Goal: Task Accomplishment & Management: Manage account settings

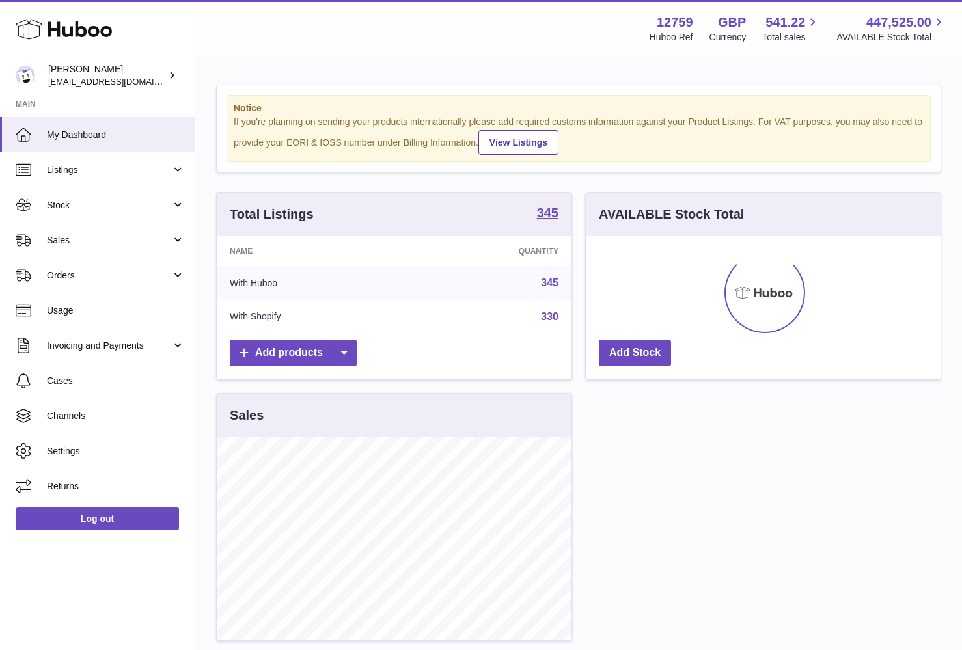
scroll to position [203, 355]
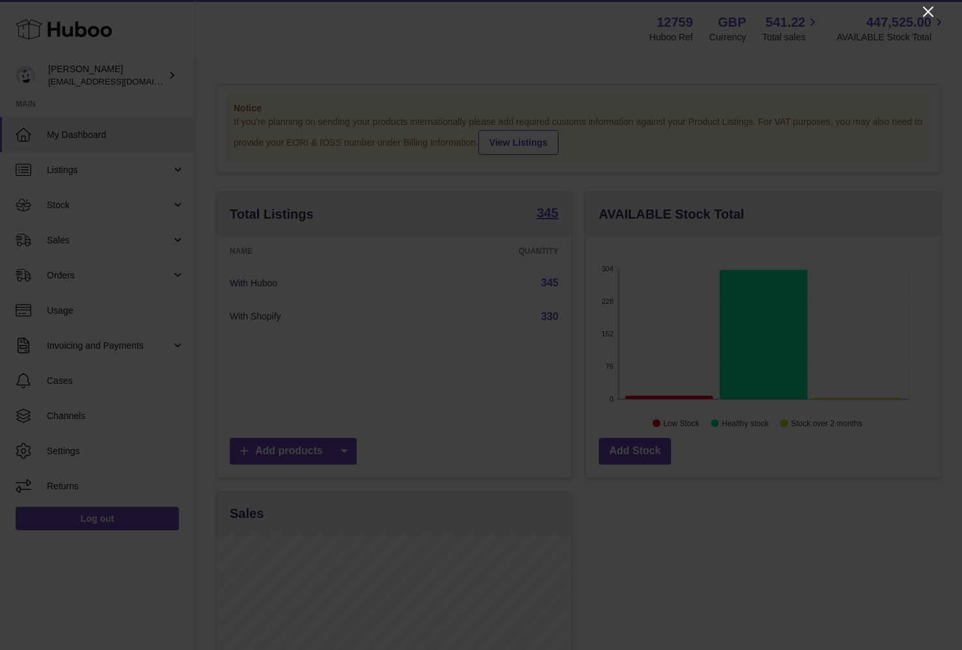
click at [921, 10] on icon "Close" at bounding box center [929, 12] width 16 height 16
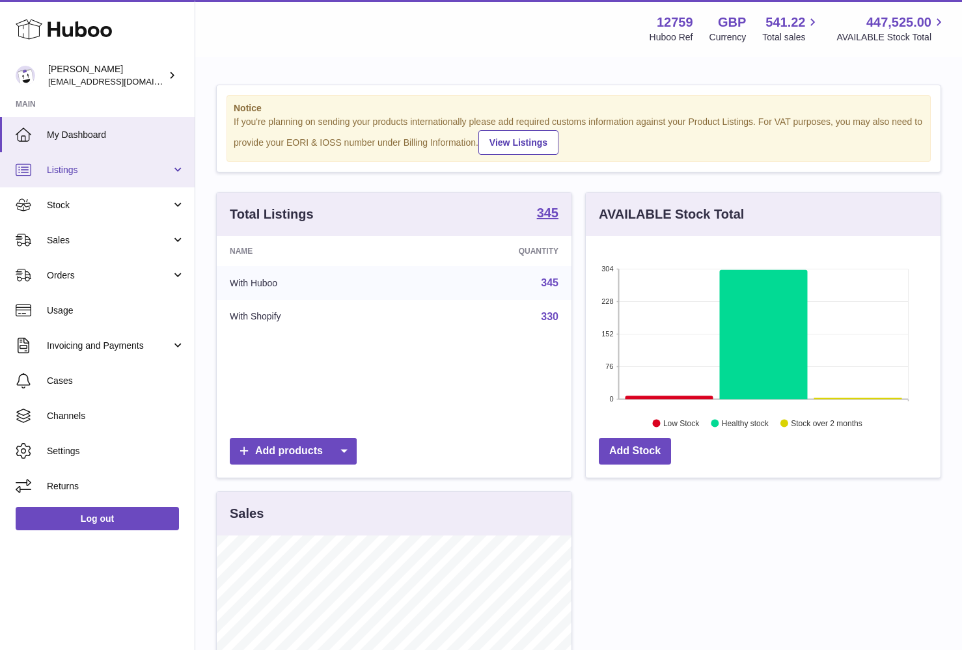
click at [122, 173] on span "Listings" at bounding box center [109, 170] width 124 height 12
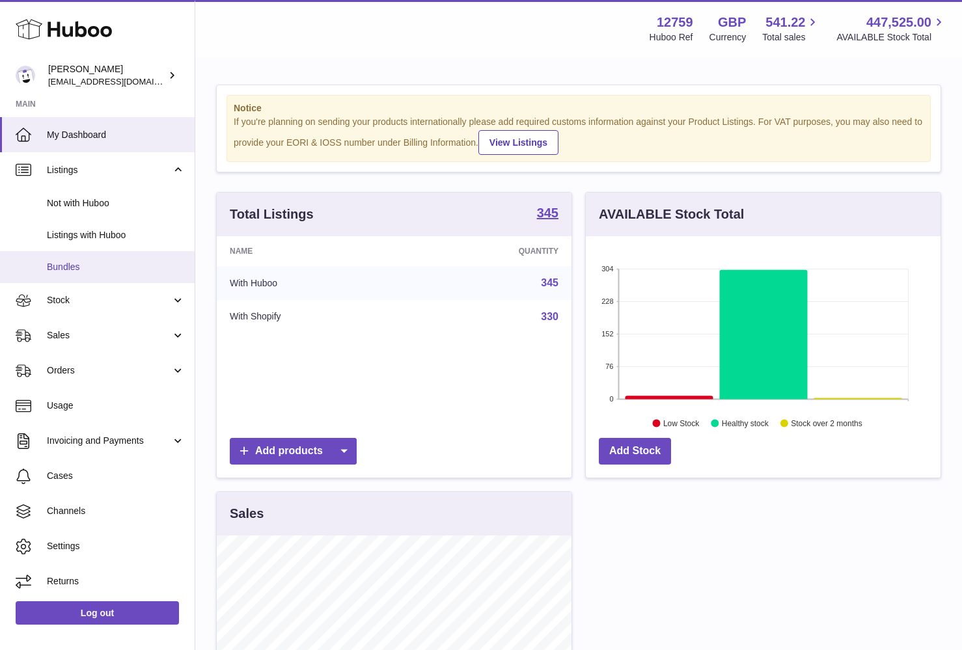
click at [106, 253] on link "Bundles" at bounding box center [97, 267] width 195 height 32
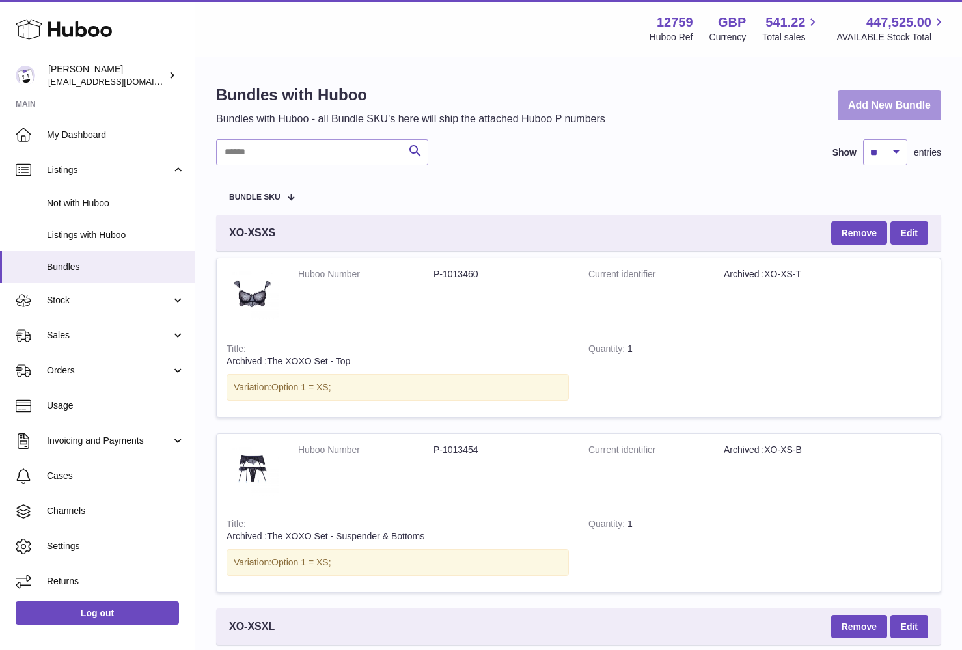
click at [897, 99] on link "Add New Bundle" at bounding box center [890, 106] width 104 height 31
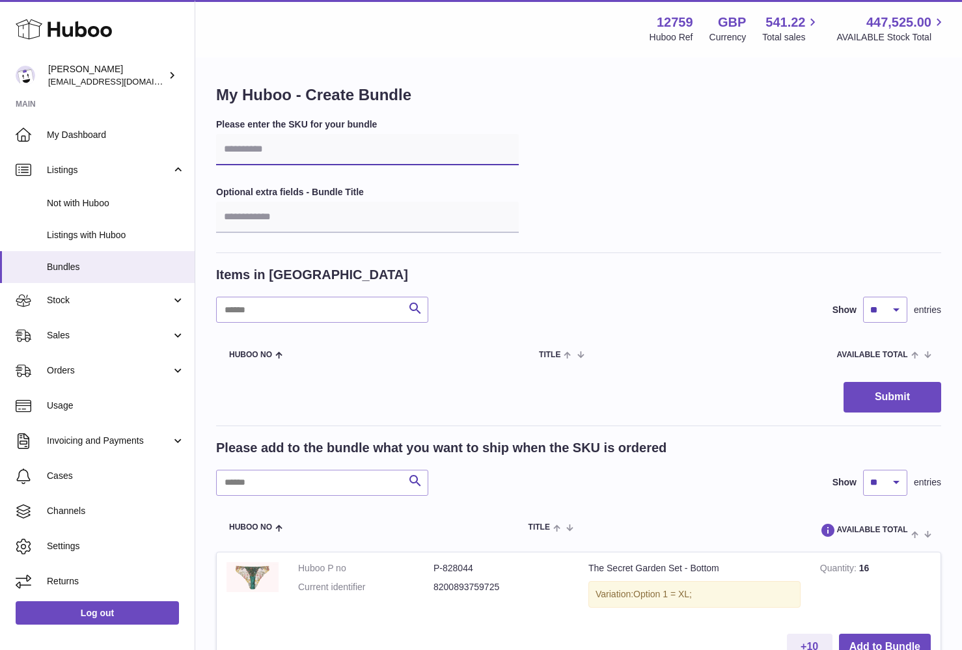
click at [348, 149] on input "text" at bounding box center [367, 149] width 303 height 31
type input "*"
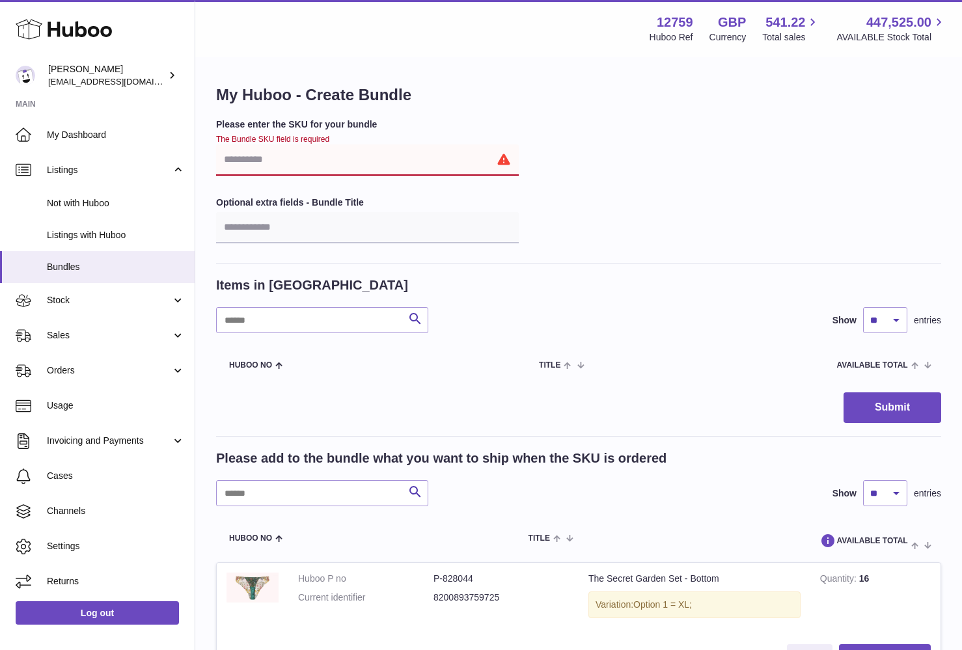
type input "*"
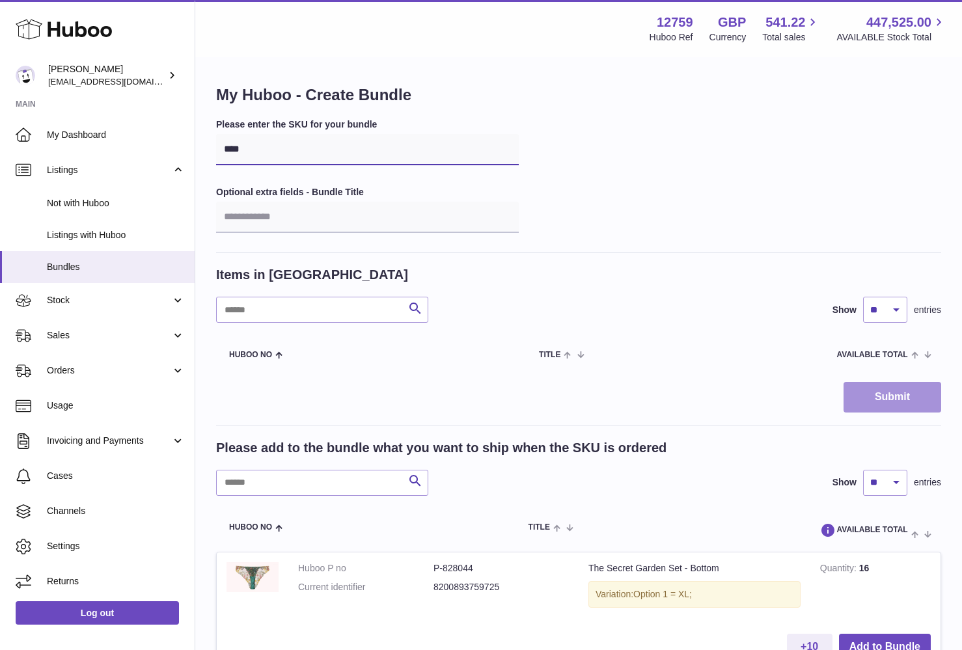
type input "****"
click at [895, 398] on button "Submit" at bounding box center [893, 397] width 98 height 31
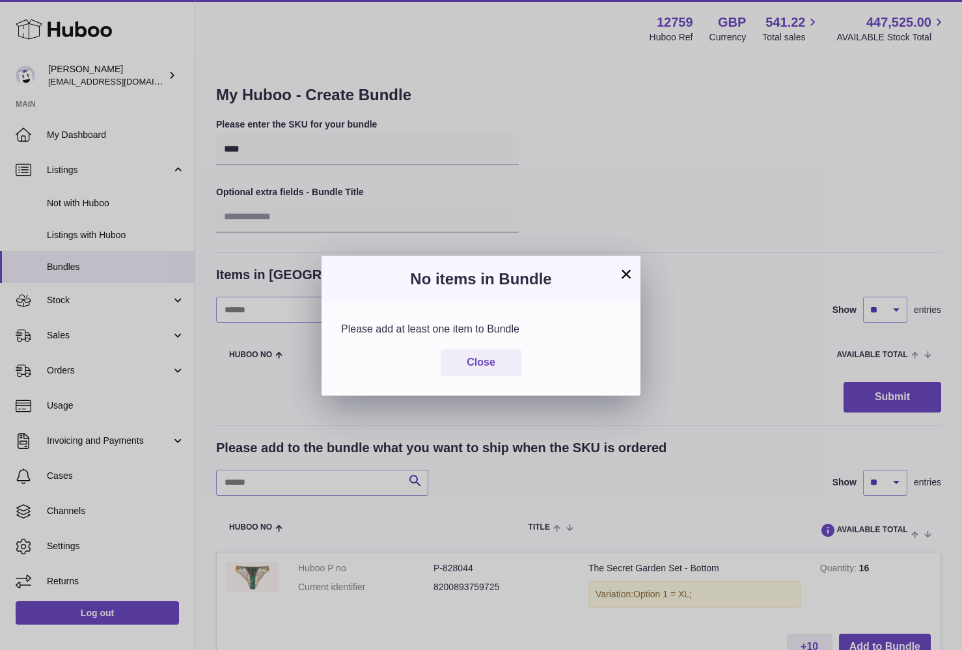
click at [622, 266] on button "×" at bounding box center [627, 274] width 16 height 16
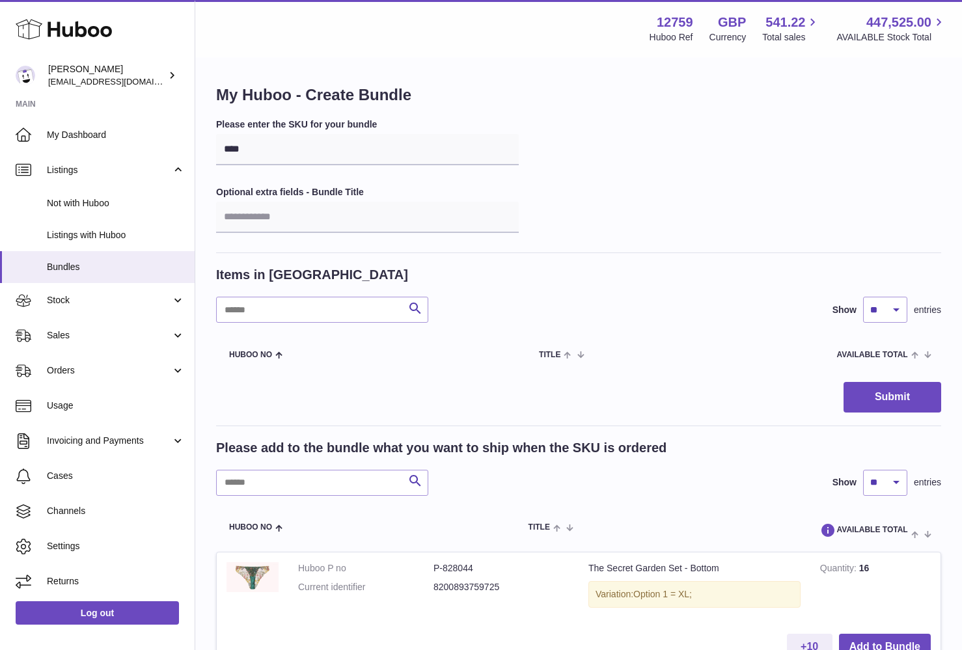
scroll to position [36, 0]
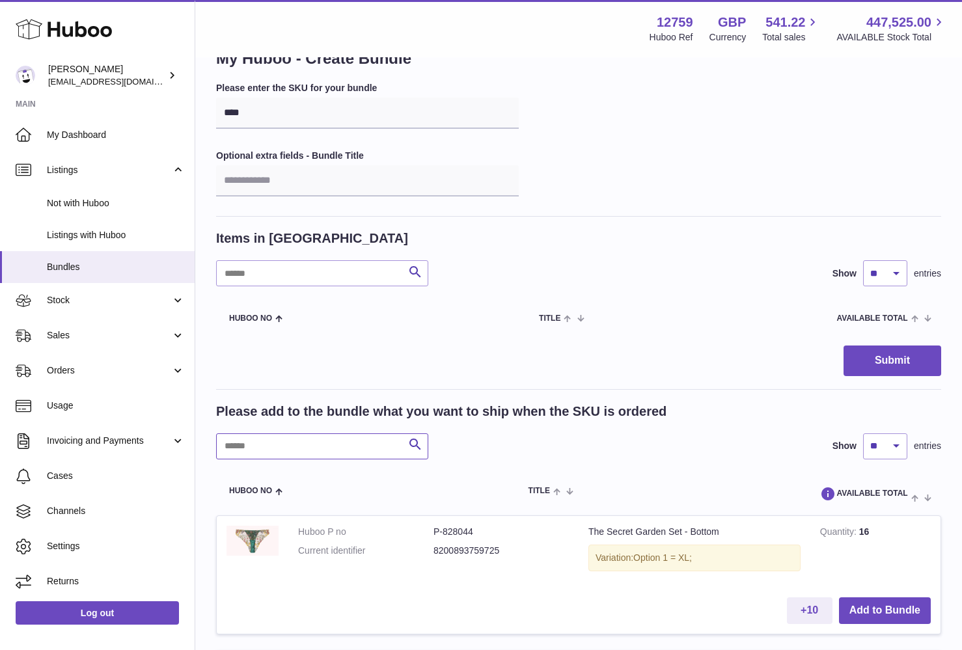
click at [328, 446] on input "text" at bounding box center [322, 447] width 212 height 26
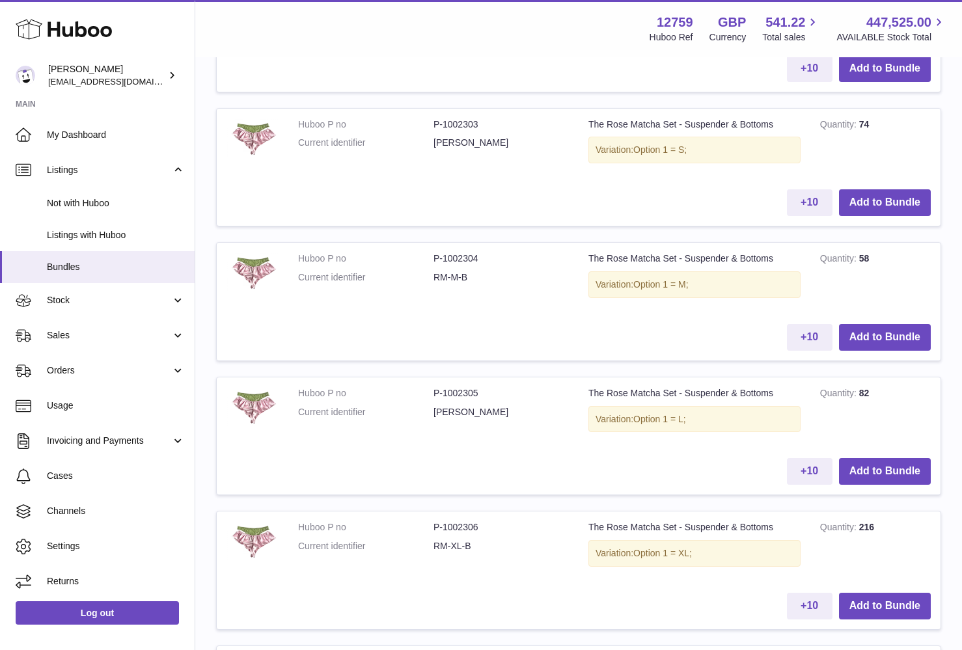
scroll to position [993, 0]
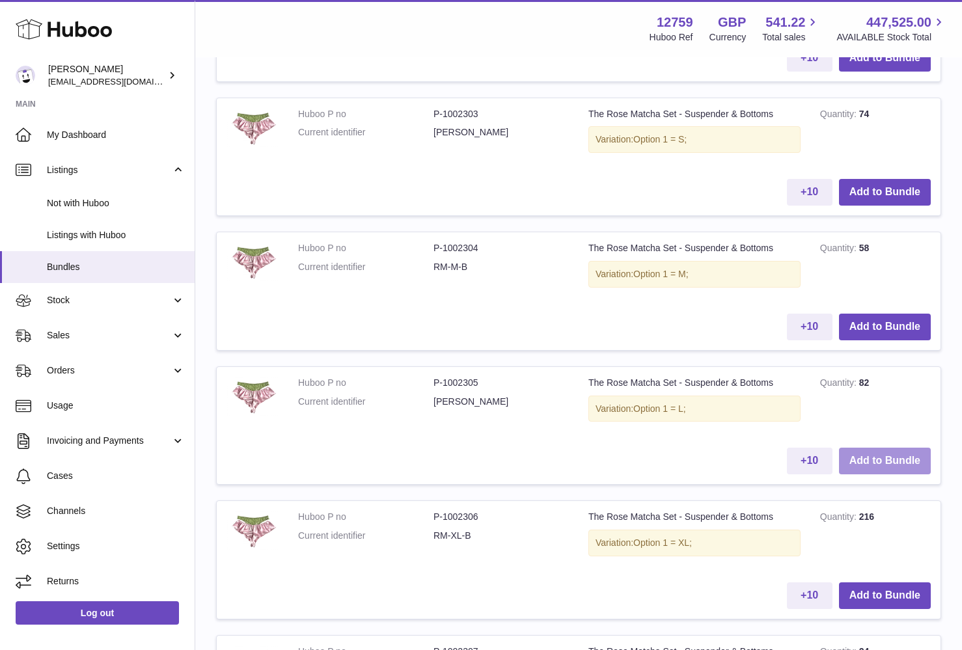
type input "****"
click at [891, 448] on button "Add to Bundle" at bounding box center [885, 461] width 92 height 27
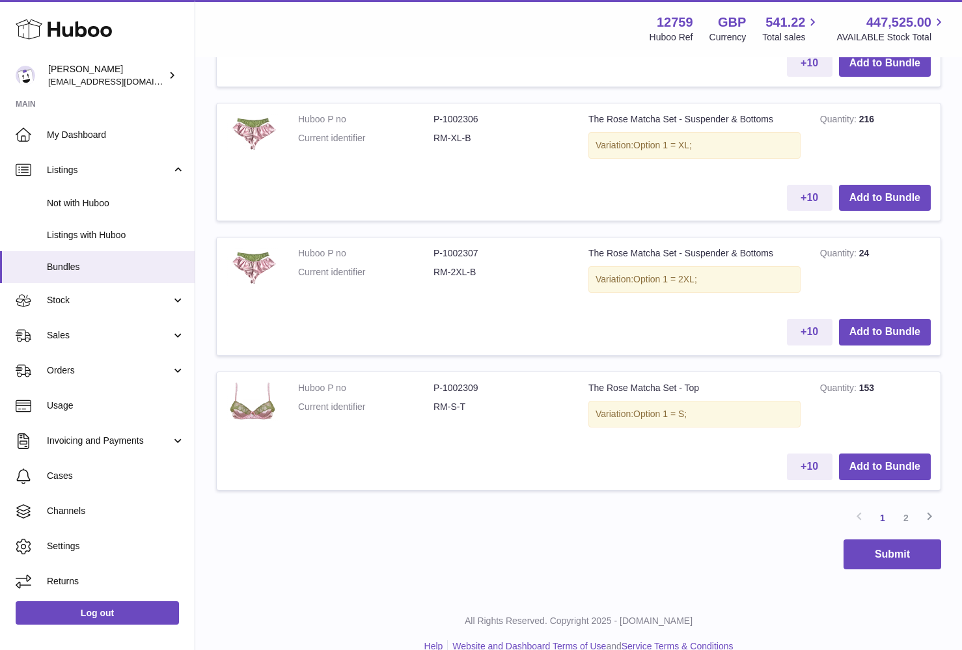
scroll to position [1525, 0]
click at [906, 507] on link "2" at bounding box center [906, 518] width 23 height 23
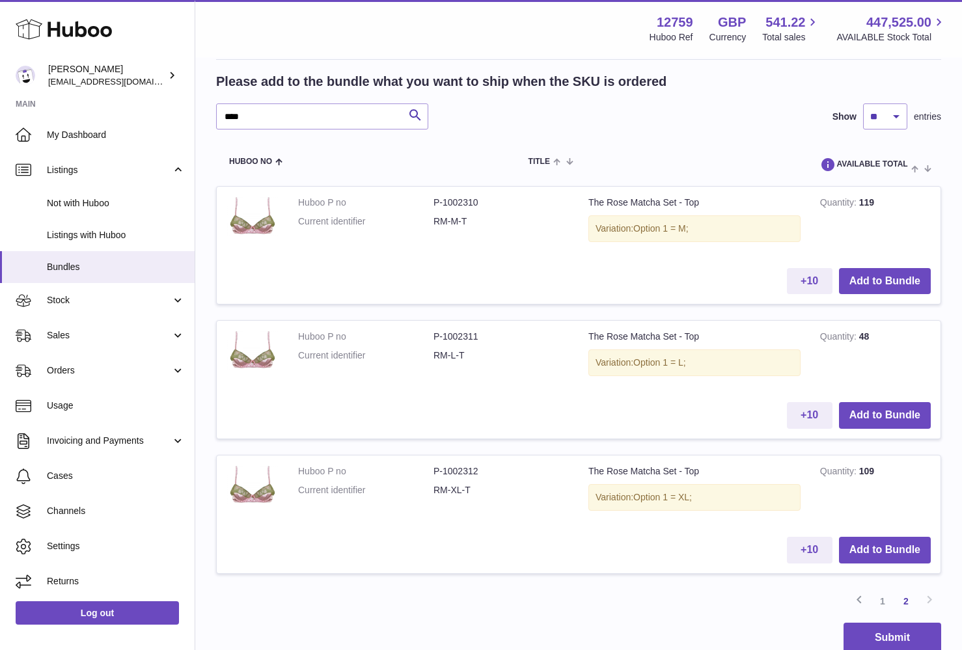
scroll to position [510, 0]
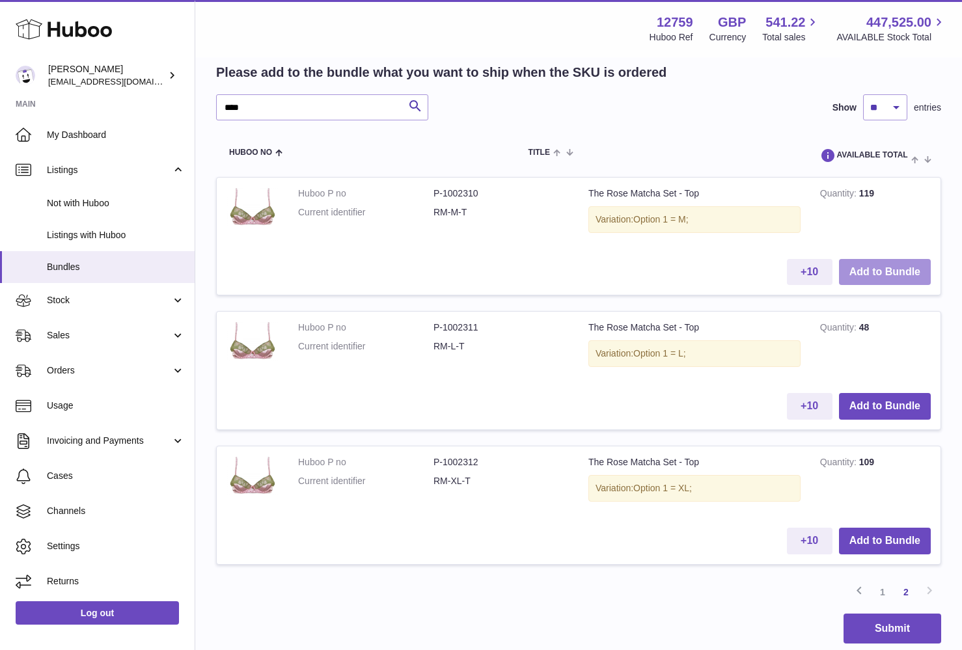
click at [873, 271] on button "Add to Bundle" at bounding box center [885, 272] width 92 height 27
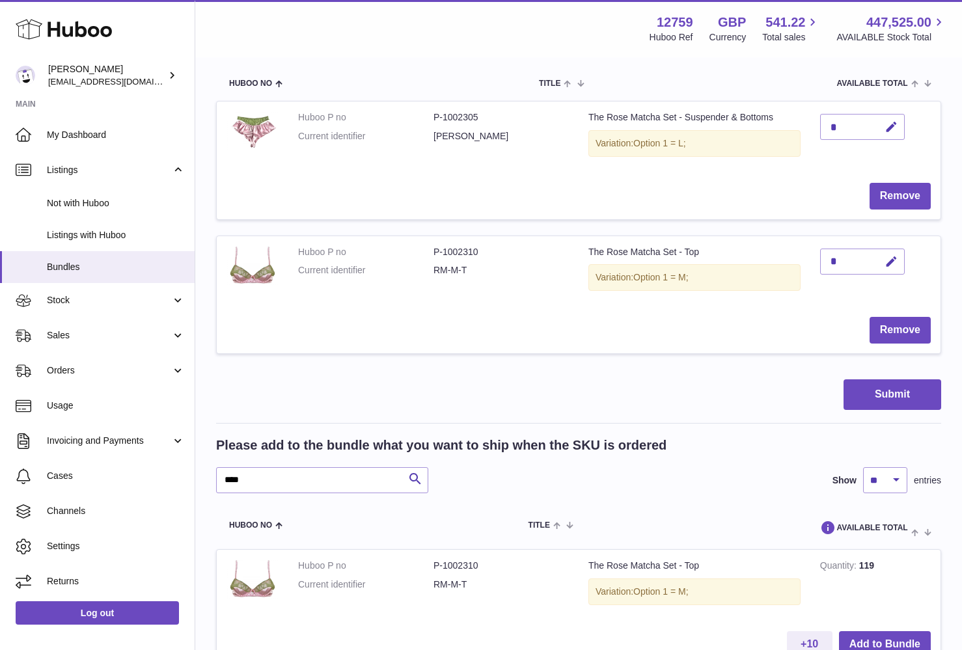
scroll to position [191, 0]
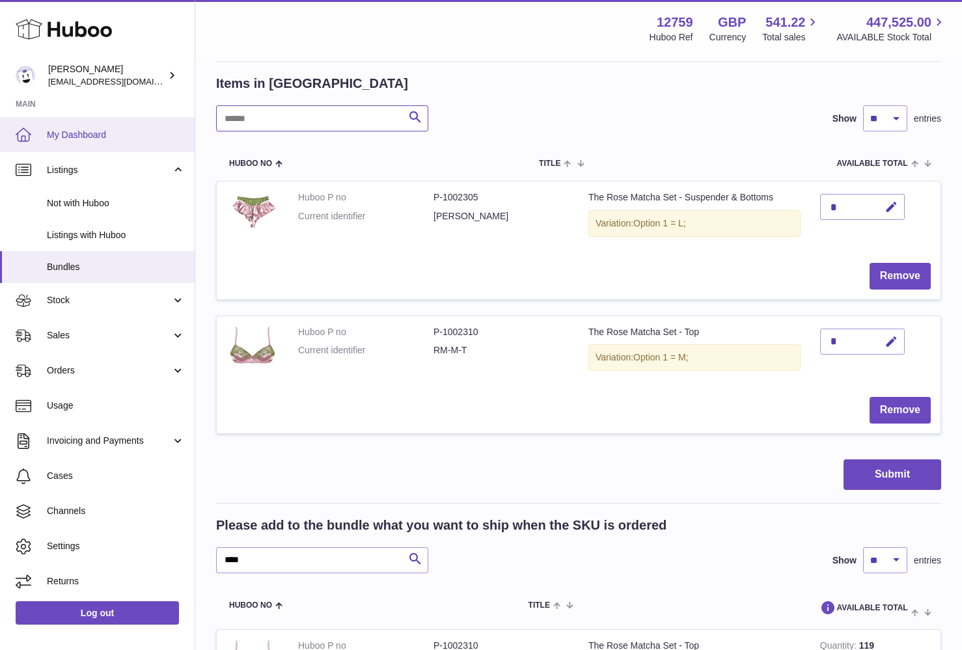
drag, startPoint x: 280, startPoint y: 120, endPoint x: 182, endPoint y: 117, distance: 98.4
click at [182, 117] on div "Huboo Sofia Panwar sofiapanwar@unndr.com Main My Dashboard Listings Not with Hu…" at bounding box center [481, 504] width 962 height 1391
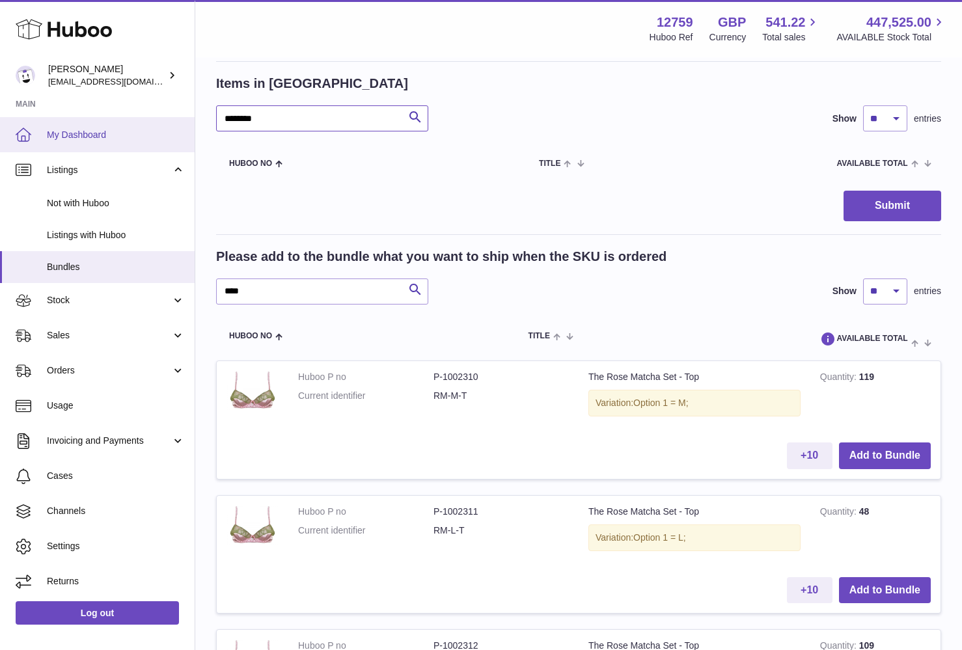
type input "*********"
drag, startPoint x: 305, startPoint y: 123, endPoint x: 174, endPoint y: 107, distance: 132.5
click at [175, 108] on div "Huboo Sofia Panwar sofiapanwar@unndr.com Main My Dashboard Listings Not with Hu…" at bounding box center [481, 370] width 962 height 1123
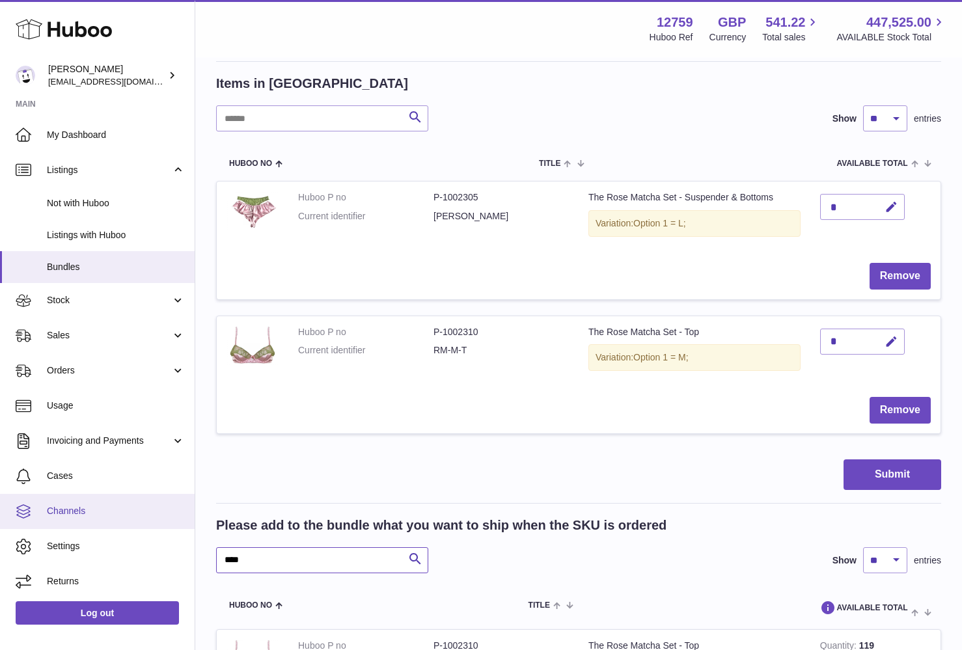
drag, startPoint x: 273, startPoint y: 557, endPoint x: 115, endPoint y: 524, distance: 161.5
click at [135, 535] on div "Huboo Sofia Panwar sofiapanwar@unndr.com Main My Dashboard Listings Not with Hu…" at bounding box center [481, 504] width 962 height 1391
type input "*"
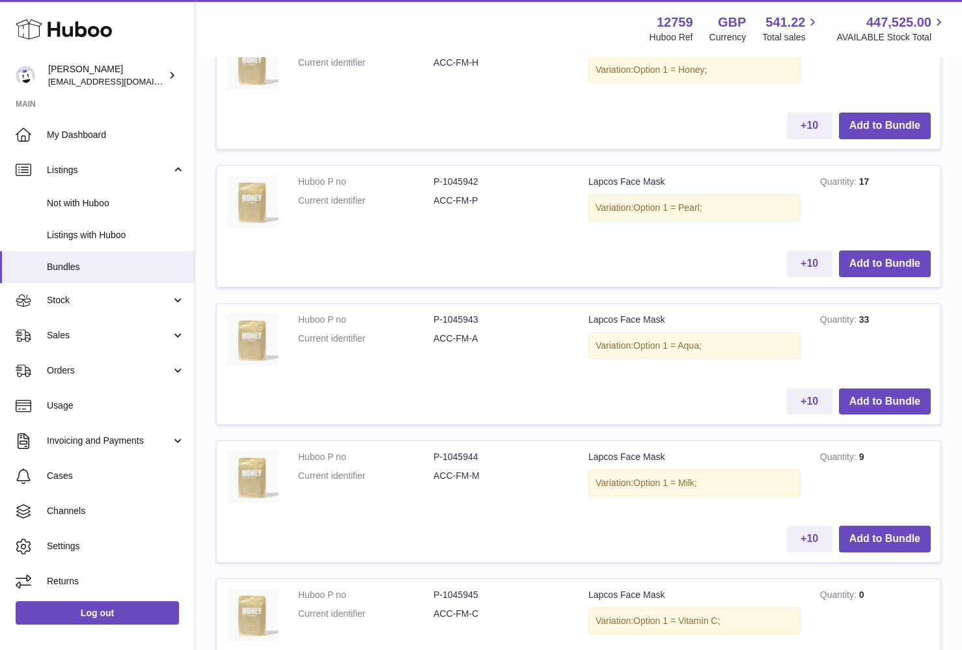
scroll to position [792, 0]
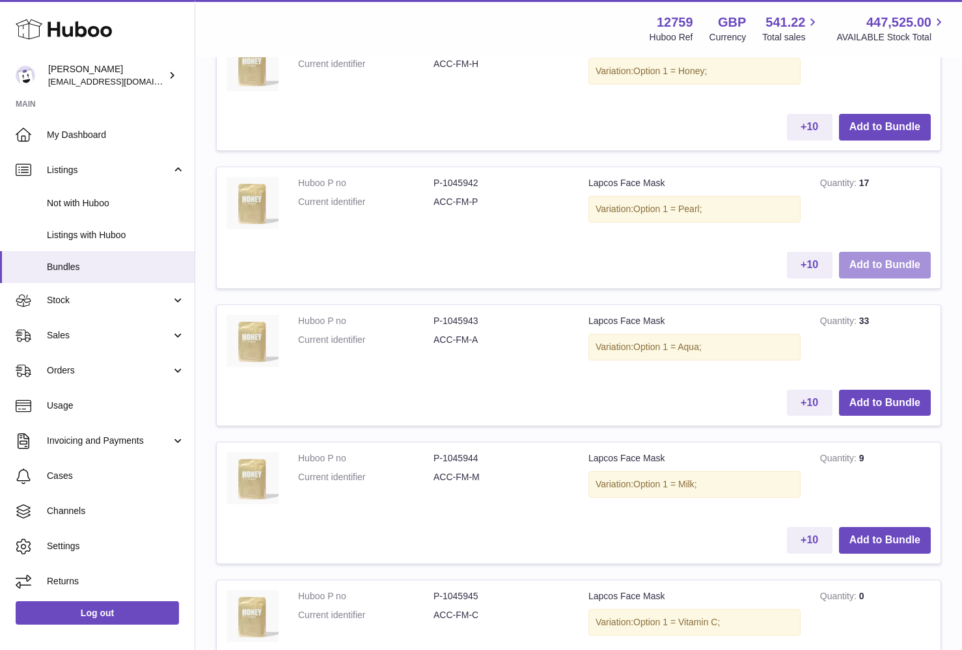
type input "*********"
click at [886, 260] on button "Add to Bundle" at bounding box center [885, 265] width 92 height 27
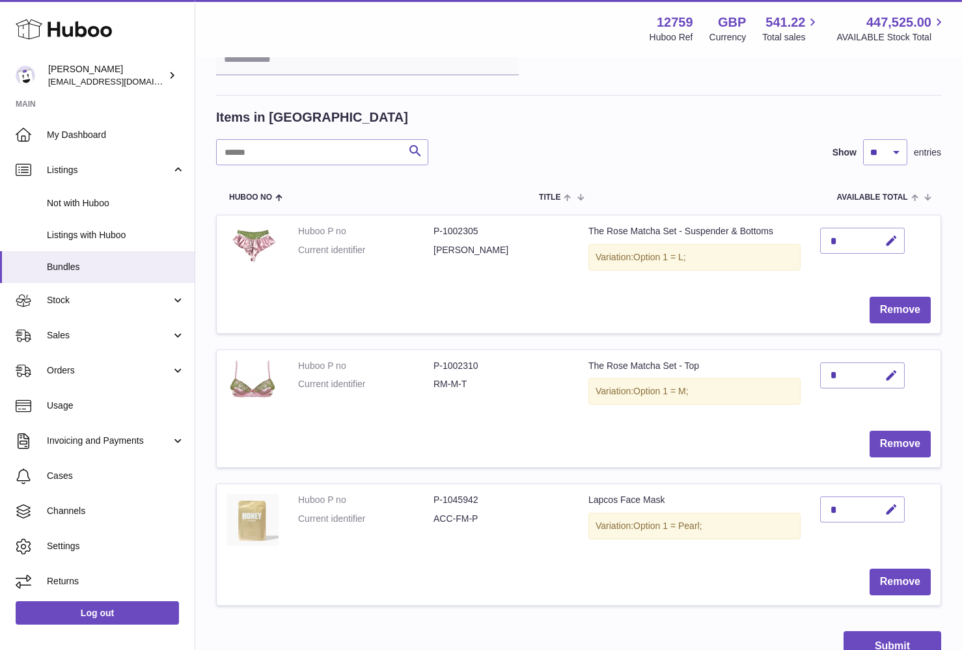
scroll to position [158, 0]
click at [308, 158] on input "text" at bounding box center [322, 152] width 212 height 26
type input "********"
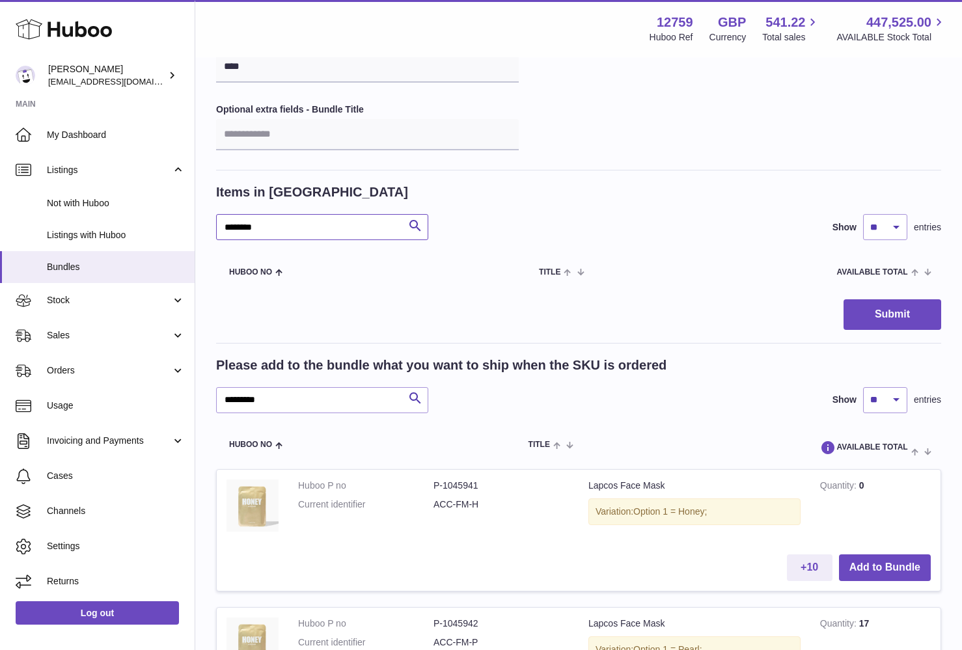
scroll to position [74, 0]
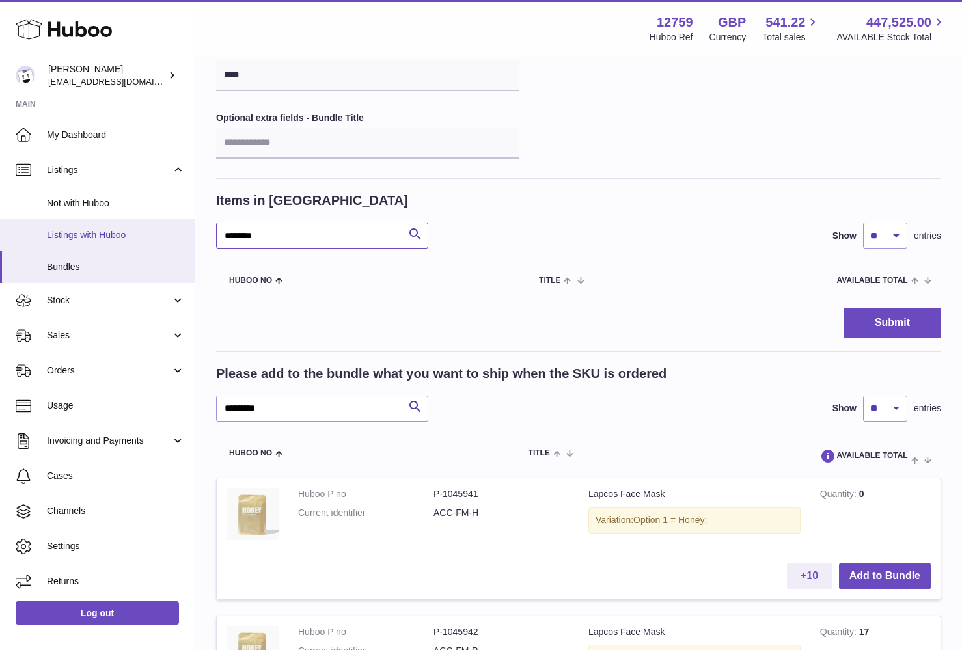
drag, startPoint x: 285, startPoint y: 237, endPoint x: 116, endPoint y: 223, distance: 169.9
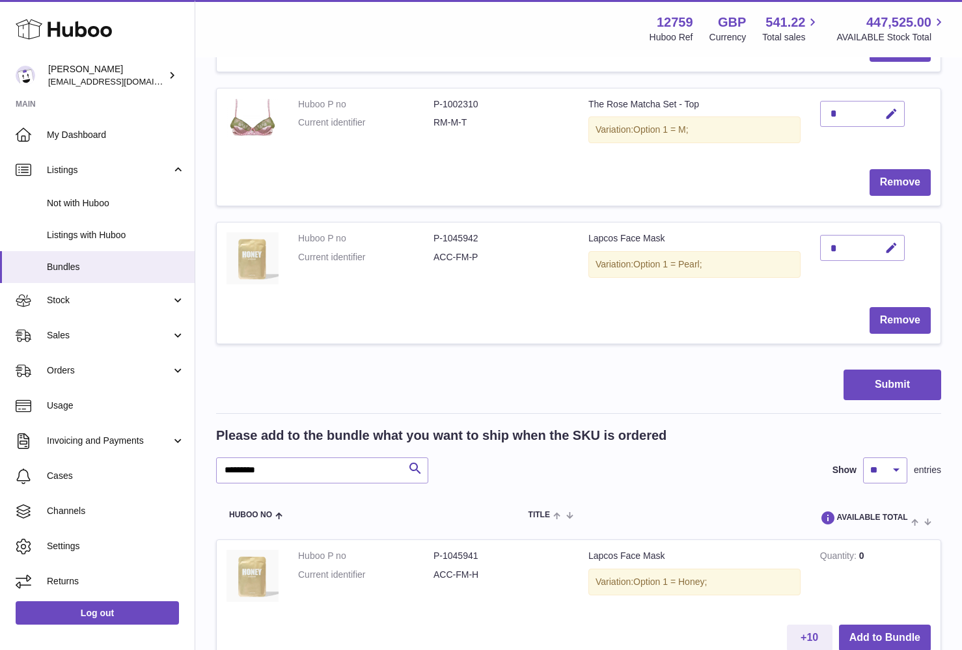
scroll to position [421, 0]
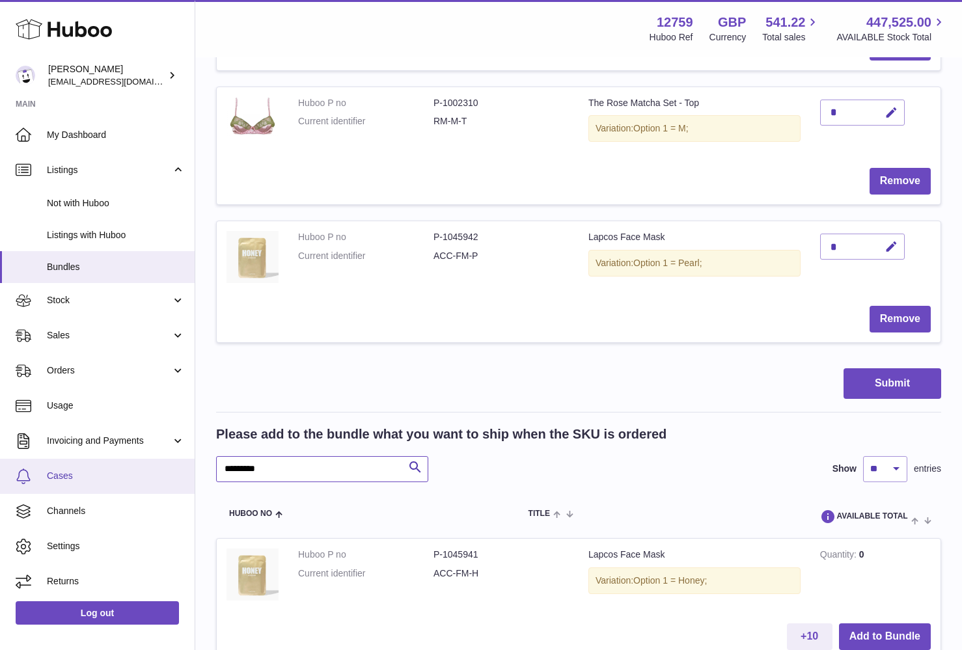
drag, startPoint x: 288, startPoint y: 462, endPoint x: 169, endPoint y: 457, distance: 119.3
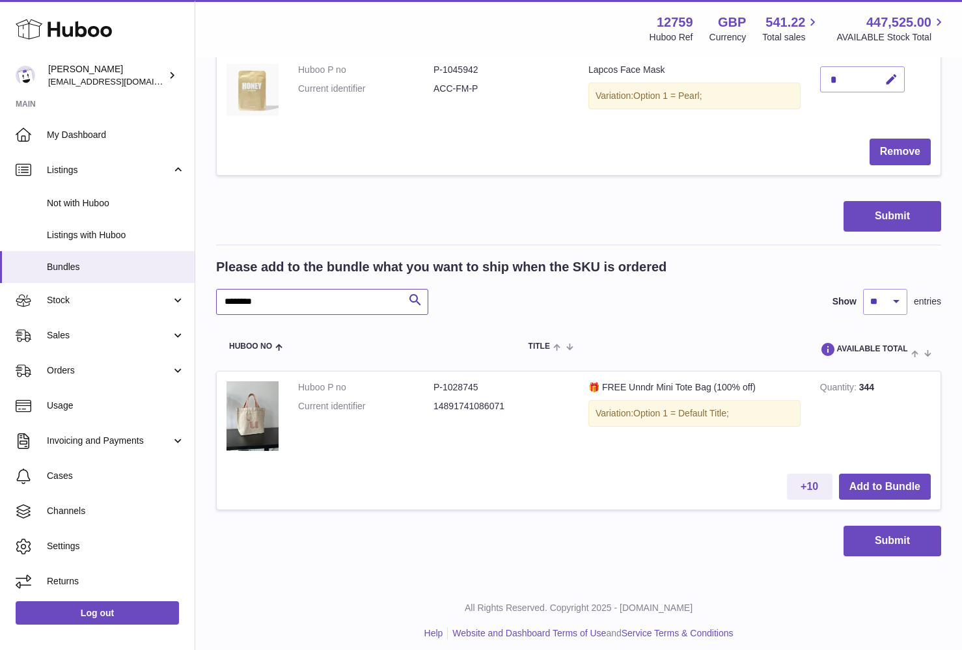
scroll to position [587, 0]
type input "********"
click at [880, 481] on button "Add to Bundle" at bounding box center [885, 488] width 92 height 27
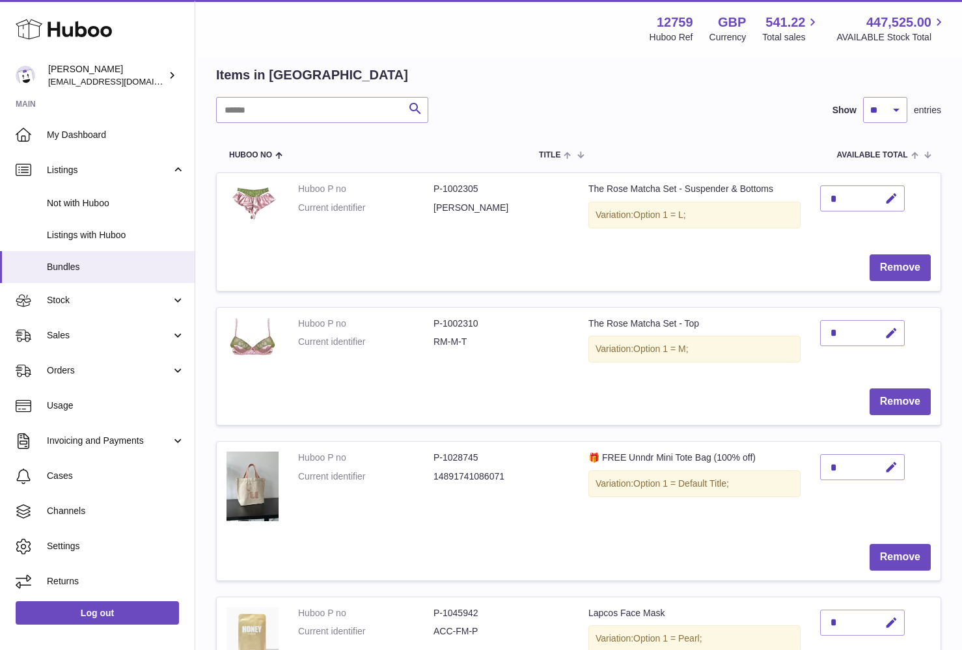
scroll to position [652, 0]
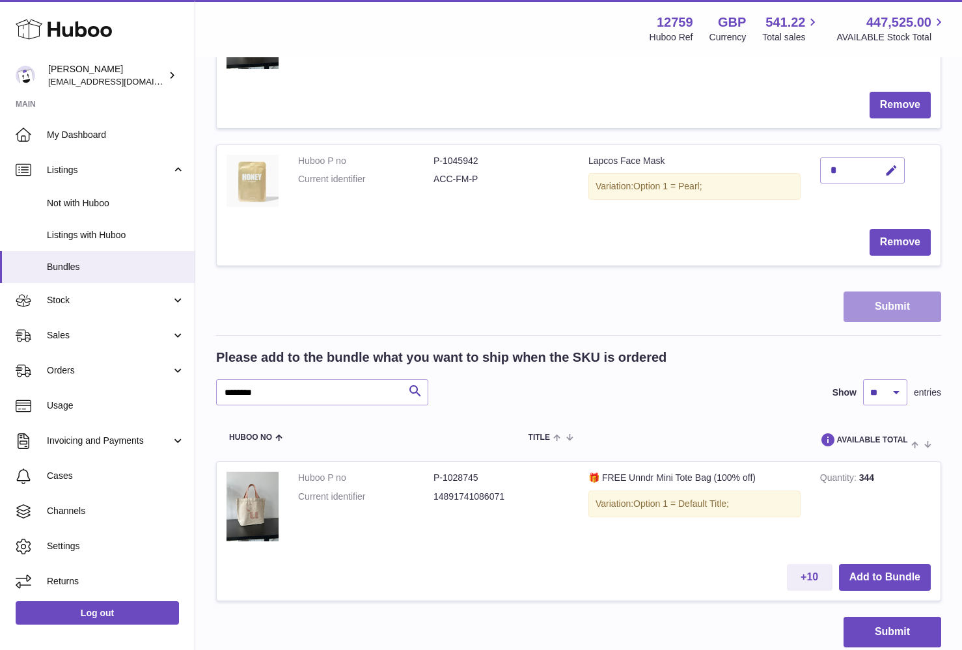
click at [887, 302] on button "Submit" at bounding box center [893, 307] width 98 height 31
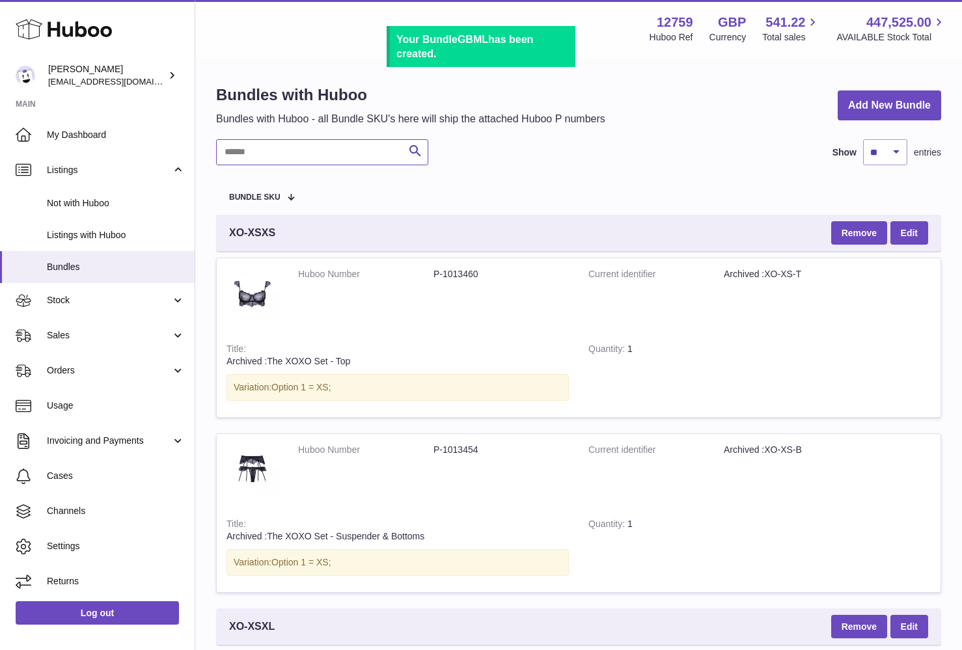
click at [340, 145] on input "text" at bounding box center [322, 152] width 212 height 26
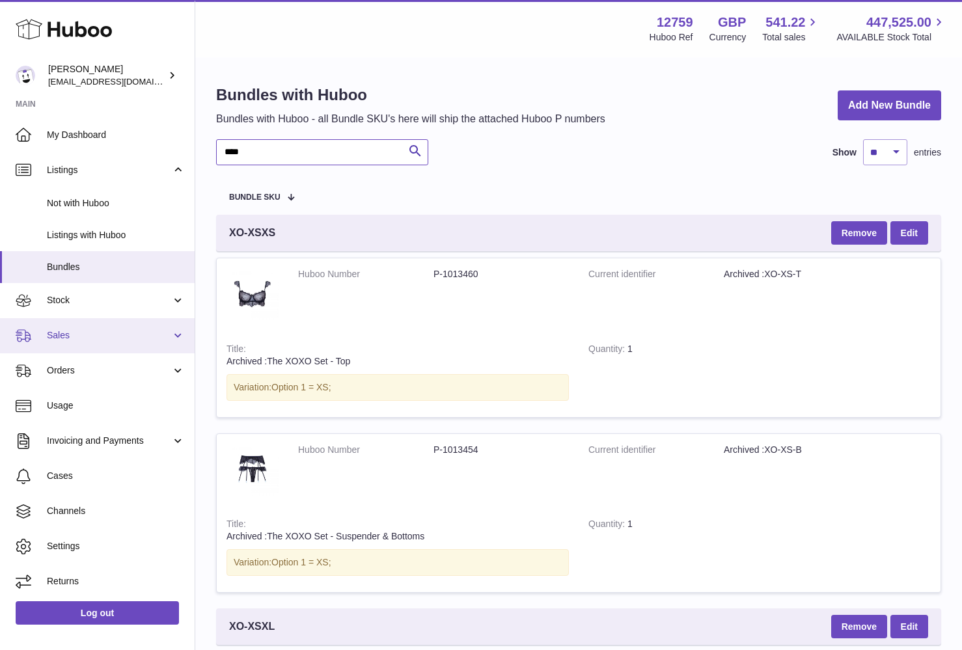
type input "****"
click at [120, 338] on span "Sales" at bounding box center [109, 335] width 124 height 12
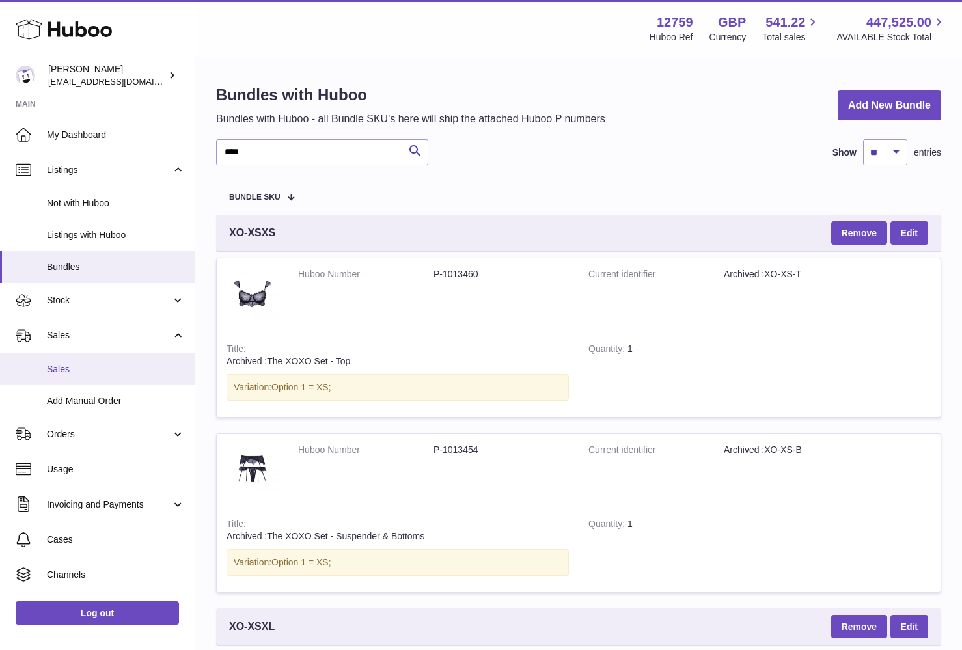
click at [88, 363] on span "Sales" at bounding box center [116, 369] width 138 height 12
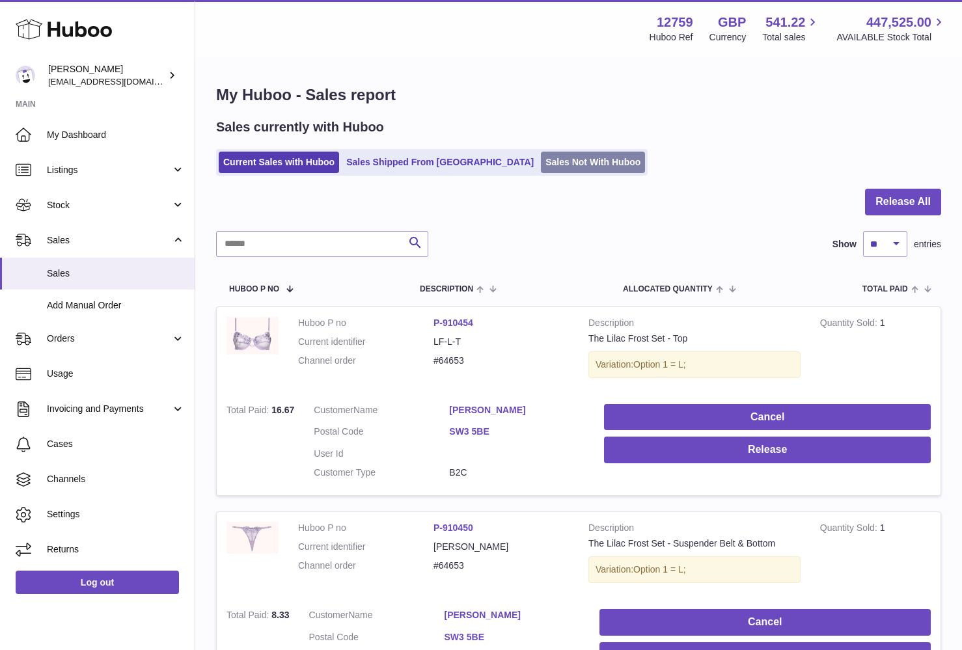
click at [541, 171] on link "Sales Not With Huboo" at bounding box center [593, 162] width 104 height 21
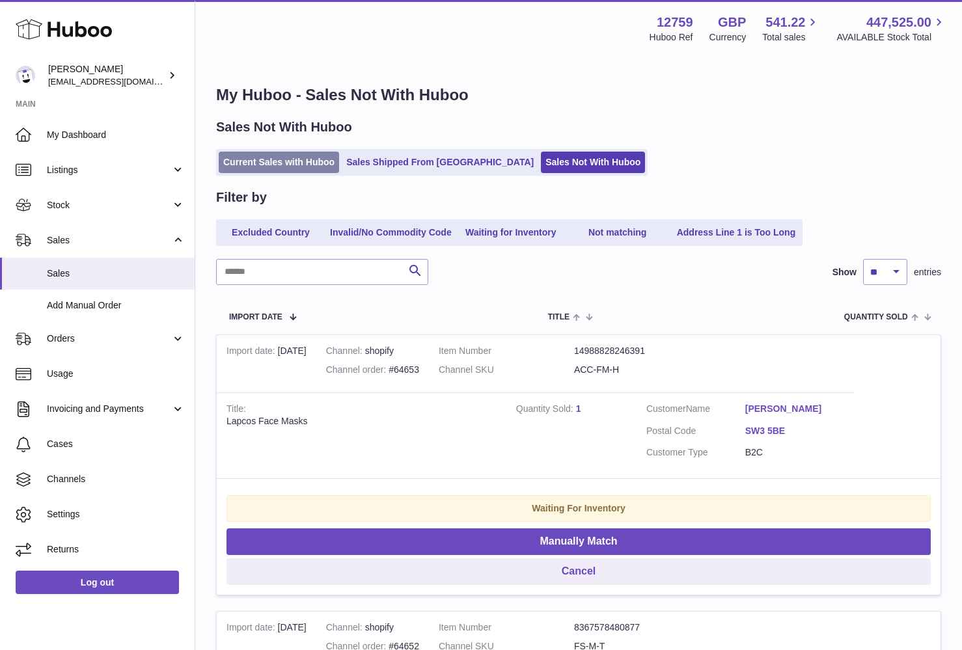
click at [267, 164] on link "Current Sales with Huboo" at bounding box center [279, 162] width 120 height 21
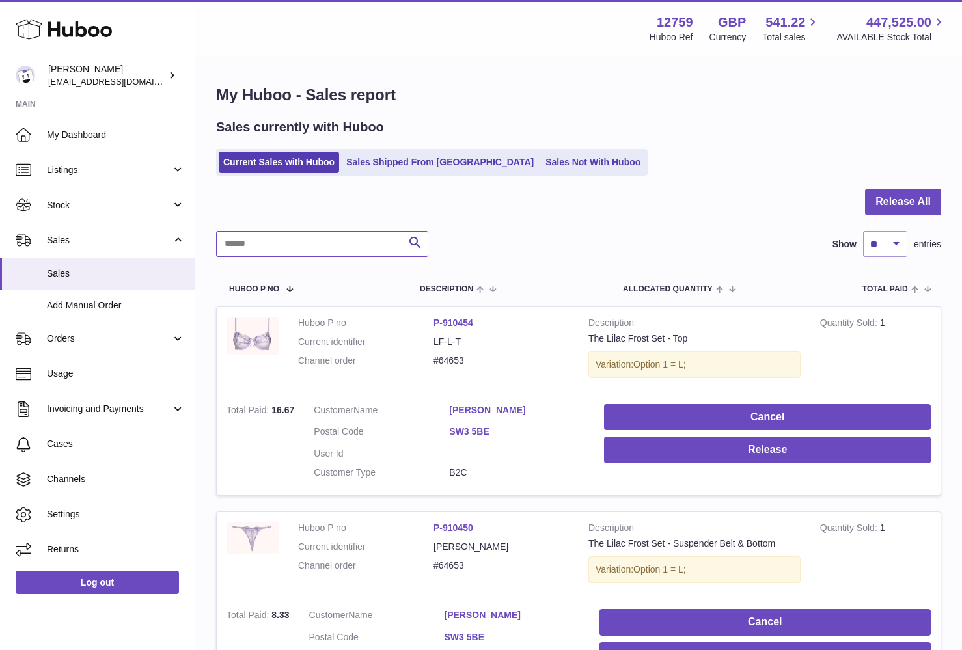
click at [341, 245] on input "text" at bounding box center [322, 244] width 212 height 26
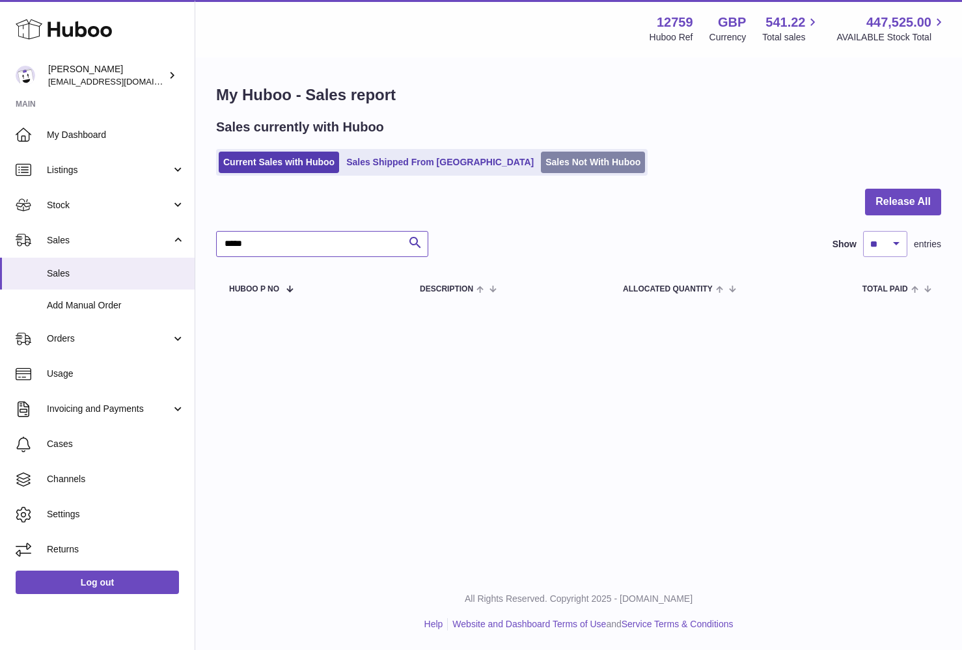
type input "*****"
click at [541, 160] on link "Sales Not With Huboo" at bounding box center [593, 162] width 104 height 21
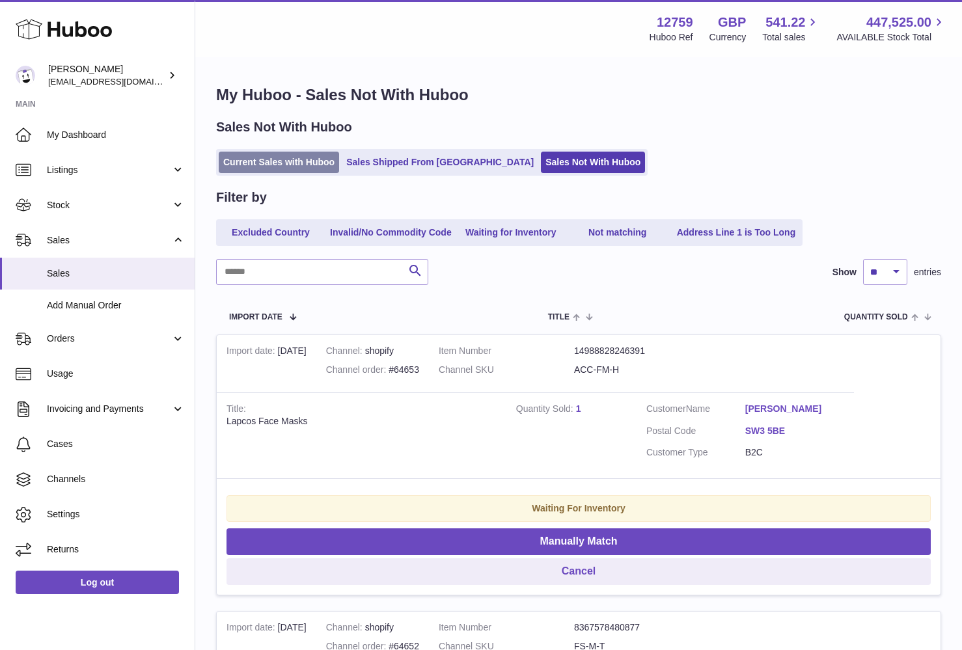
click at [257, 160] on link "Current Sales with Huboo" at bounding box center [279, 162] width 120 height 21
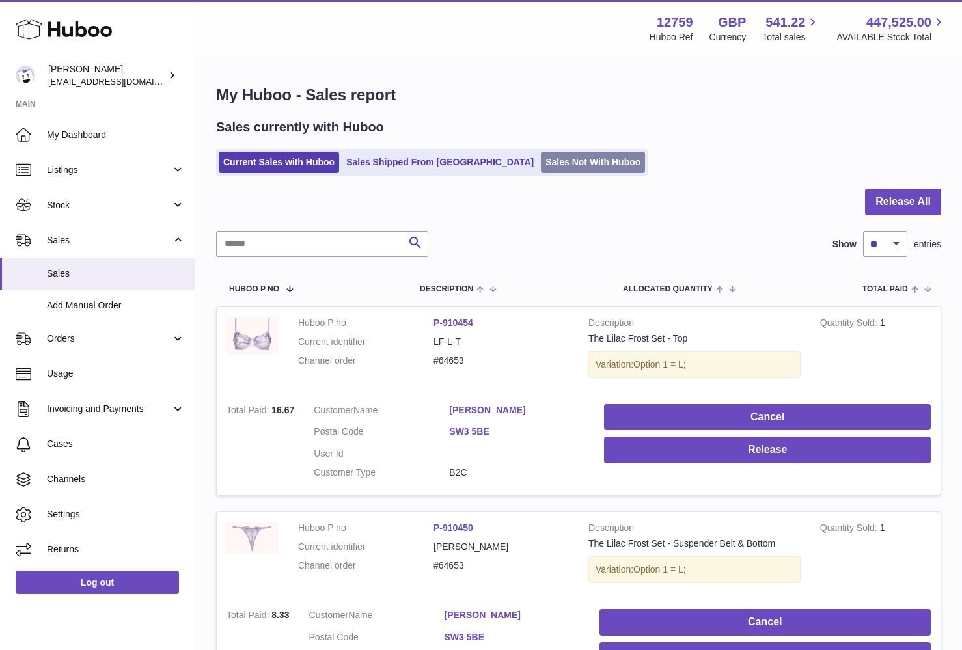
click at [541, 157] on link "Sales Not With Huboo" at bounding box center [593, 162] width 104 height 21
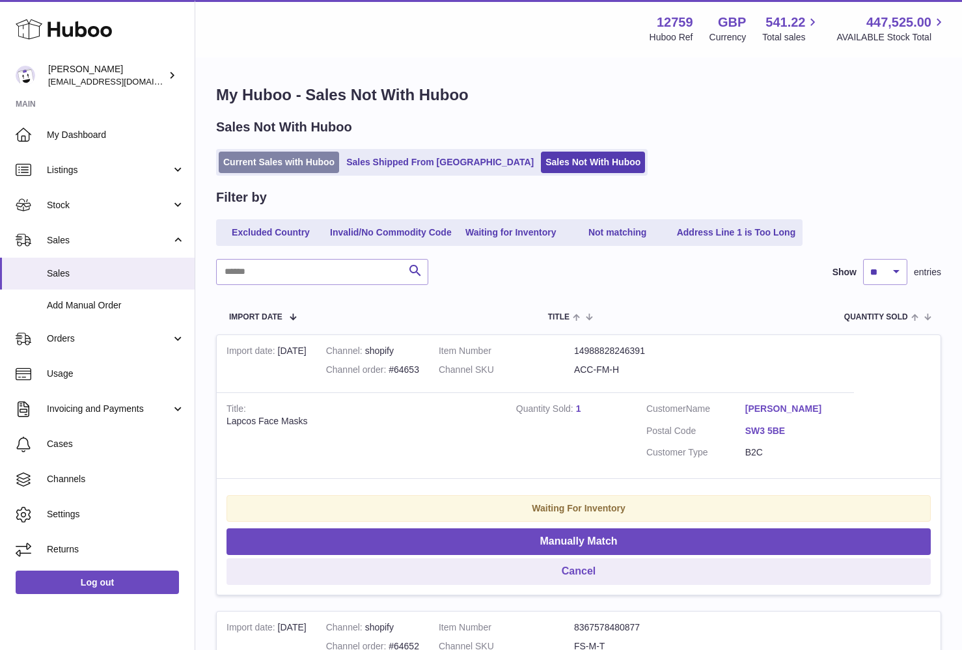
click at [268, 163] on link "Current Sales with Huboo" at bounding box center [279, 162] width 120 height 21
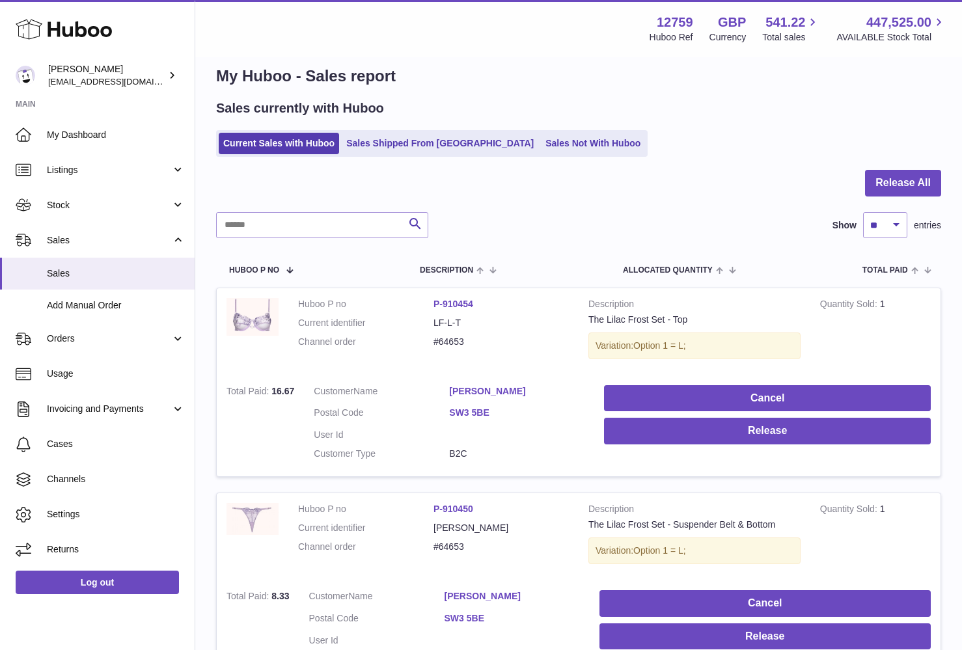
scroll to position [14, 0]
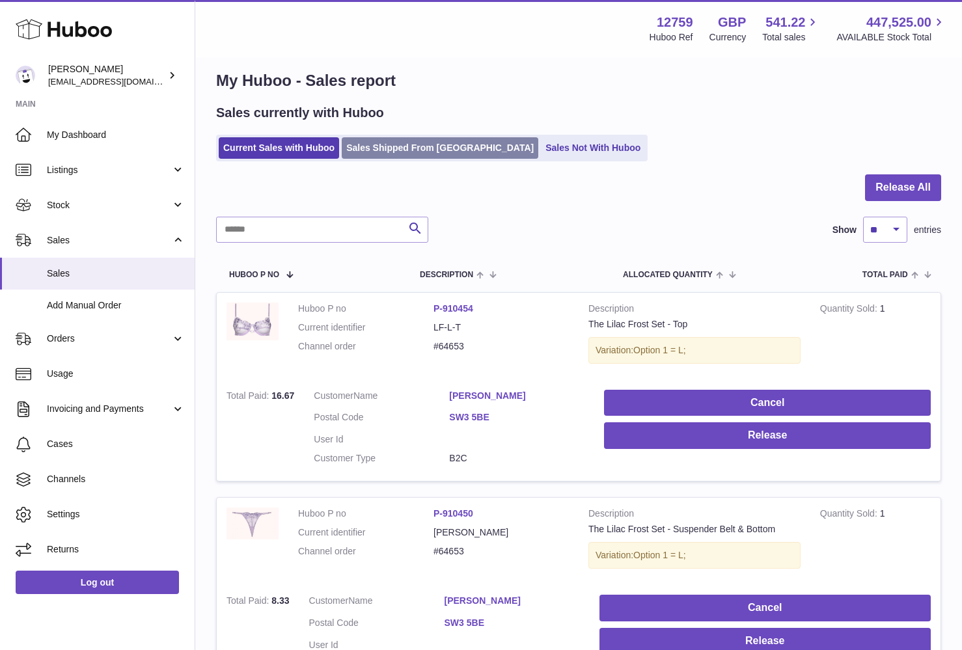
click at [365, 147] on link "Sales Shipped From Huboo" at bounding box center [440, 147] width 197 height 21
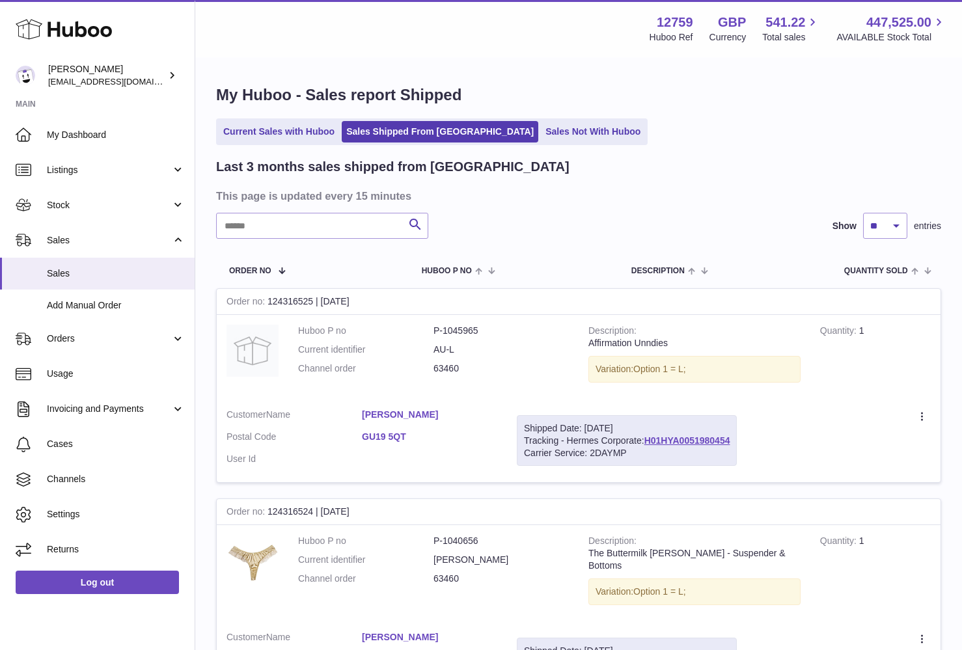
click at [541, 135] on link "Sales Not With Huboo" at bounding box center [593, 131] width 104 height 21
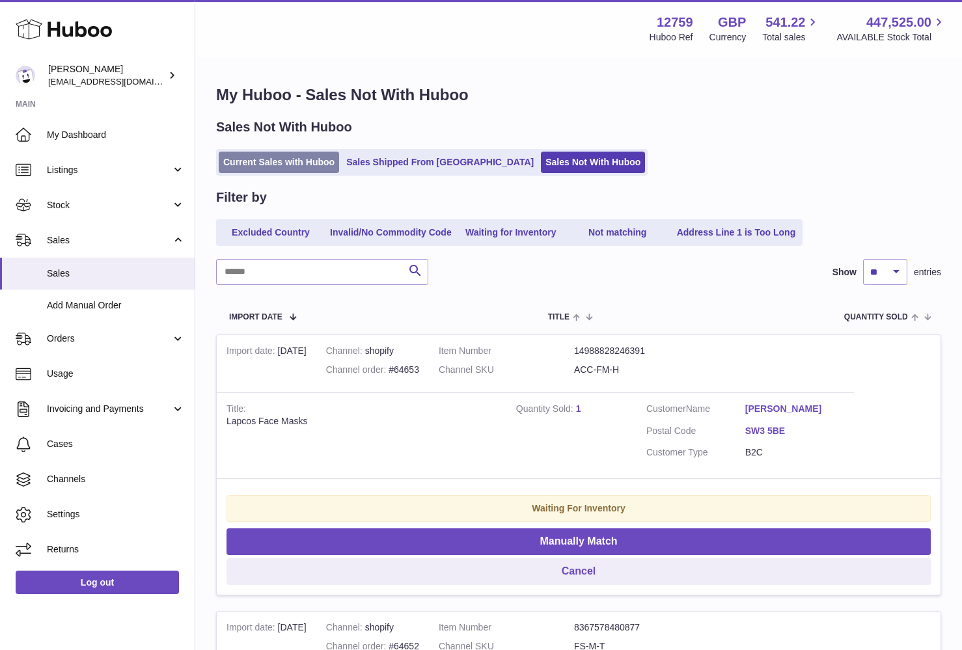
click at [283, 161] on link "Current Sales with Huboo" at bounding box center [279, 162] width 120 height 21
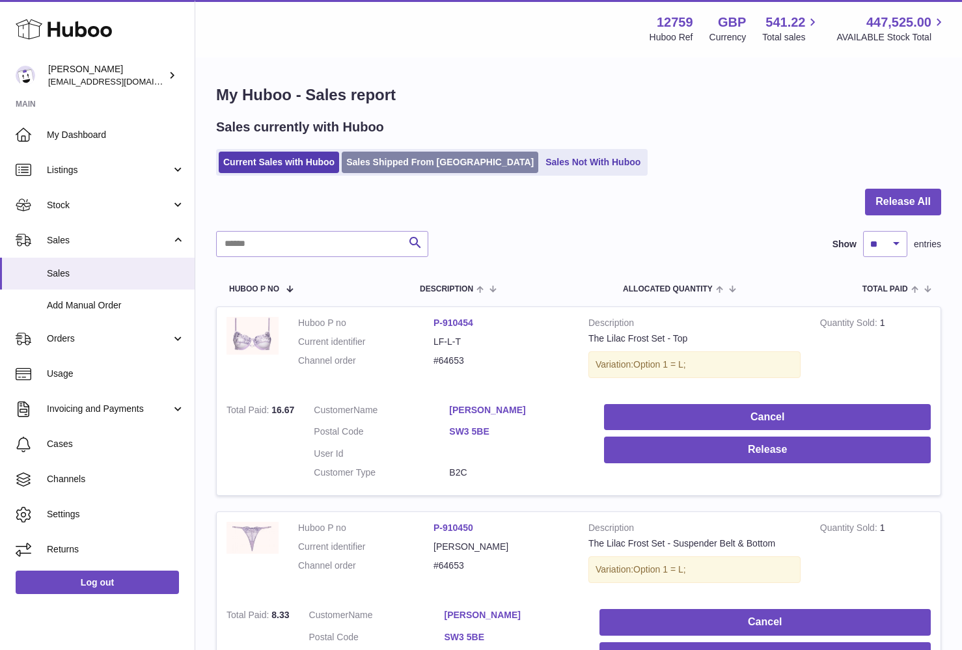
click at [380, 161] on link "Sales Shipped From [GEOGRAPHIC_DATA]" at bounding box center [440, 162] width 197 height 21
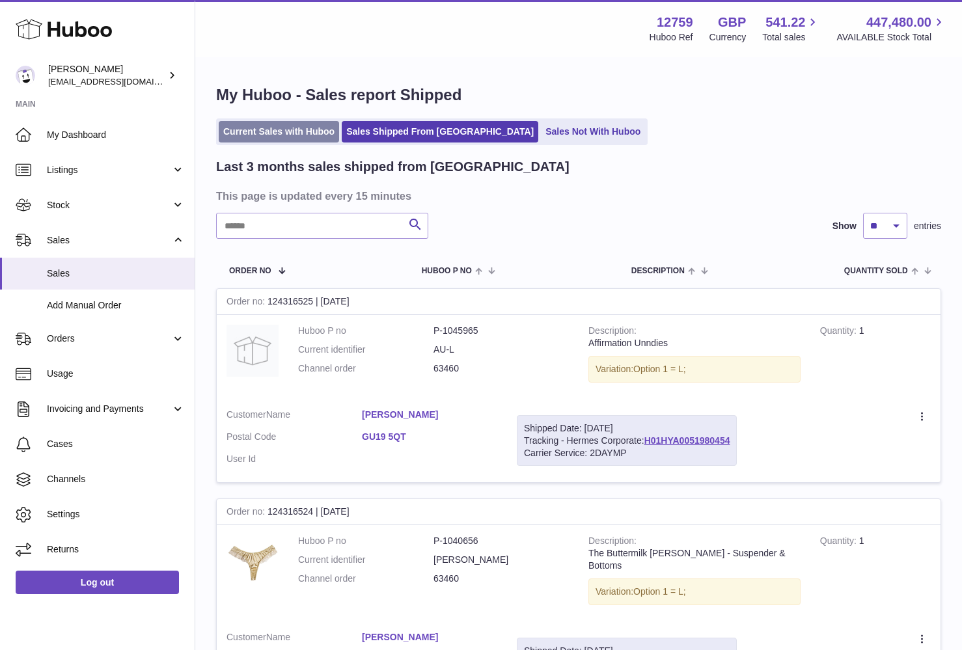
click at [313, 134] on link "Current Sales with Huboo" at bounding box center [279, 131] width 120 height 21
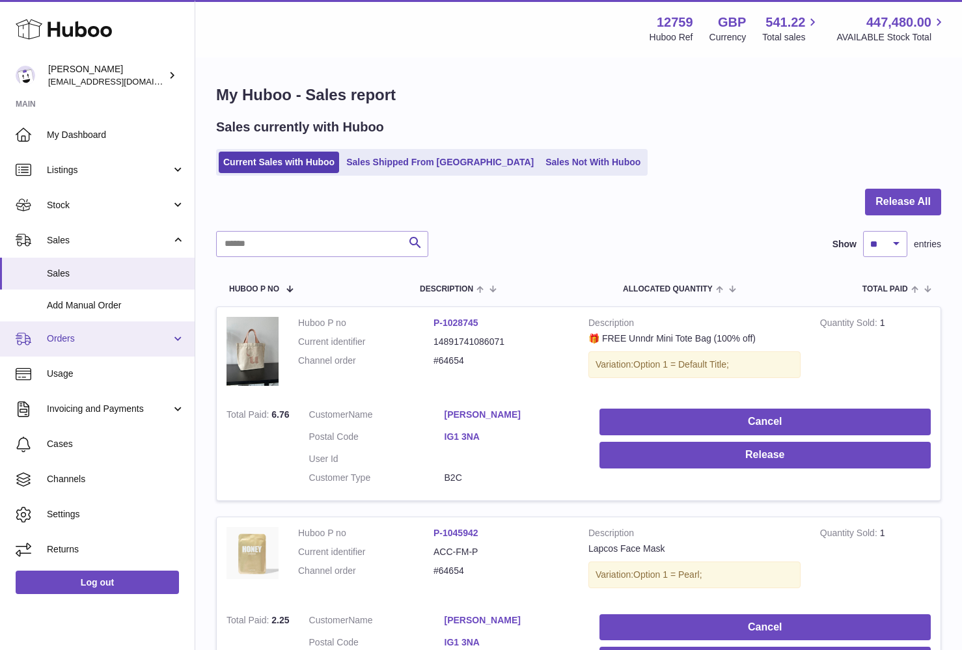
click at [100, 341] on span "Orders" at bounding box center [109, 339] width 124 height 12
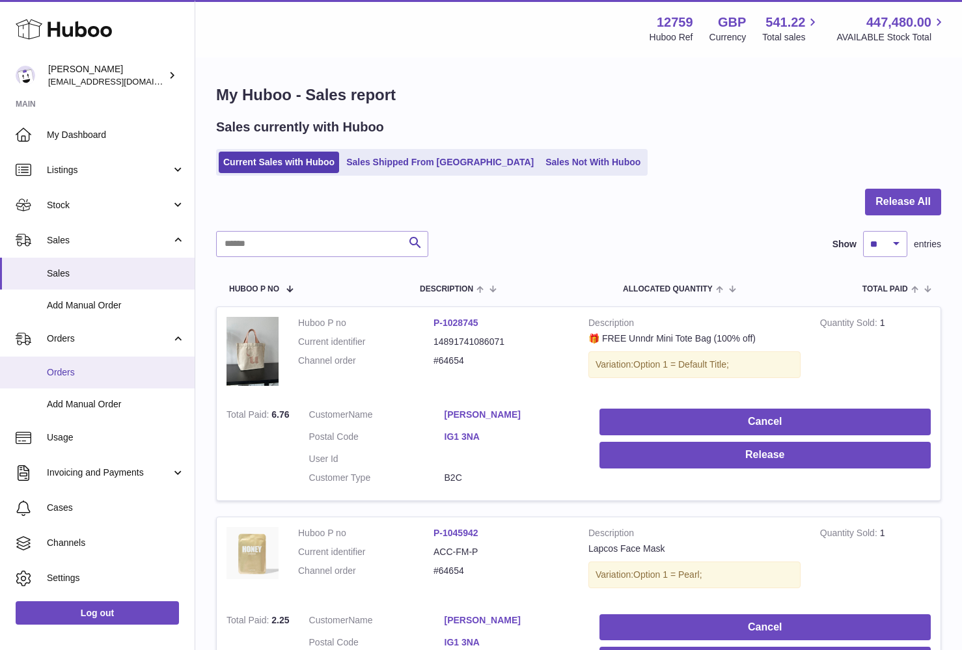
click at [107, 357] on link "Orders" at bounding box center [97, 373] width 195 height 32
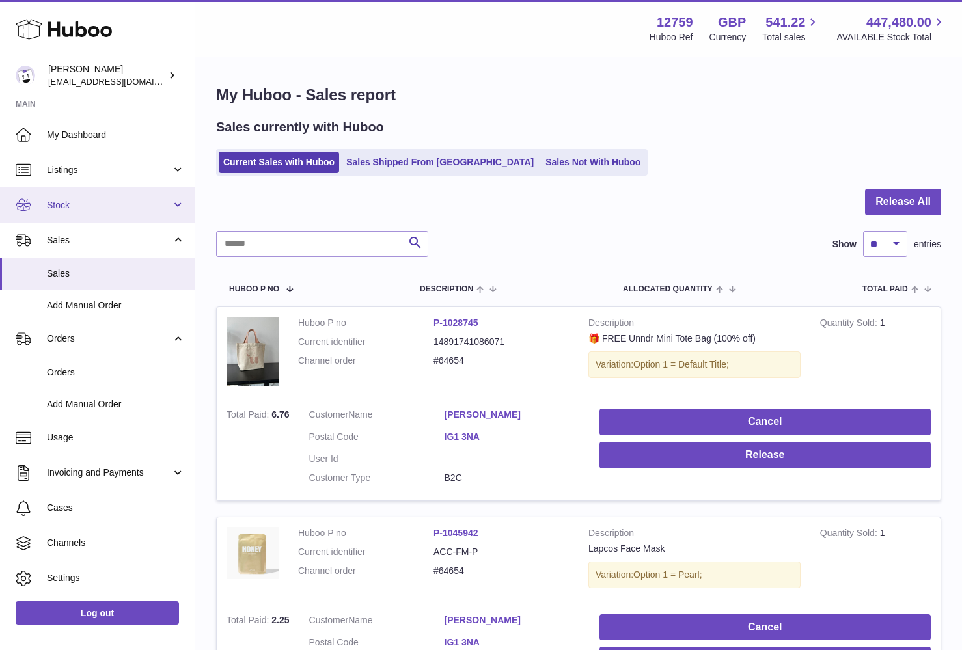
click at [95, 206] on span "Stock" at bounding box center [109, 205] width 124 height 12
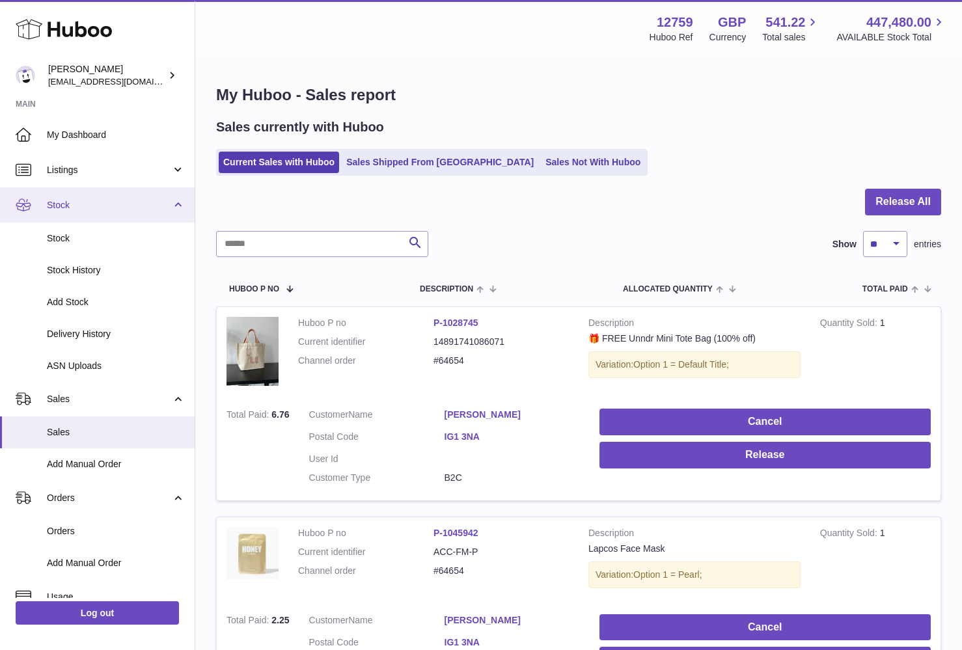
click at [96, 197] on link "Stock" at bounding box center [97, 205] width 195 height 35
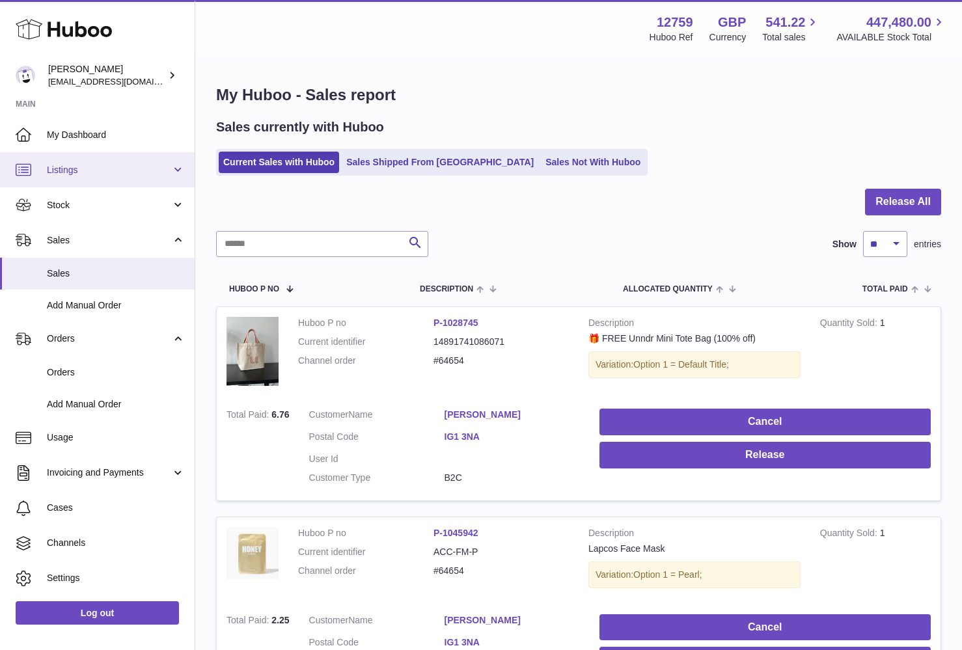
click at [100, 169] on span "Listings" at bounding box center [109, 170] width 124 height 12
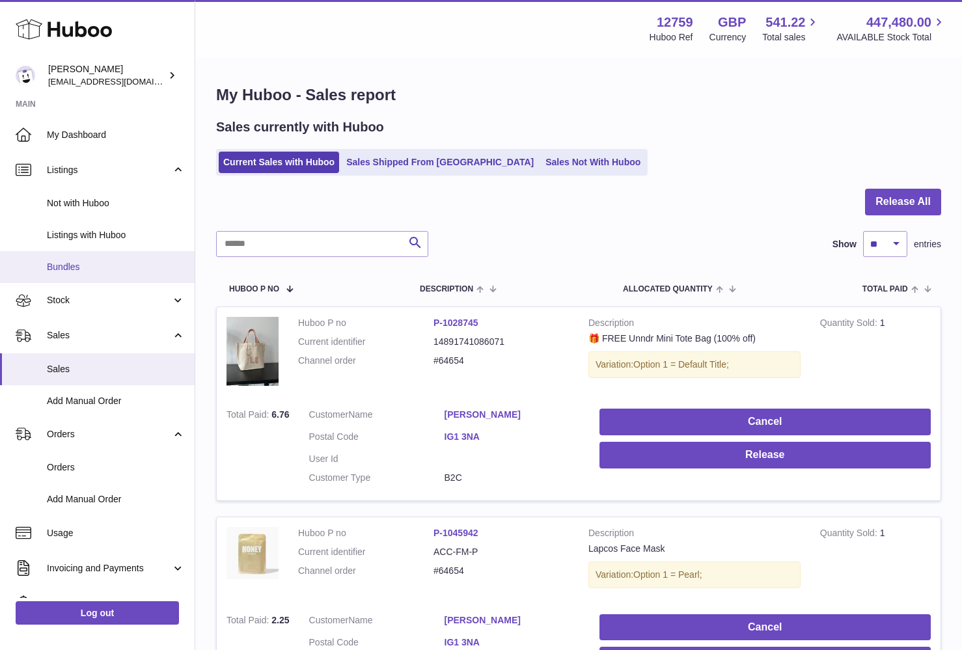
click at [81, 268] on span "Bundles" at bounding box center [116, 267] width 138 height 12
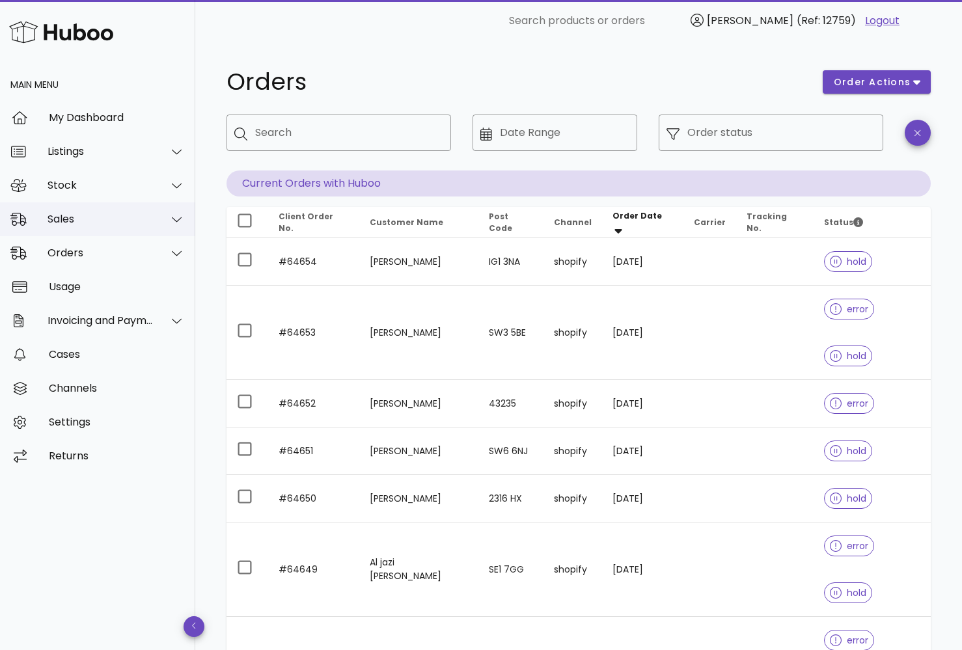
click at [97, 216] on div "Sales" at bounding box center [101, 219] width 106 height 12
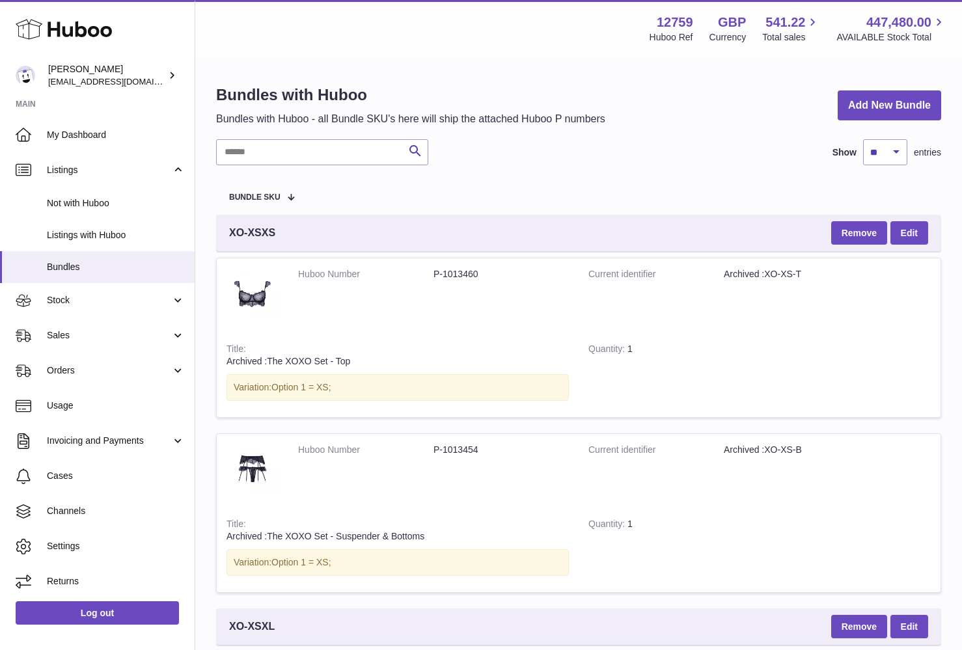
scroll to position [3, 0]
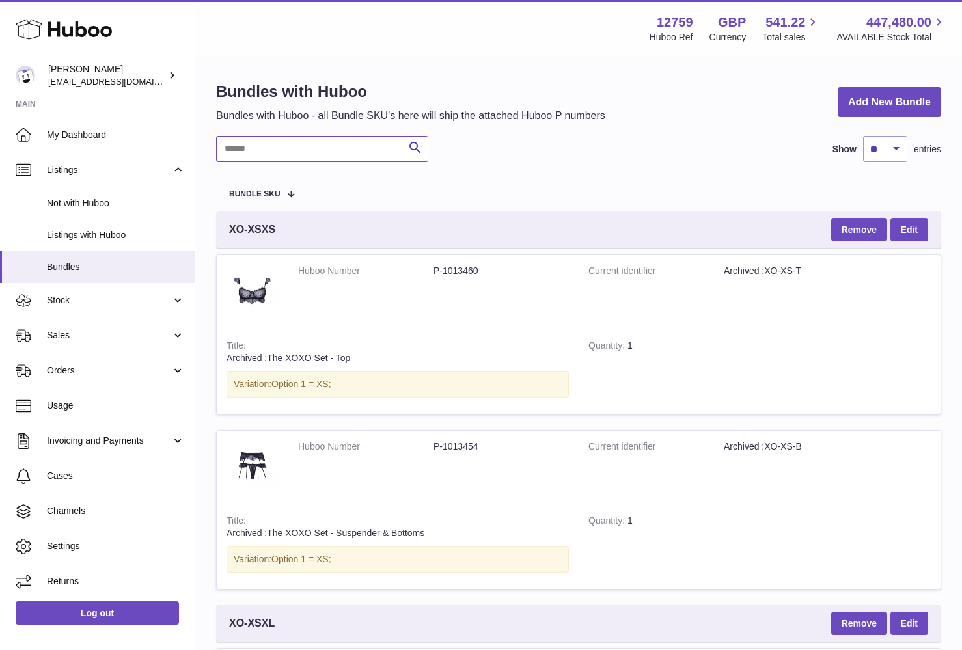
click at [291, 148] on input "text" at bounding box center [322, 149] width 212 height 26
type input "****"
click at [899, 92] on link "Add New Bundle" at bounding box center [890, 102] width 104 height 31
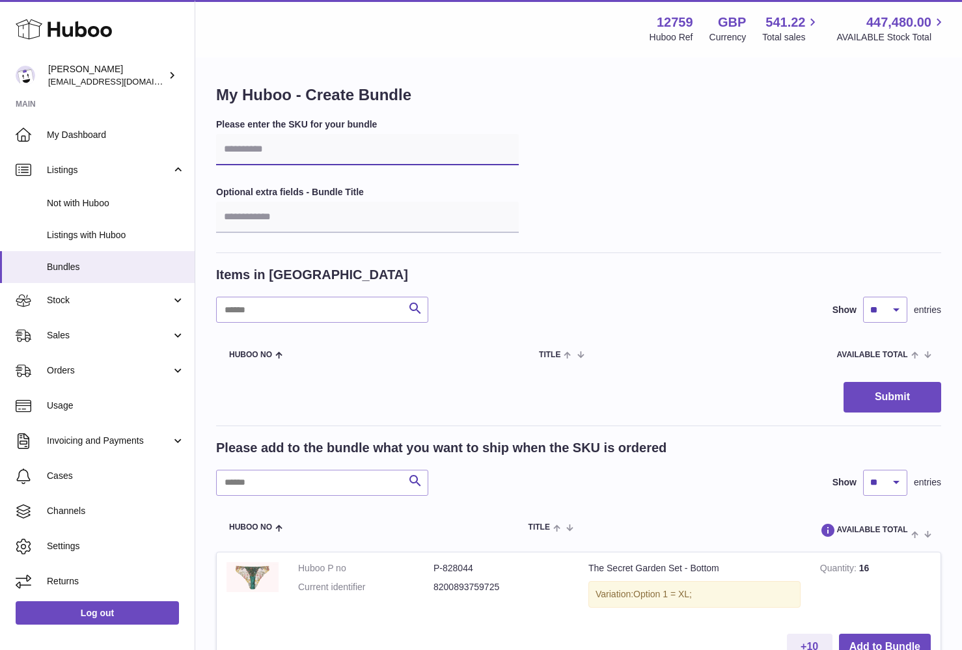
click at [268, 156] on input "text" at bounding box center [367, 149] width 303 height 31
type input "*"
type input "******"
click at [300, 488] on input "text" at bounding box center [322, 483] width 212 height 26
type input "**********"
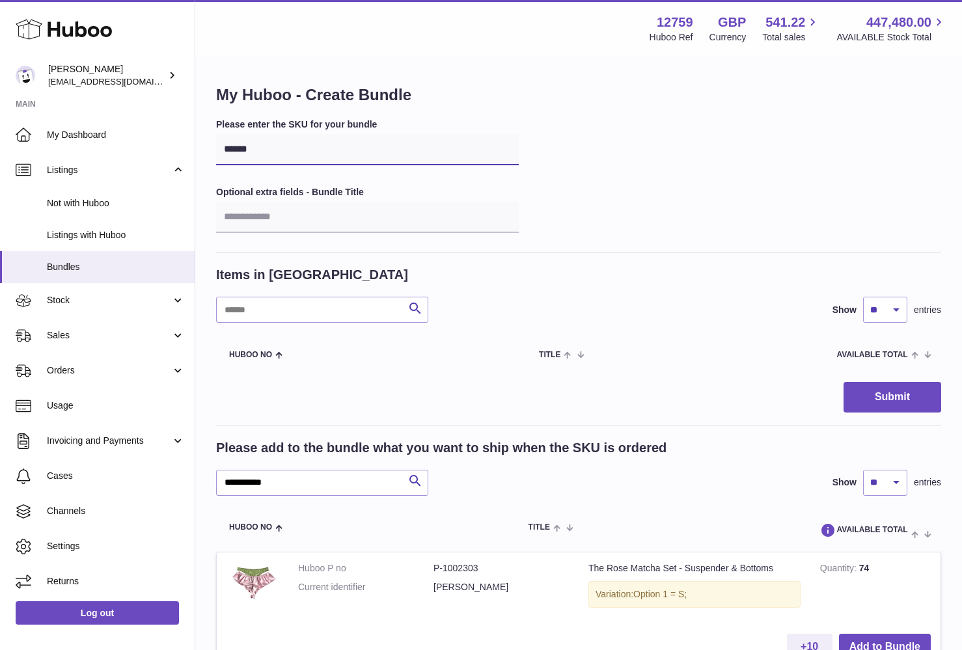
drag, startPoint x: 292, startPoint y: 148, endPoint x: 241, endPoint y: 148, distance: 50.8
click at [241, 148] on input "******" at bounding box center [367, 149] width 303 height 31
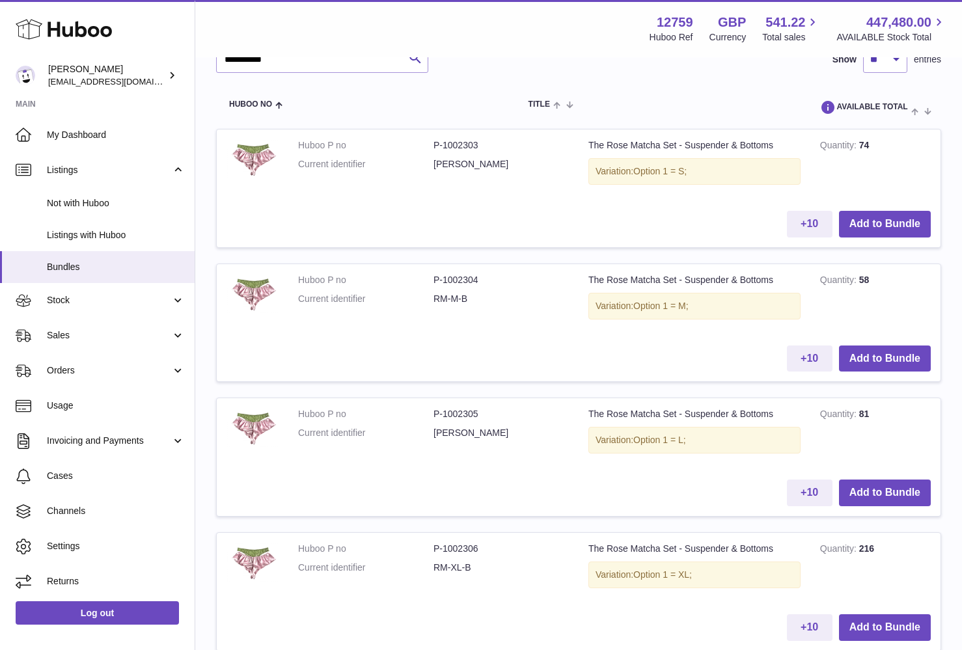
scroll to position [425, 0]
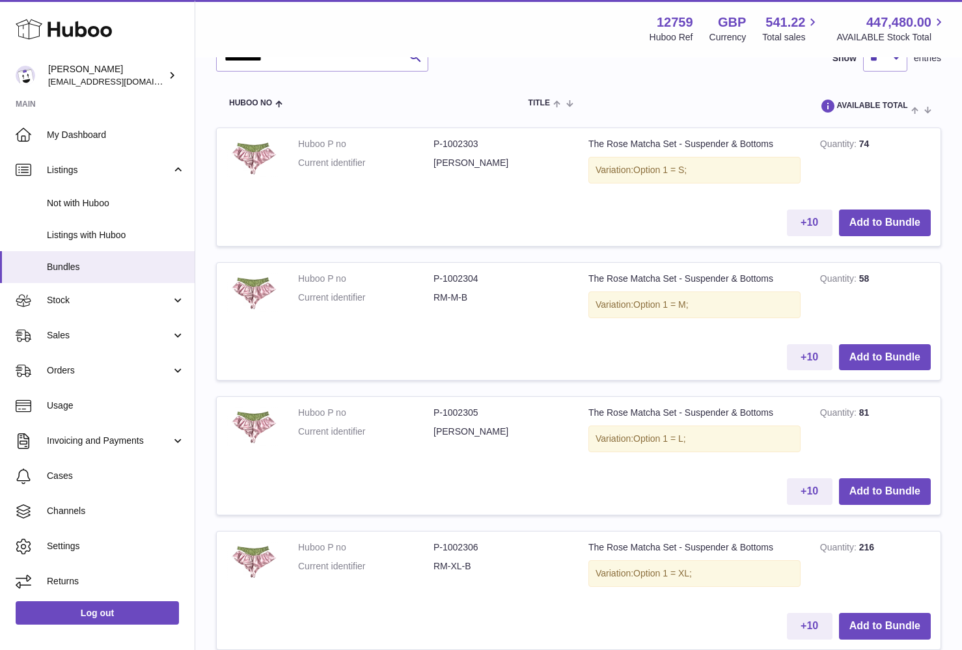
type input "****"
click at [876, 220] on button "Add to Bundle" at bounding box center [885, 223] width 92 height 27
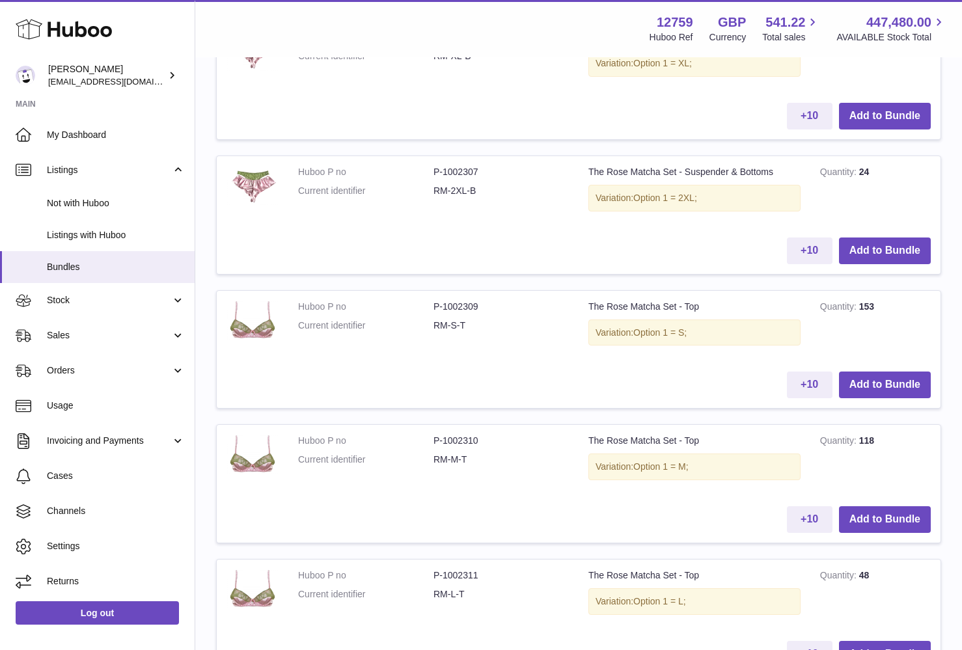
scroll to position [1070, 0]
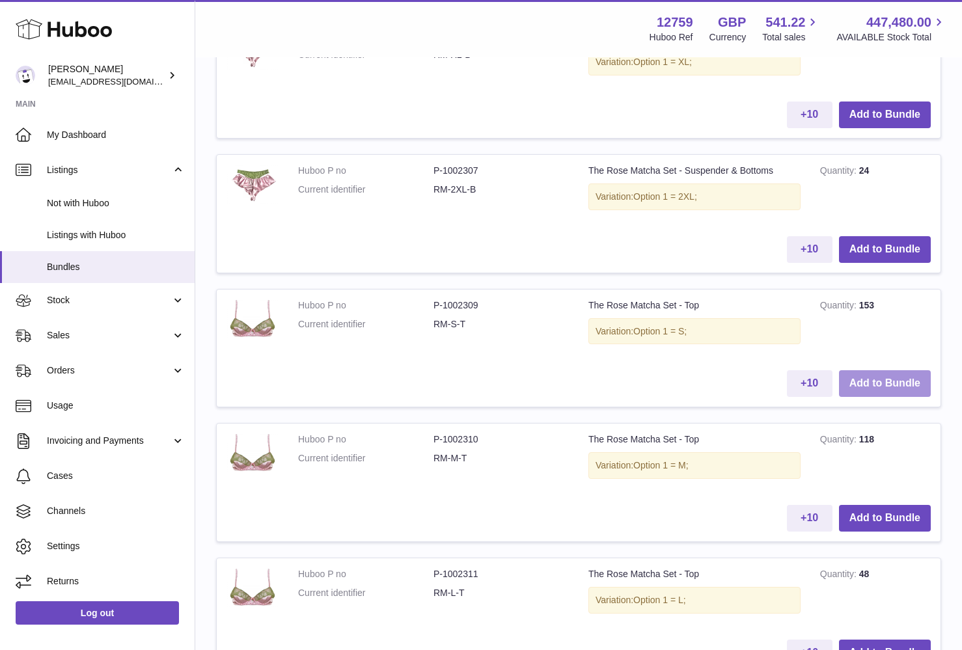
click at [873, 372] on button "Add to Bundle" at bounding box center [885, 383] width 92 height 27
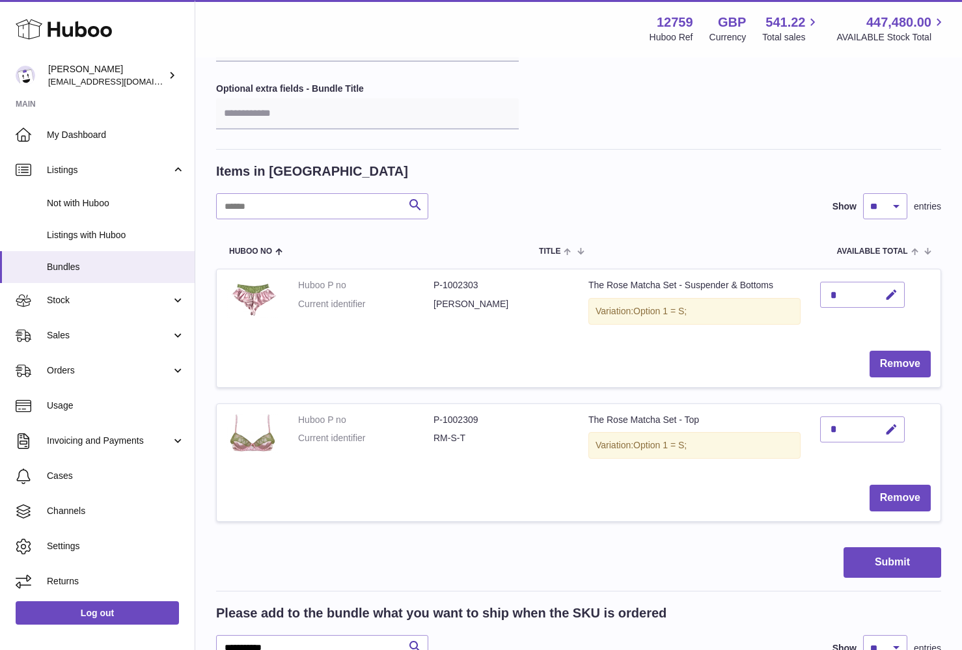
scroll to position [16, 0]
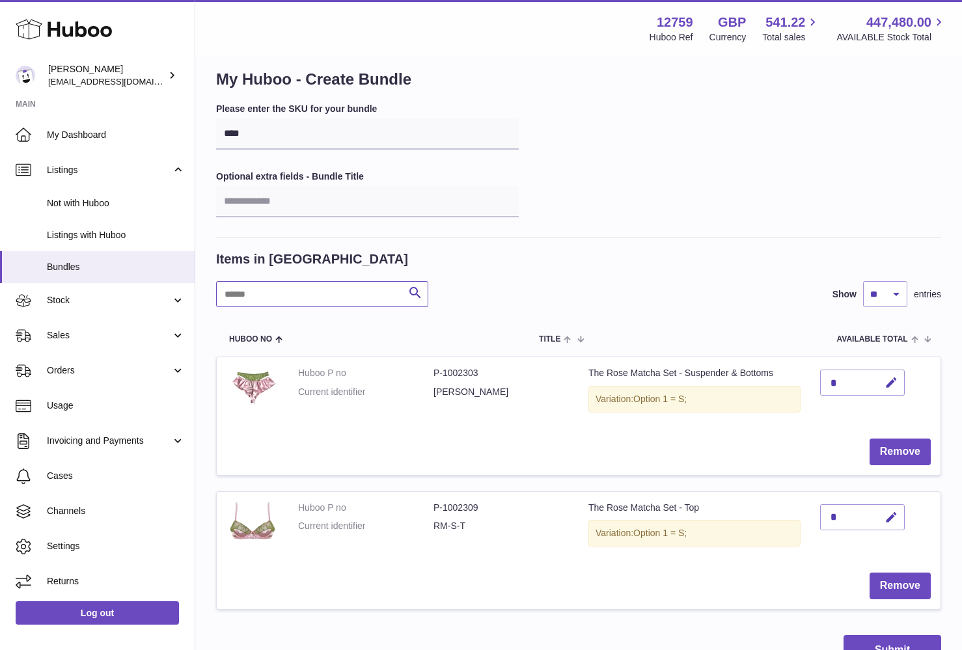
click at [312, 295] on input "text" at bounding box center [322, 294] width 212 height 26
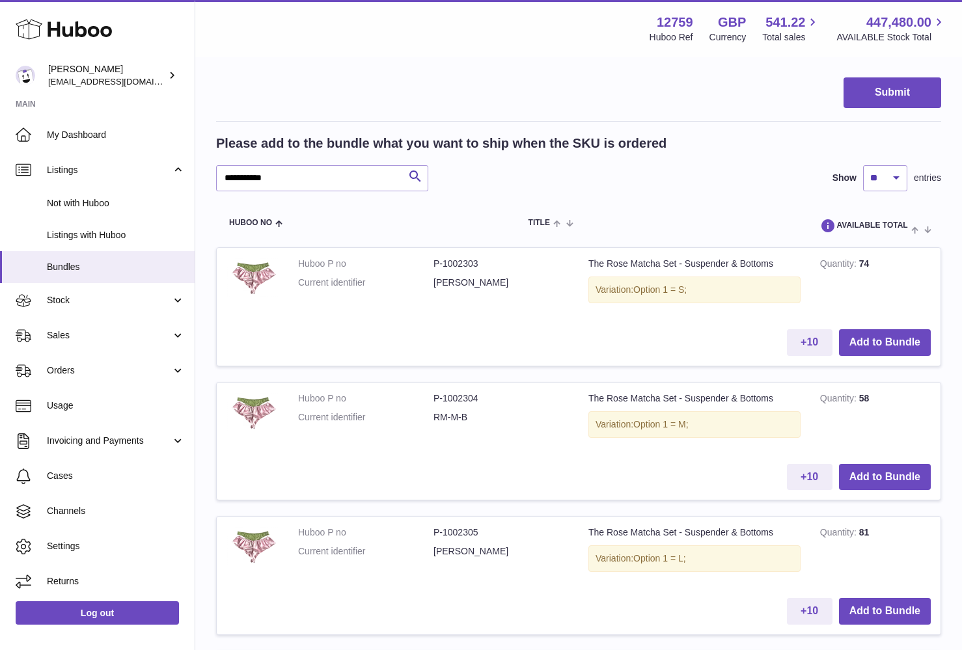
scroll to position [132, 0]
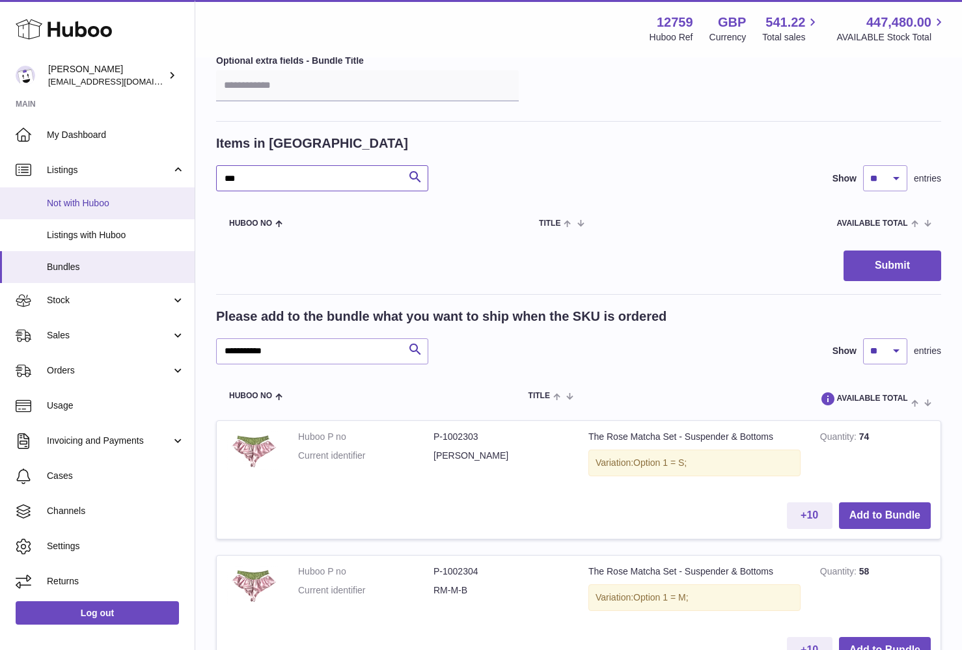
drag, startPoint x: 268, startPoint y: 186, endPoint x: 173, endPoint y: 186, distance: 95.1
type input "*"
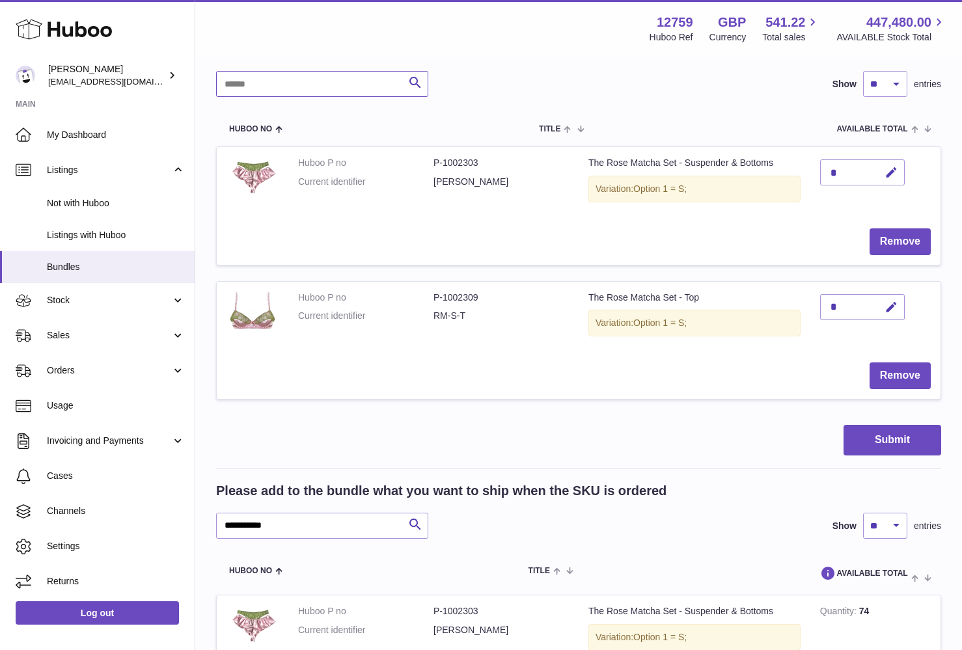
scroll to position [229, 0]
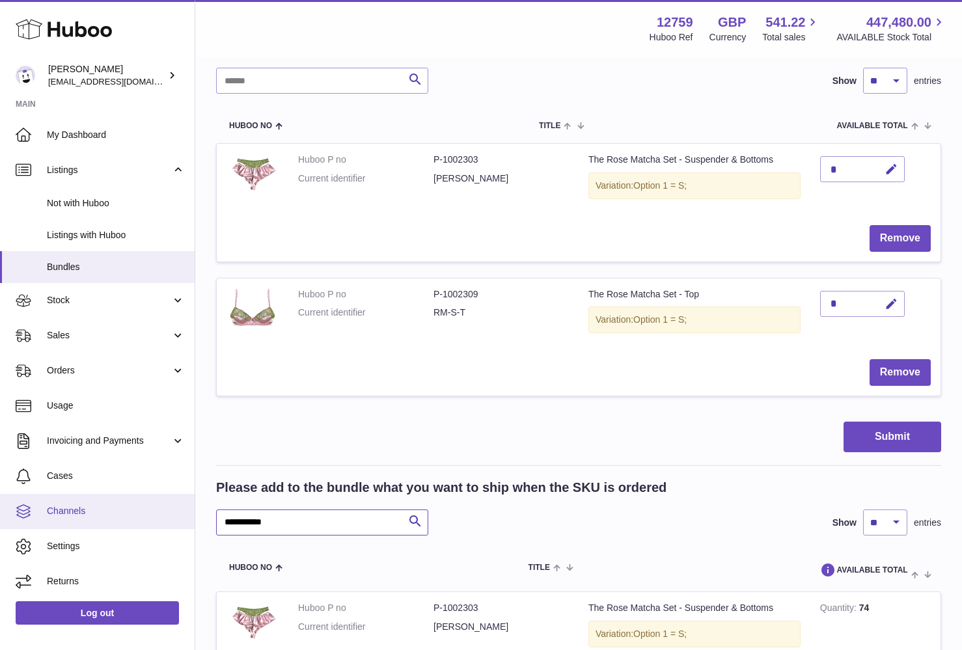
drag, startPoint x: 305, startPoint y: 518, endPoint x: 170, endPoint y: 518, distance: 135.4
type input "*"
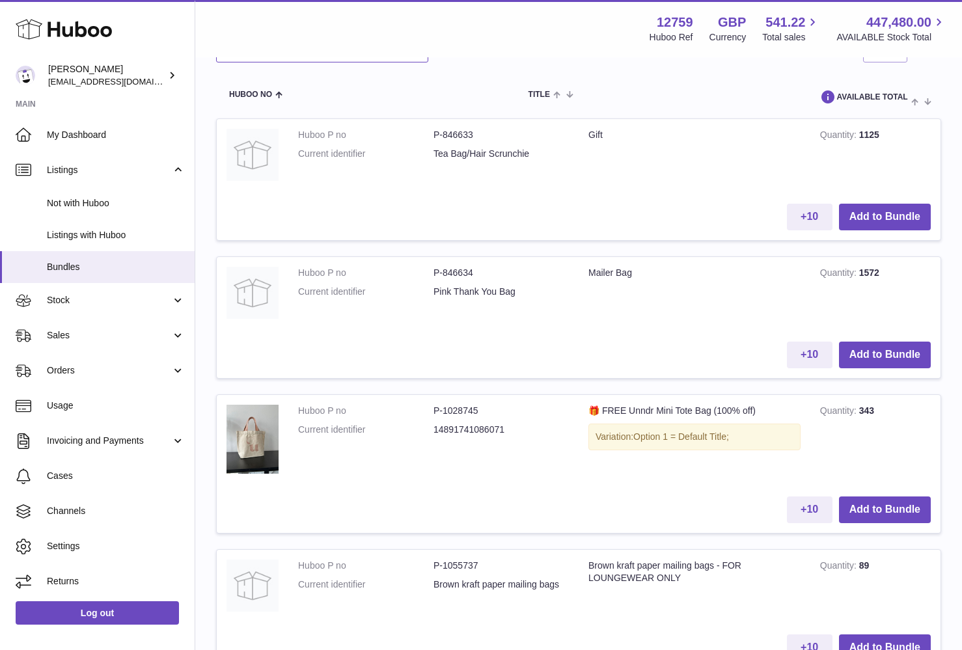
scroll to position [716, 0]
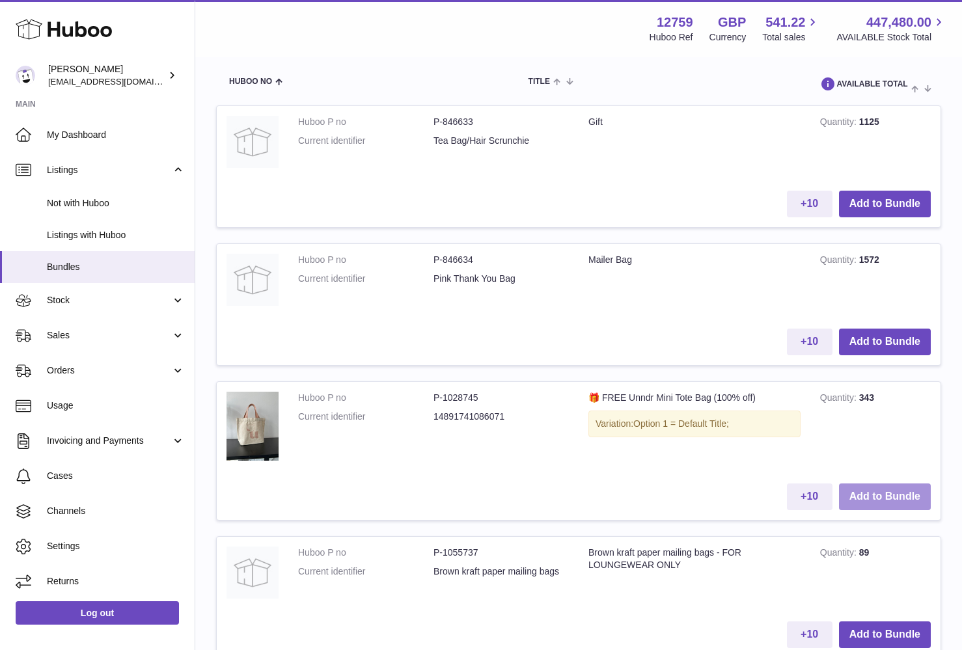
type input "***"
click at [882, 490] on button "Add to Bundle" at bounding box center [885, 497] width 92 height 27
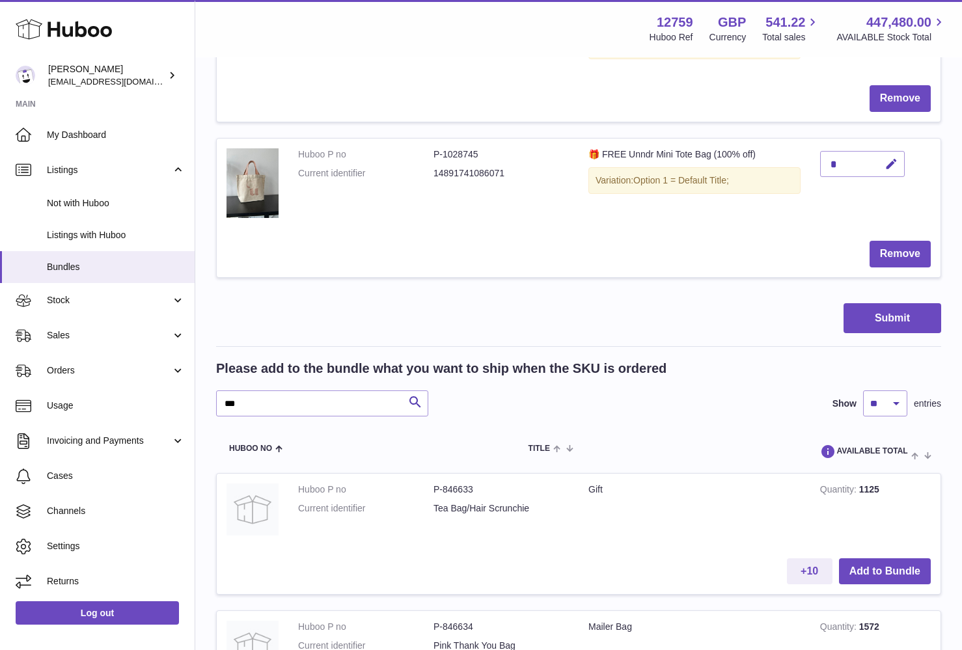
scroll to position [513, 0]
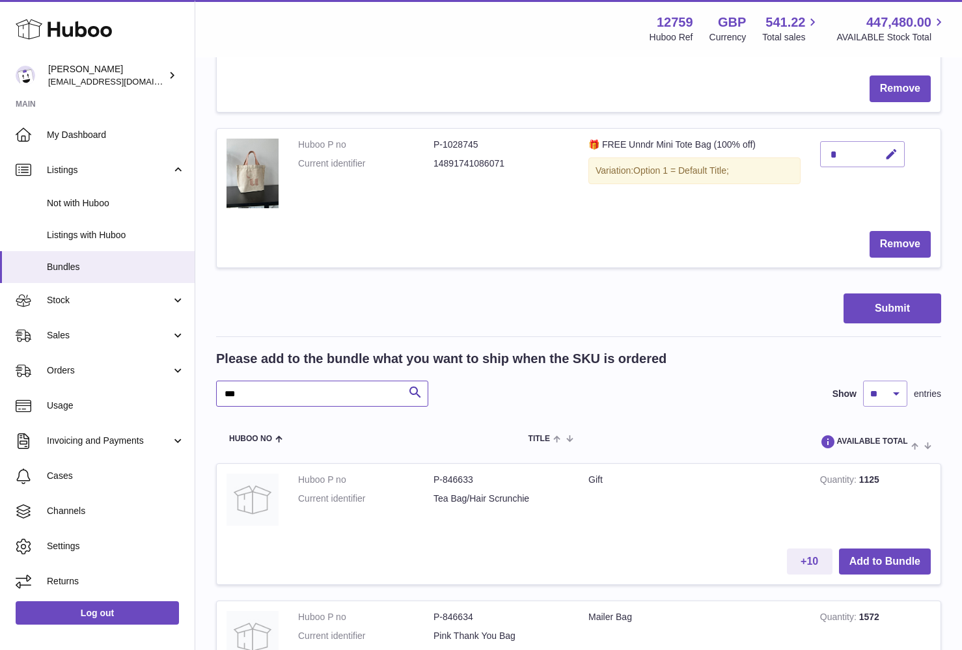
drag, startPoint x: 247, startPoint y: 392, endPoint x: 200, endPoint y: 392, distance: 47.5
click at [201, 392] on div "My Huboo - Create Bundle Please enter the SKU for your bundle **** Optional ext…" at bounding box center [578, 317] width 767 height 1543
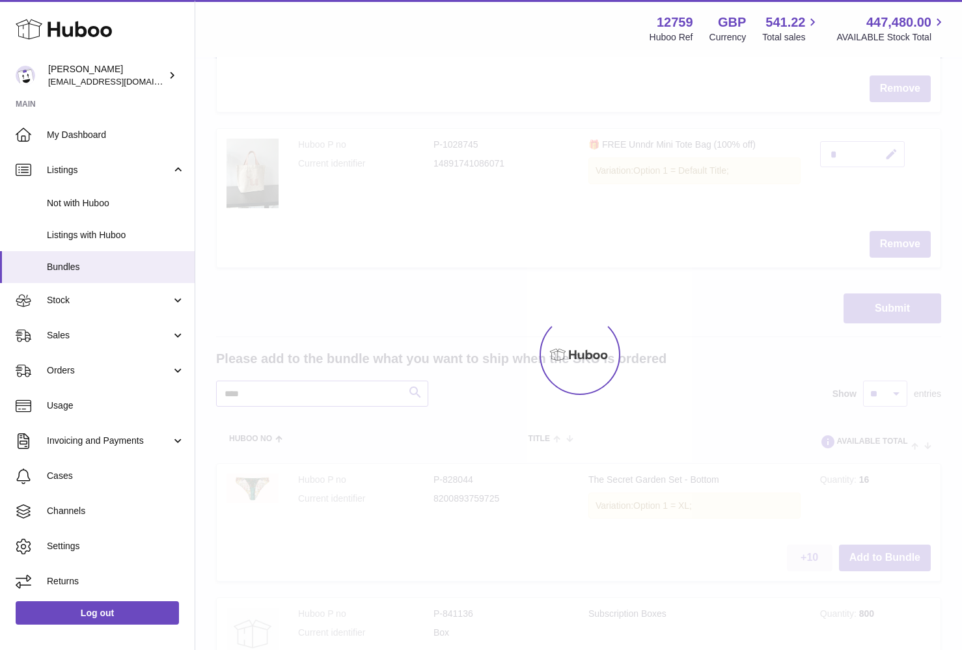
scroll to position [451, 0]
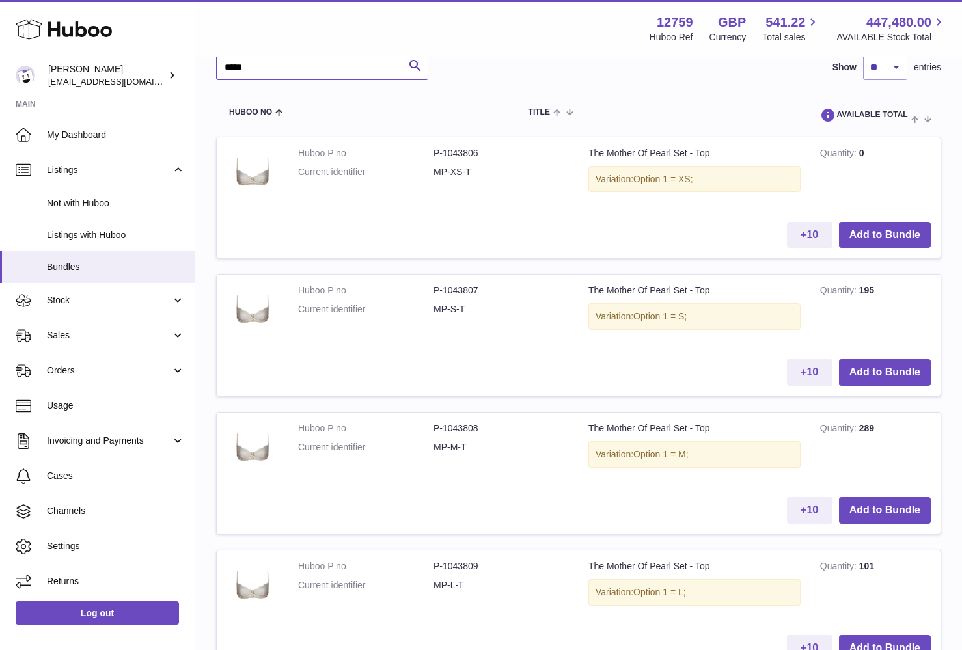
scroll to position [503, 0]
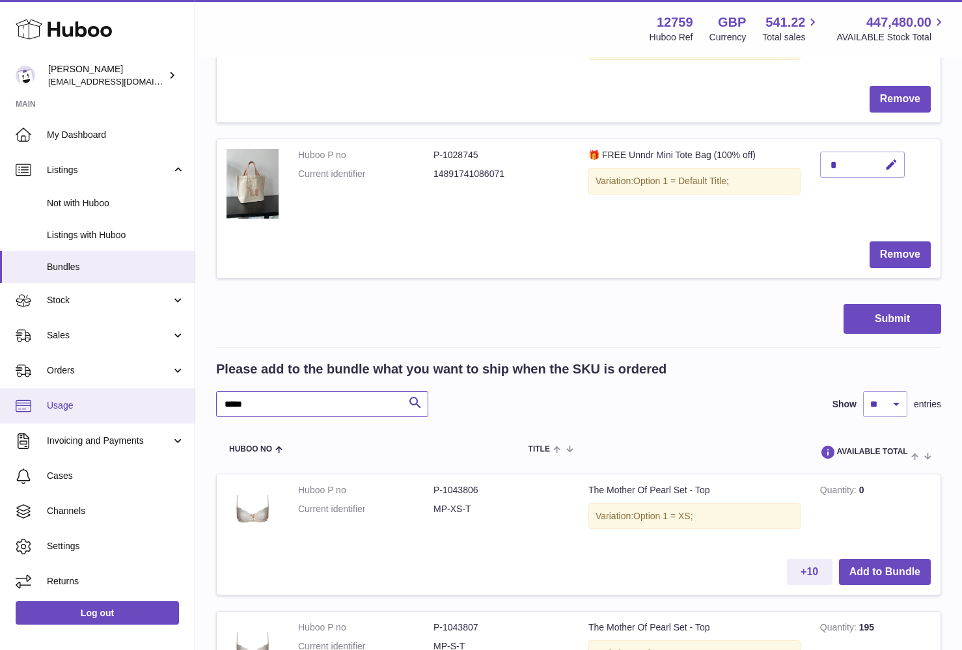
drag, startPoint x: 270, startPoint y: 395, endPoint x: 185, endPoint y: 395, distance: 84.6
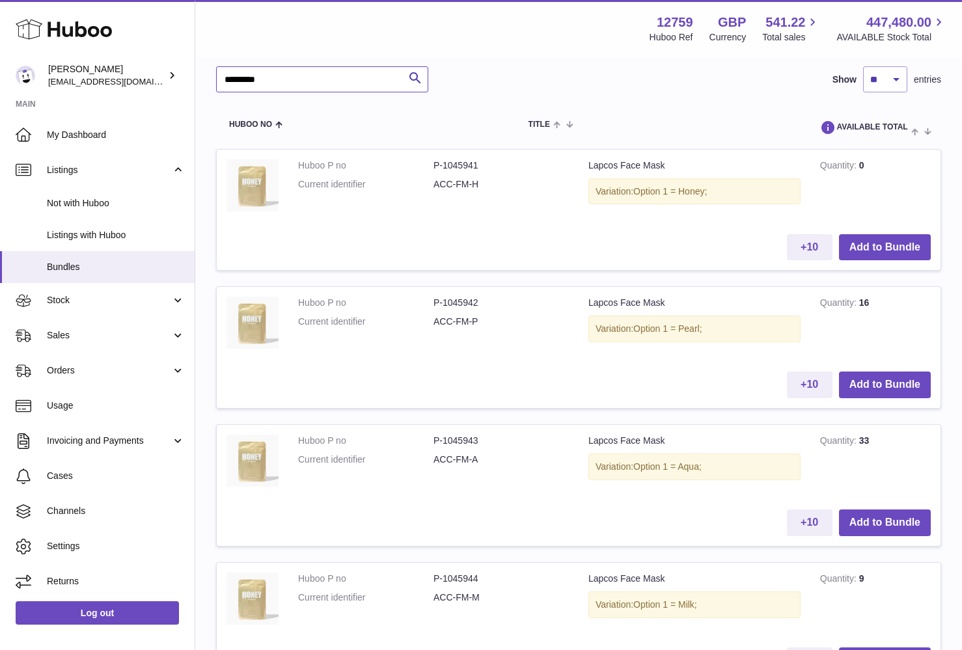
scroll to position [830, 0]
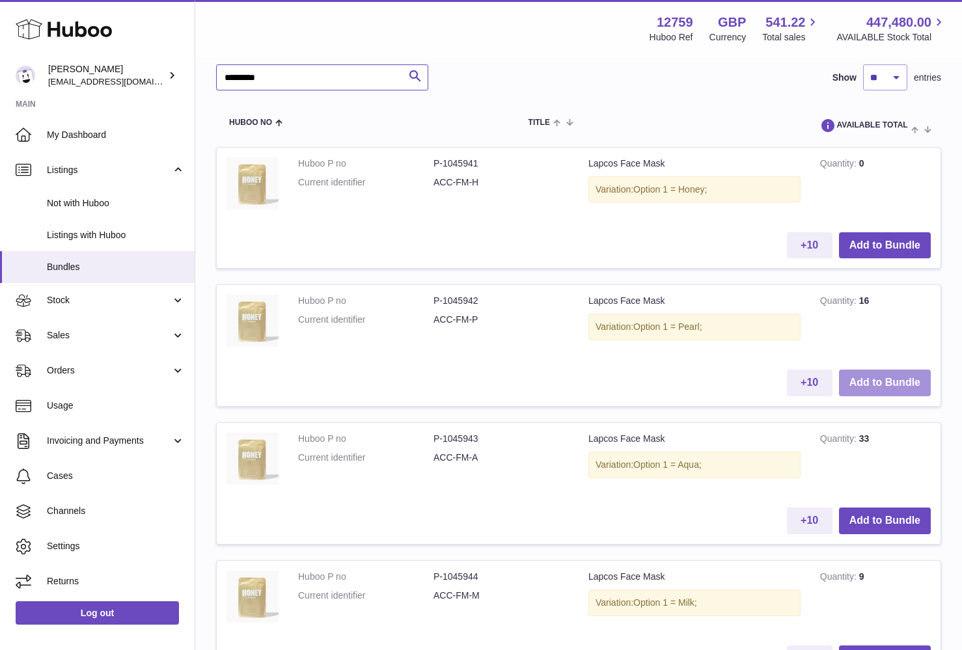
type input "*********"
click at [853, 382] on button "Add to Bundle" at bounding box center [885, 383] width 92 height 27
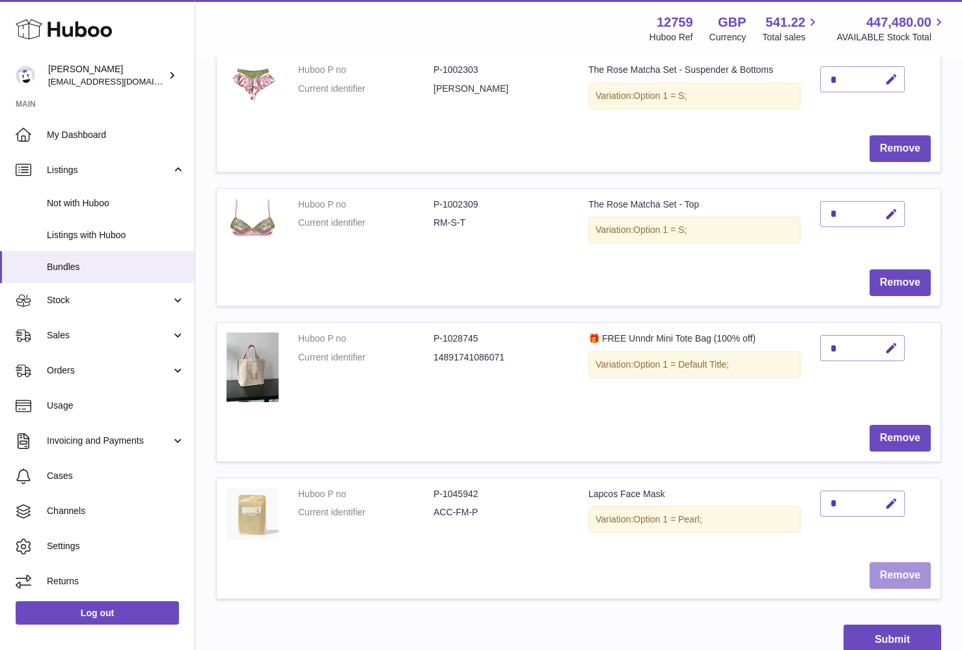
scroll to position [313, 0]
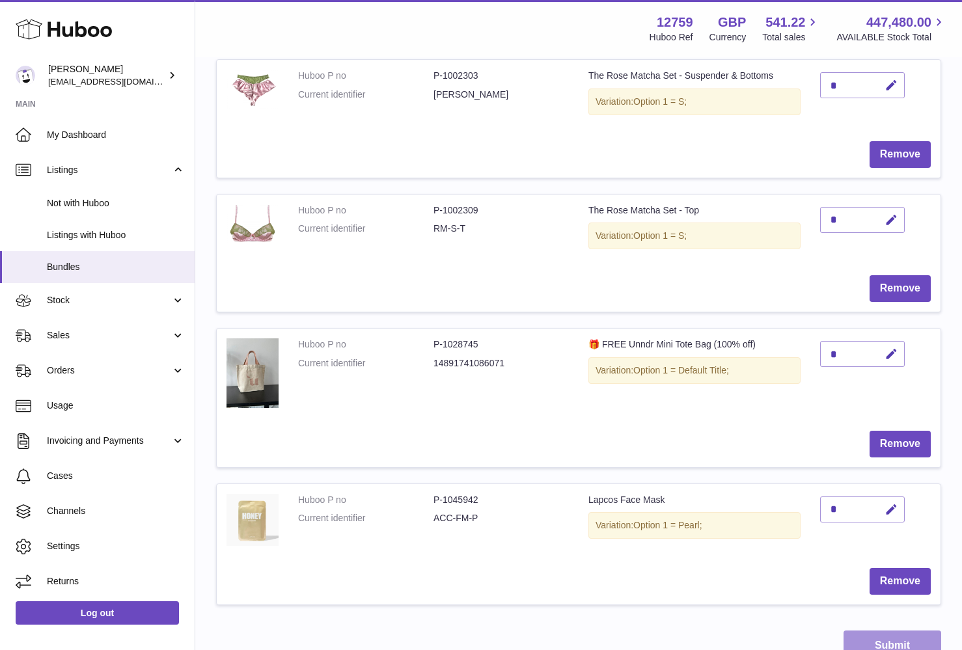
click at [881, 631] on button "Submit" at bounding box center [893, 646] width 98 height 31
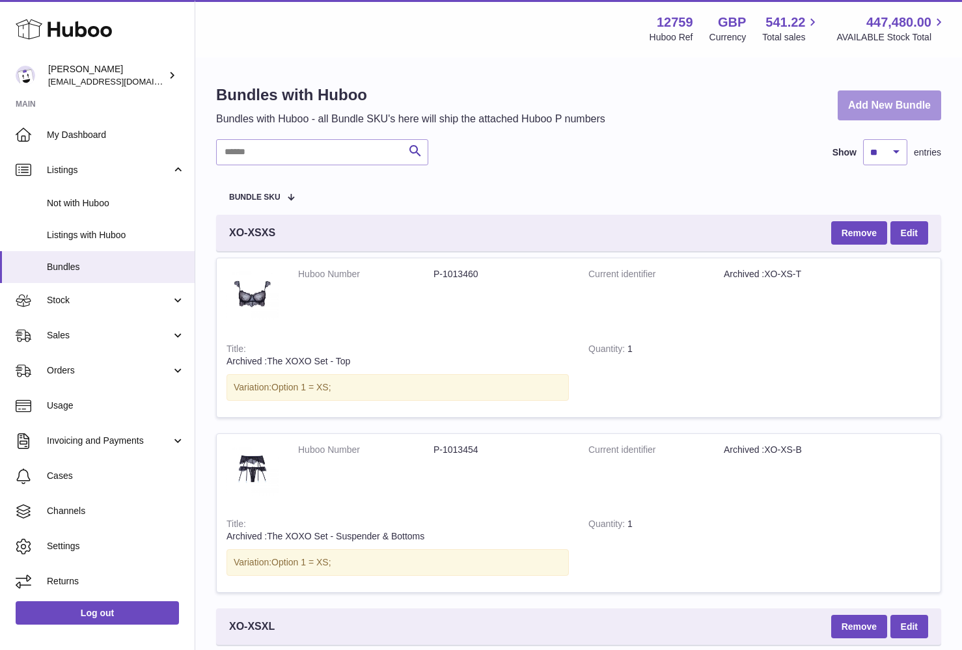
click at [882, 97] on link "Add New Bundle" at bounding box center [890, 106] width 104 height 31
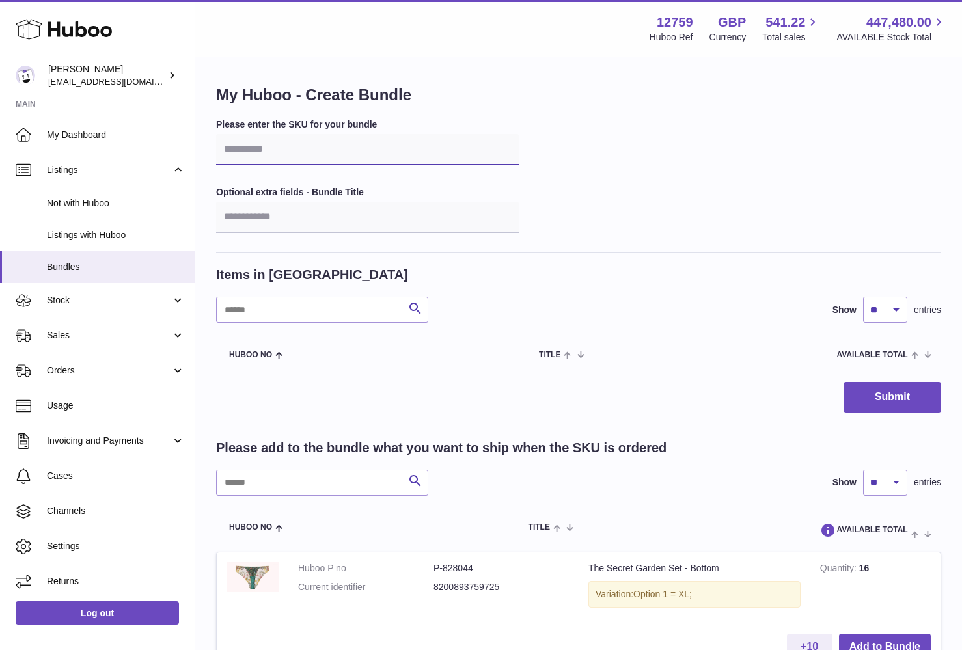
click at [281, 152] on input "text" at bounding box center [367, 149] width 303 height 31
type input "****"
click at [286, 483] on input "text" at bounding box center [322, 483] width 212 height 26
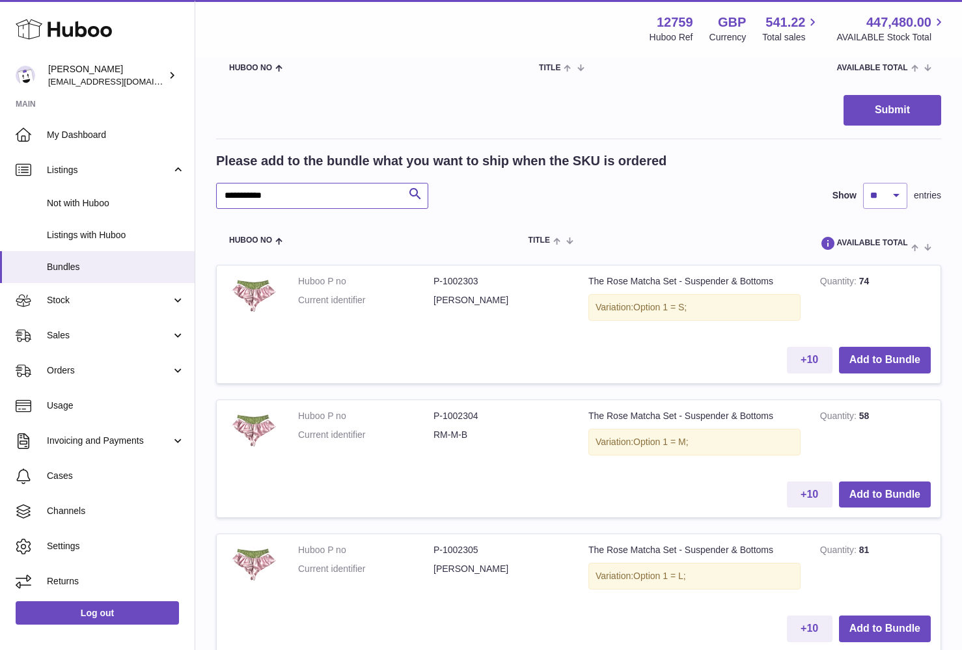
scroll to position [328, 0]
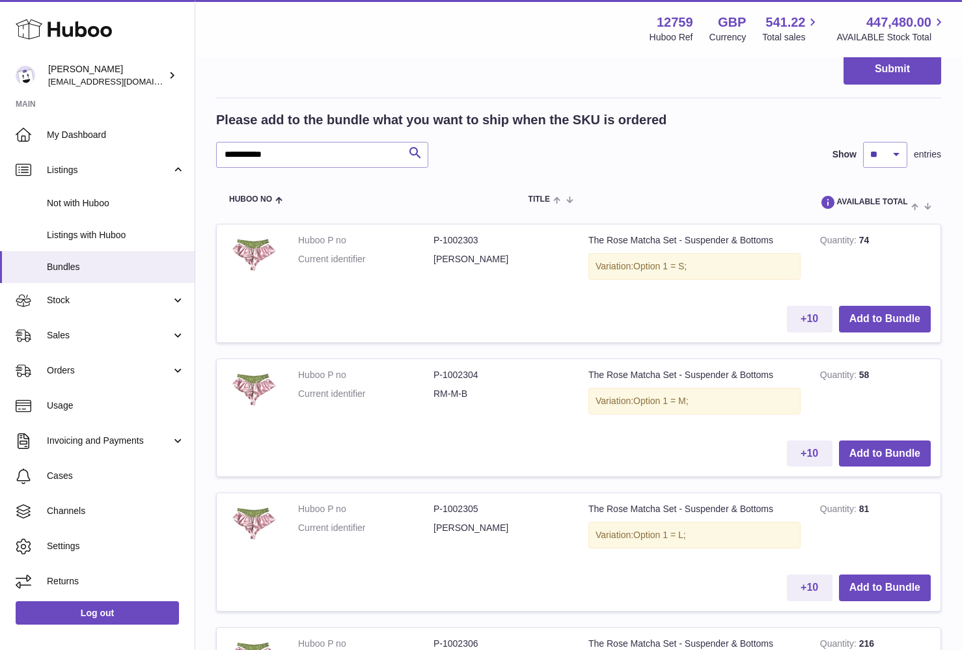
click at [871, 453] on button "Add to Bundle" at bounding box center [885, 454] width 92 height 27
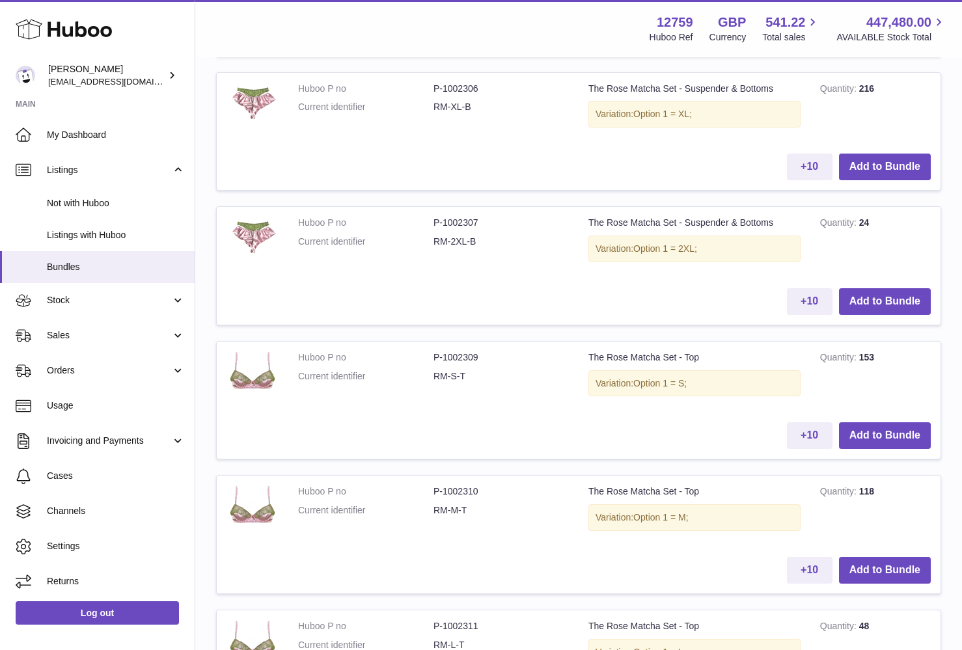
scroll to position [1019, 0]
click at [879, 424] on button "Add to Bundle" at bounding box center [885, 435] width 92 height 27
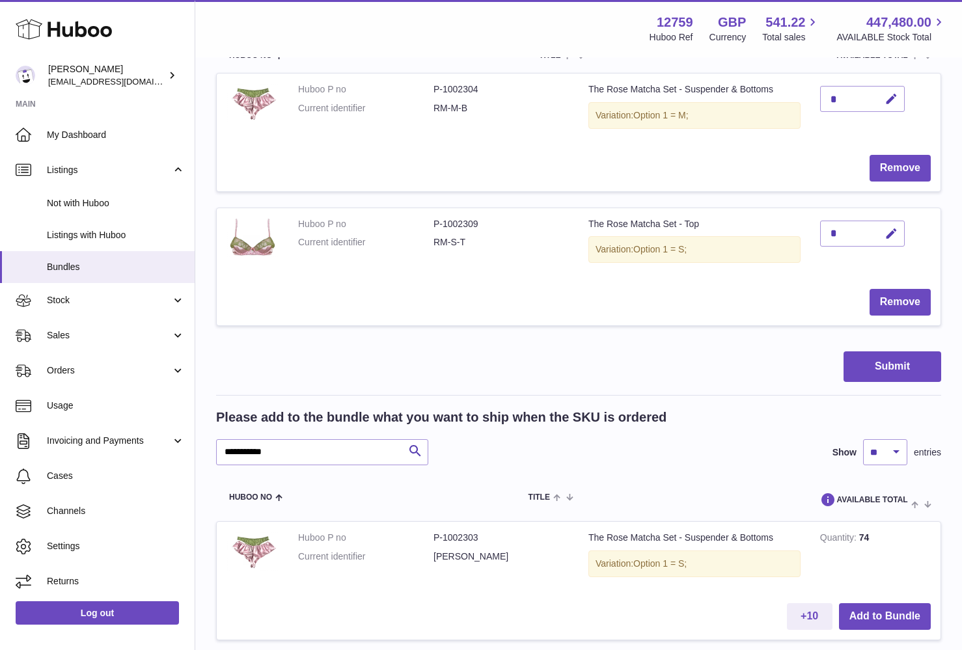
scroll to position [289, 0]
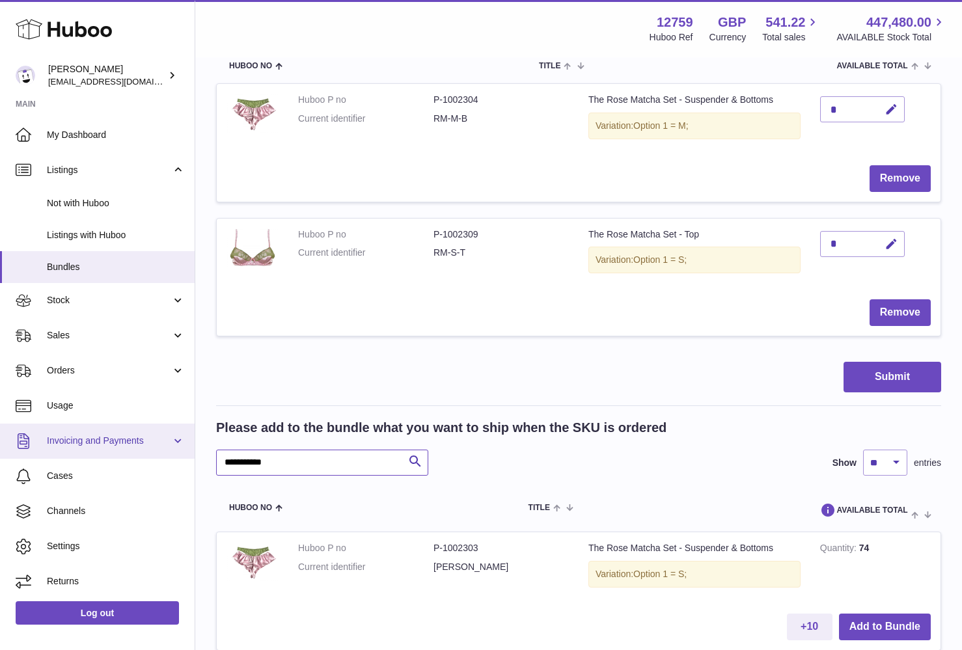
drag, startPoint x: 326, startPoint y: 458, endPoint x: 180, endPoint y: 434, distance: 147.7
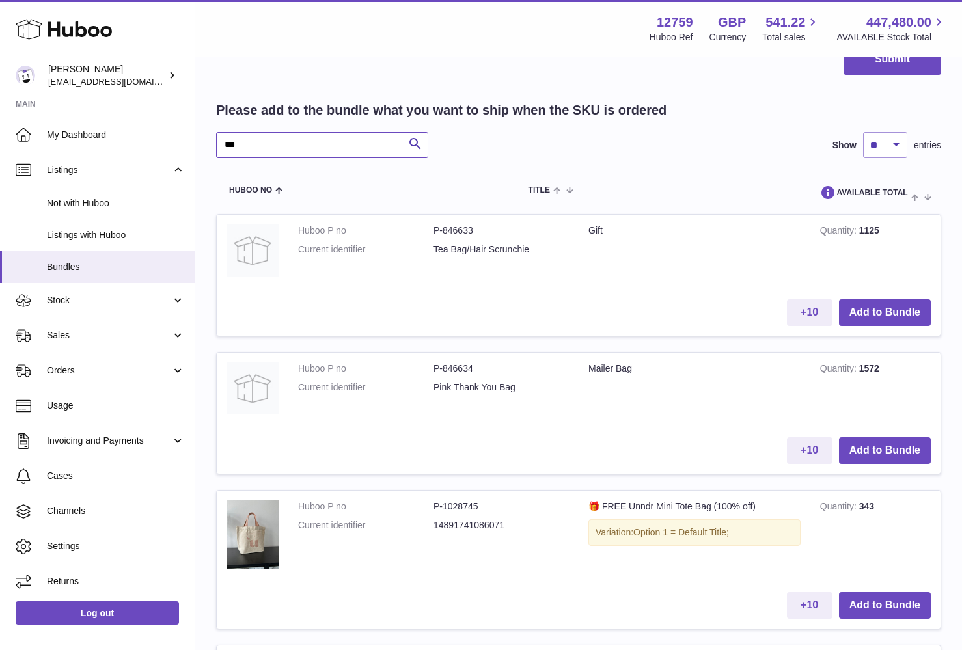
scroll to position [611, 0]
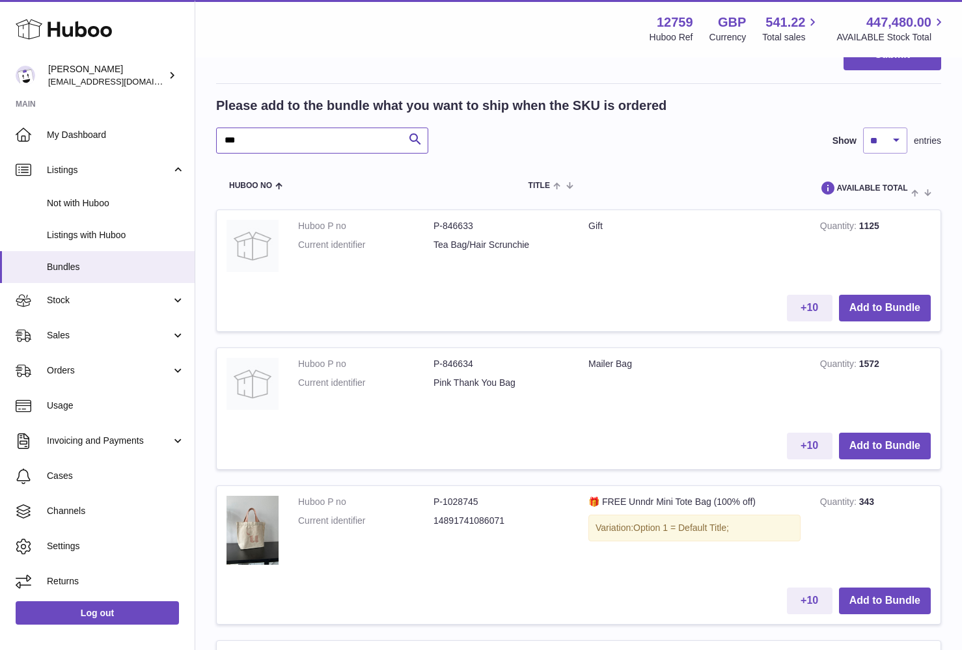
type input "***"
click at [899, 588] on button "Add to Bundle" at bounding box center [885, 601] width 92 height 27
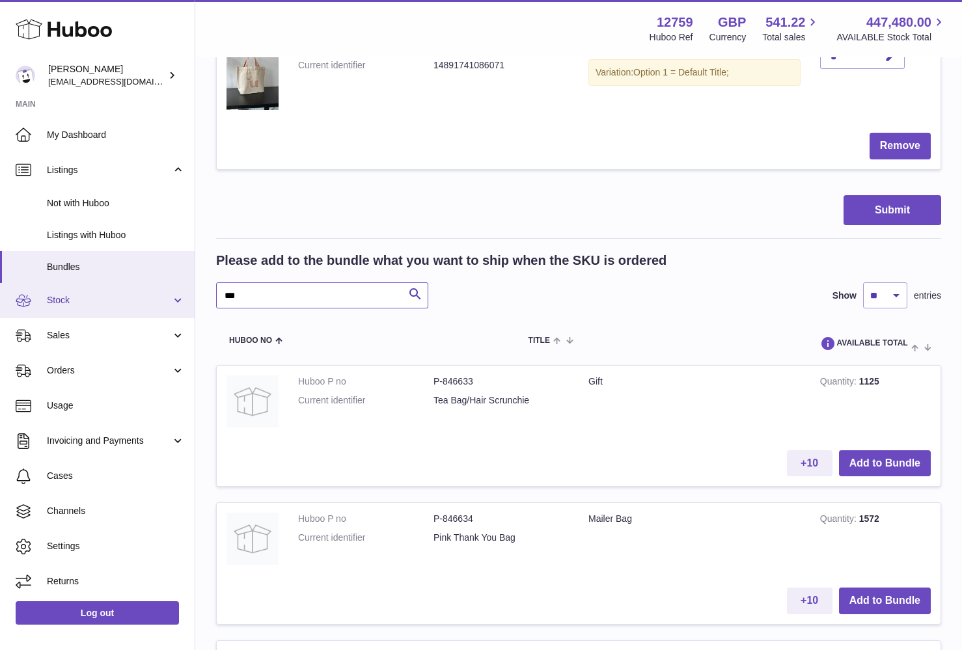
drag, startPoint x: 275, startPoint y: 297, endPoint x: 168, endPoint y: 291, distance: 106.9
click at [169, 292] on div "Huboo [PERSON_NAME] [EMAIL_ADDRESS][DOMAIN_NAME] Main My Dashboard Listings Not…" at bounding box center [481, 228] width 962 height 1679
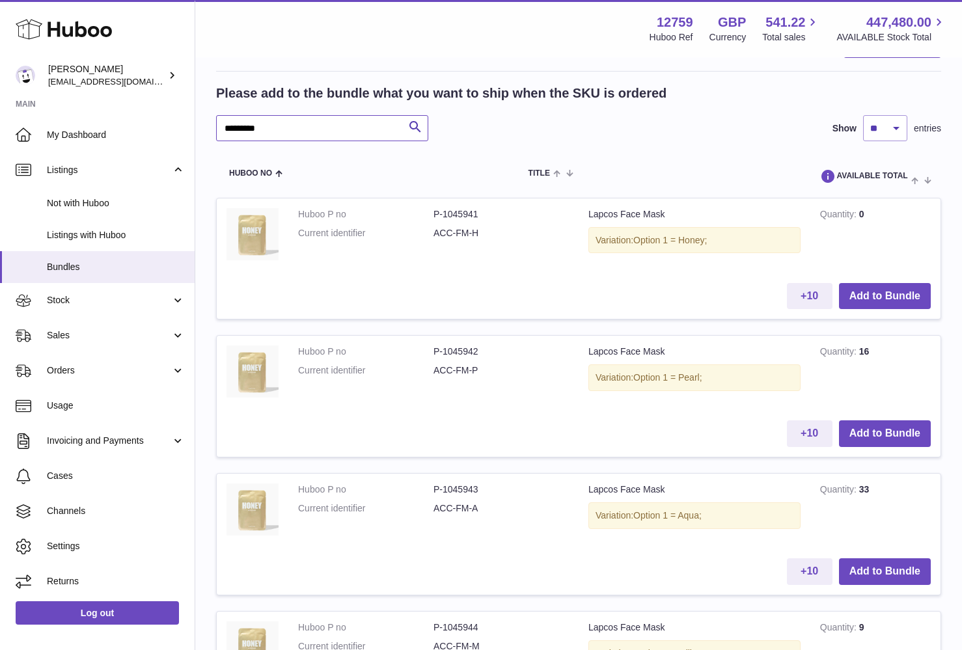
scroll to position [809, 0]
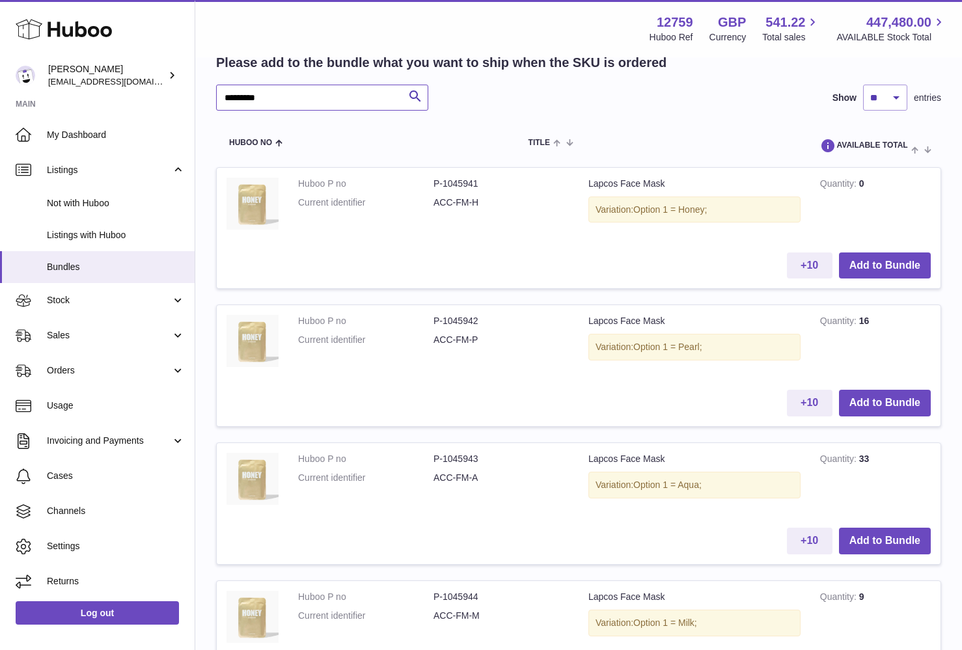
type input "*********"
click at [874, 398] on button "Add to Bundle" at bounding box center [885, 403] width 92 height 27
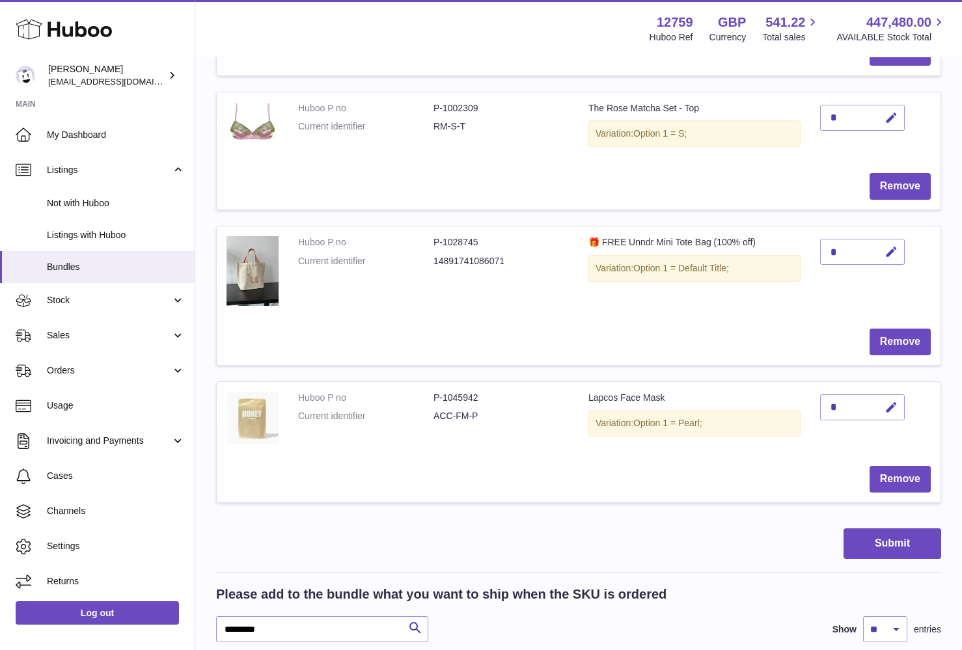
scroll to position [416, 0]
click at [894, 534] on button "Submit" at bounding box center [893, 543] width 98 height 31
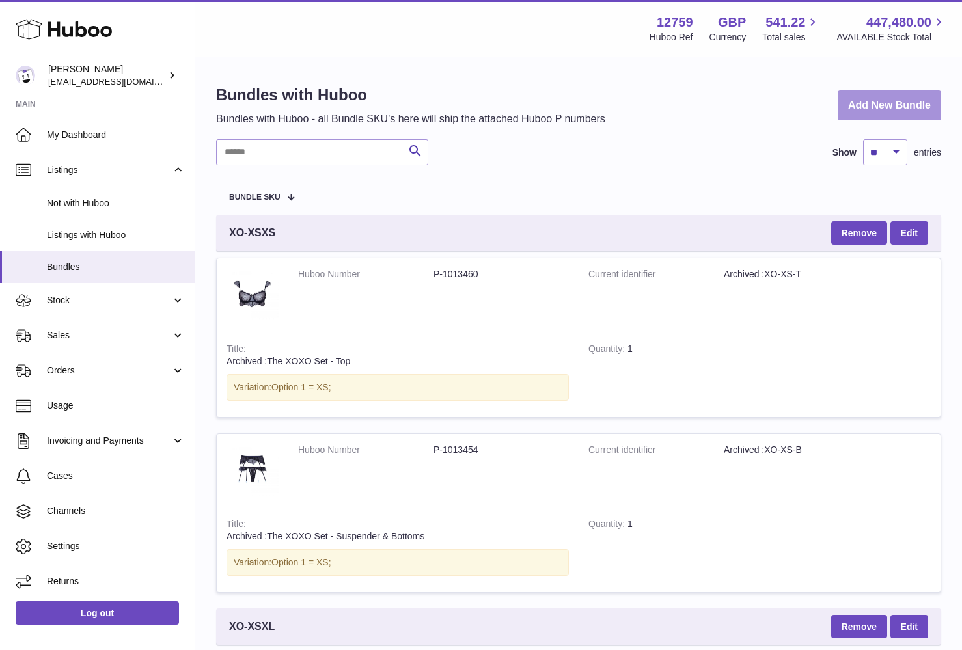
click at [904, 111] on link "Add New Bundle" at bounding box center [890, 106] width 104 height 31
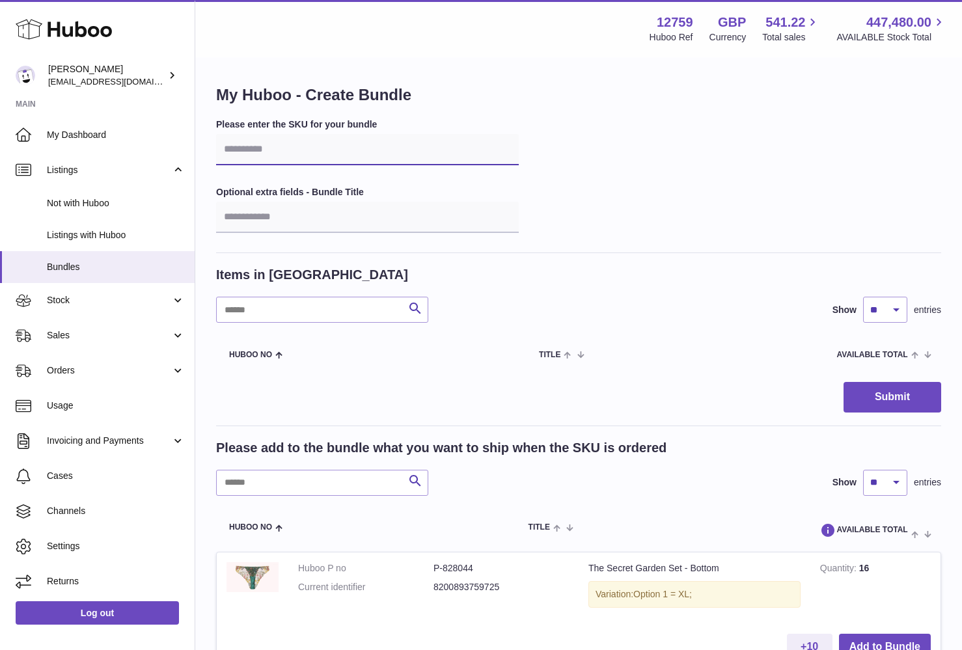
click at [276, 150] on input "text" at bounding box center [367, 149] width 303 height 31
type input "****"
click at [265, 484] on input "text" at bounding box center [322, 483] width 212 height 26
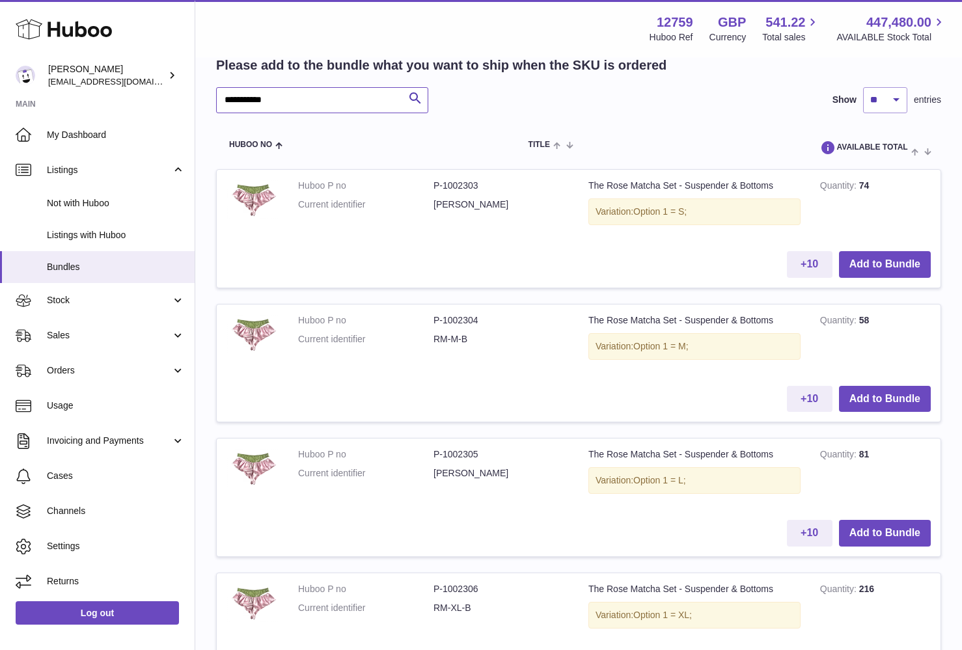
scroll to position [389, 0]
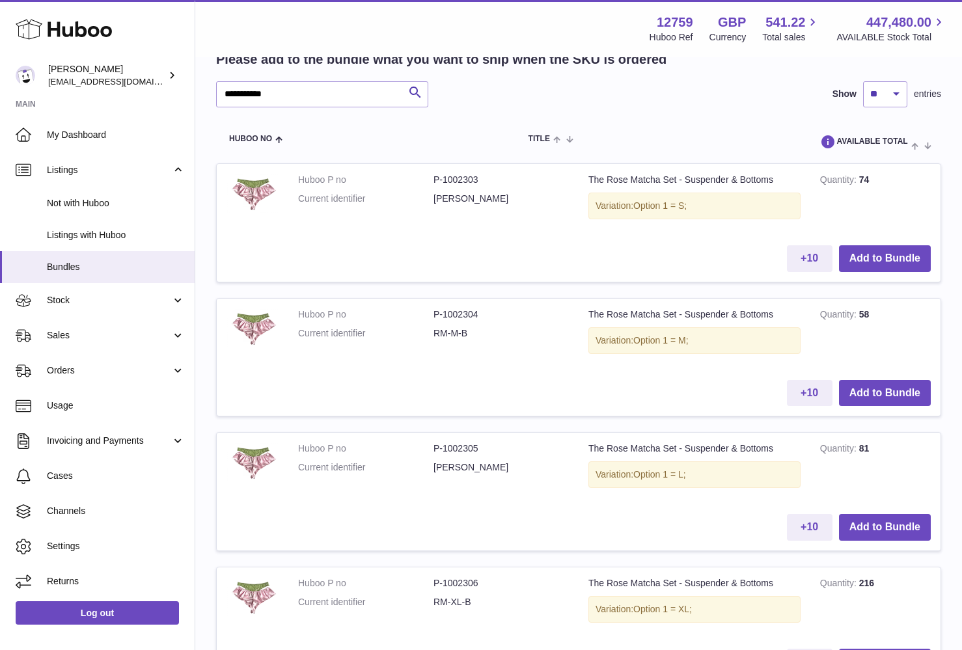
click at [862, 516] on button "Add to Bundle" at bounding box center [885, 527] width 92 height 27
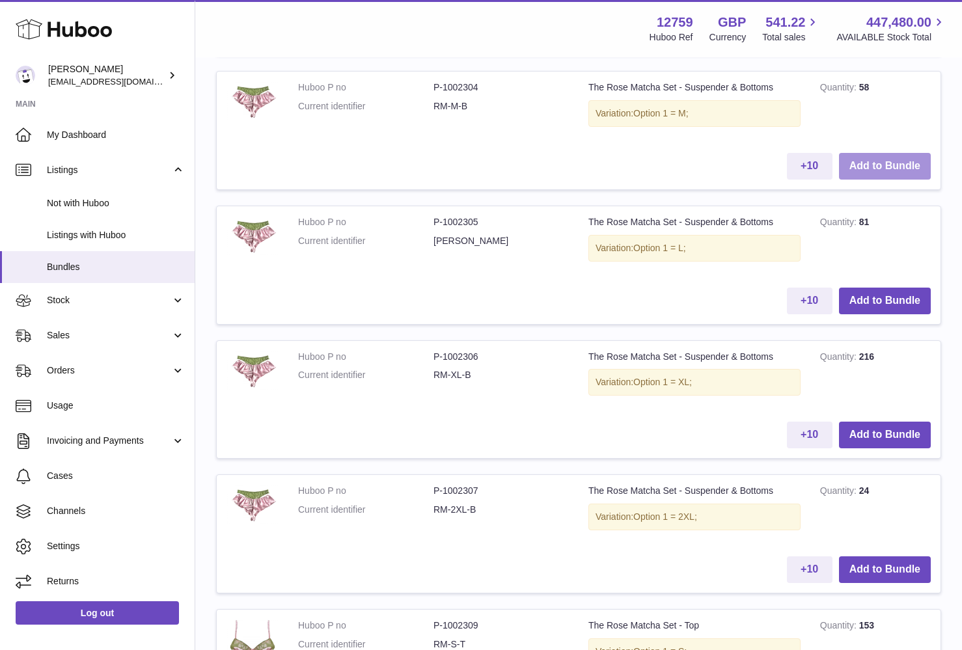
scroll to position [1121, 0]
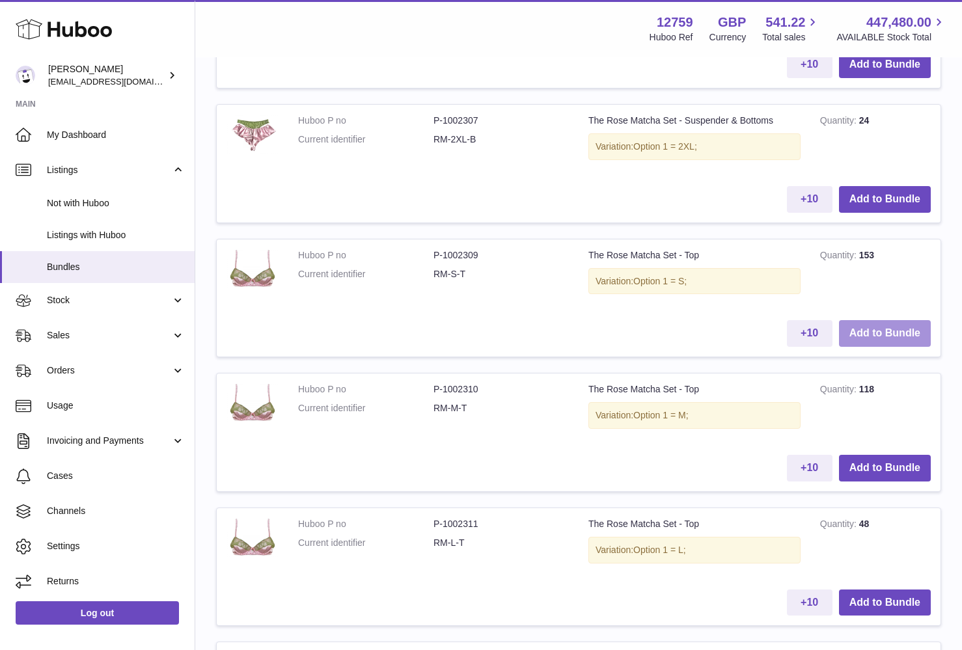
click at [889, 320] on button "Add to Bundle" at bounding box center [885, 333] width 92 height 27
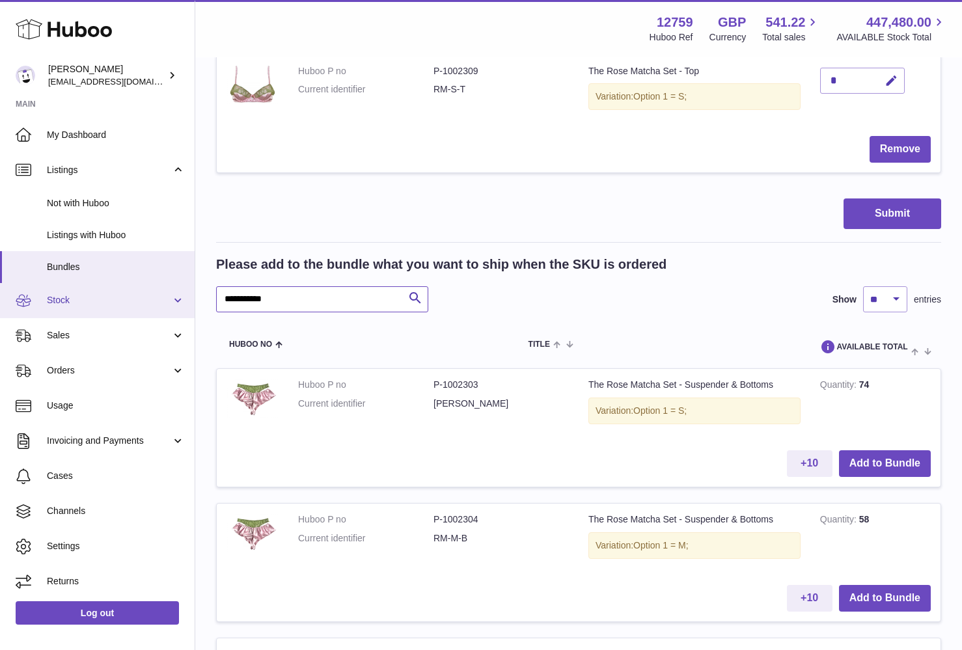
drag, startPoint x: 317, startPoint y: 298, endPoint x: 150, endPoint y: 289, distance: 167.6
click at [150, 289] on div "Huboo Sofia Panwar sofiapanwar@unndr.com Main My Dashboard Listings Not with Hu…" at bounding box center [481, 629] width 962 height 2165
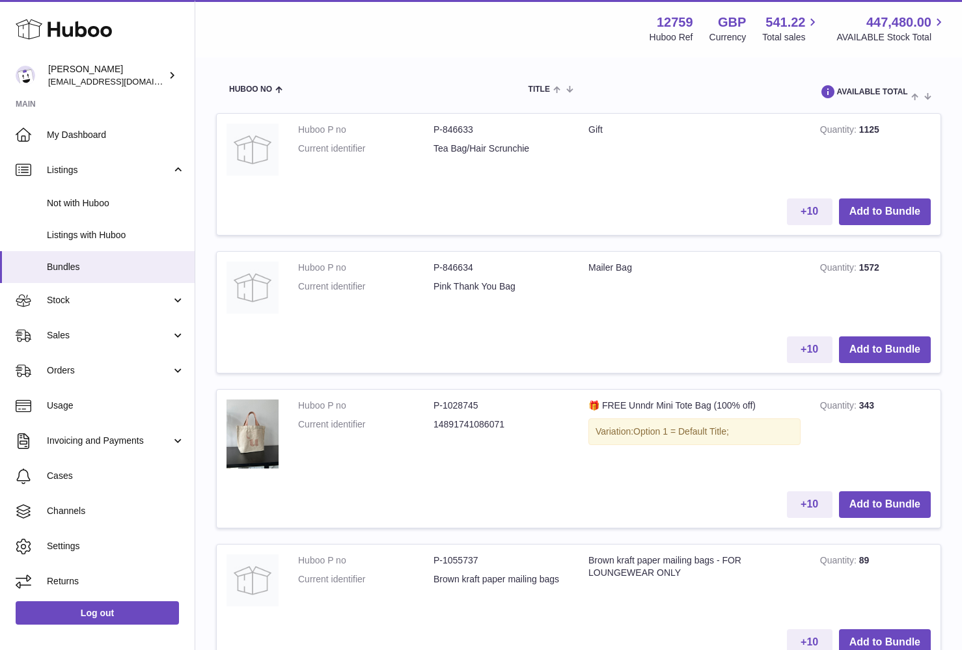
scroll to position [710, 0]
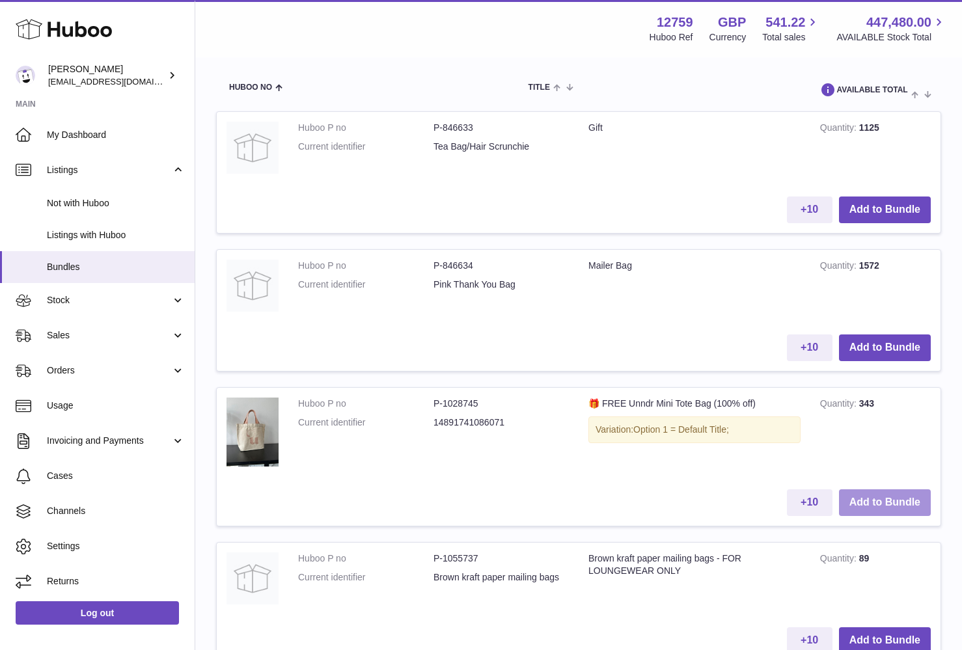
click at [864, 490] on button "Add to Bundle" at bounding box center [885, 503] width 92 height 27
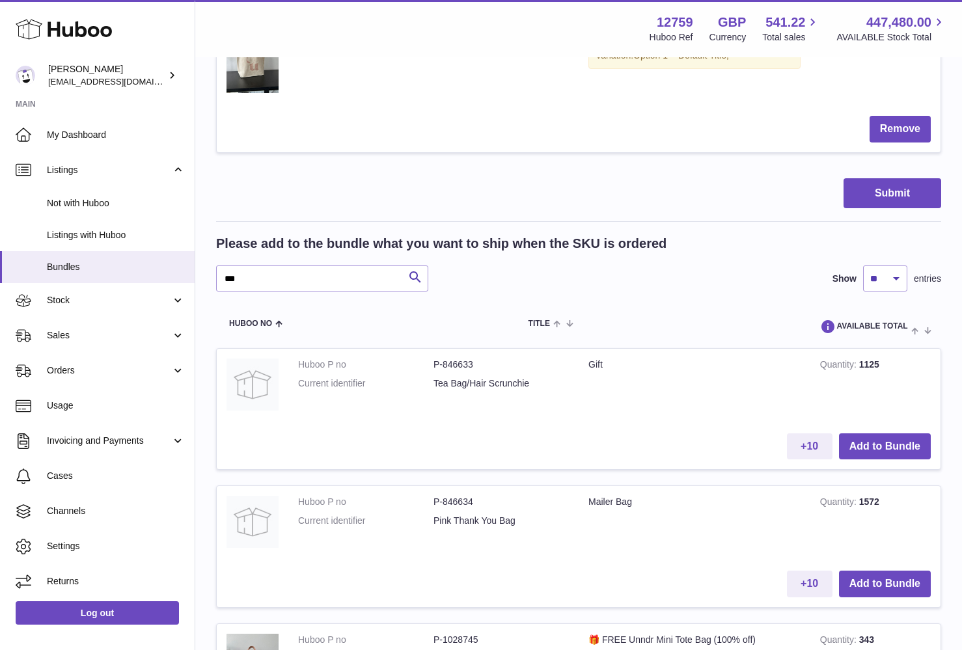
scroll to position [621, 0]
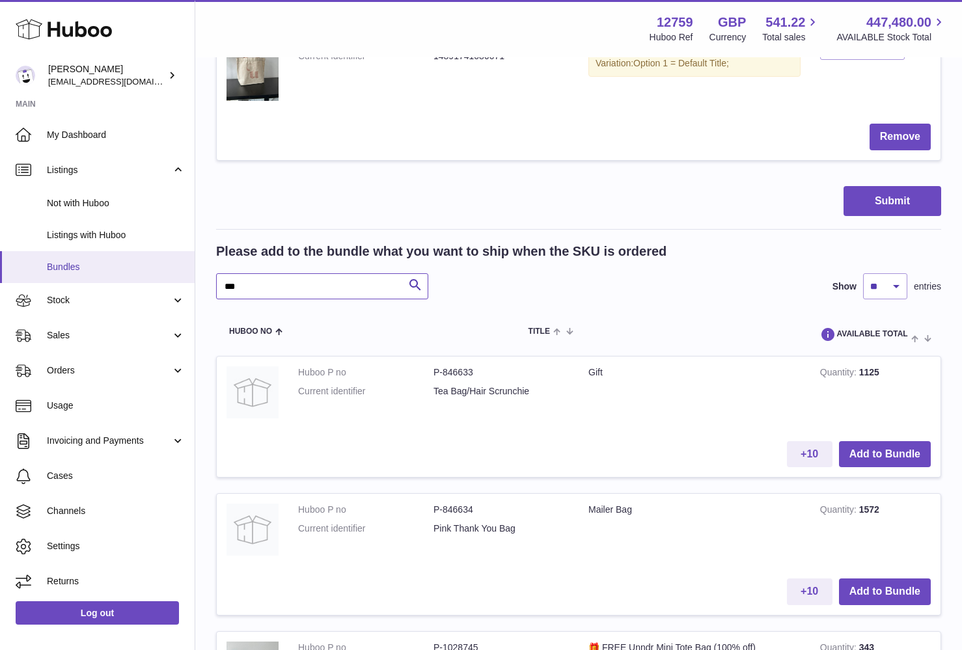
drag, startPoint x: 246, startPoint y: 283, endPoint x: 141, endPoint y: 279, distance: 105.6
click at [142, 280] on div "Huboo Sofia Panwar sofiapanwar@unndr.com Main My Dashboard Listings Not with Hu…" at bounding box center [481, 218] width 962 height 1679
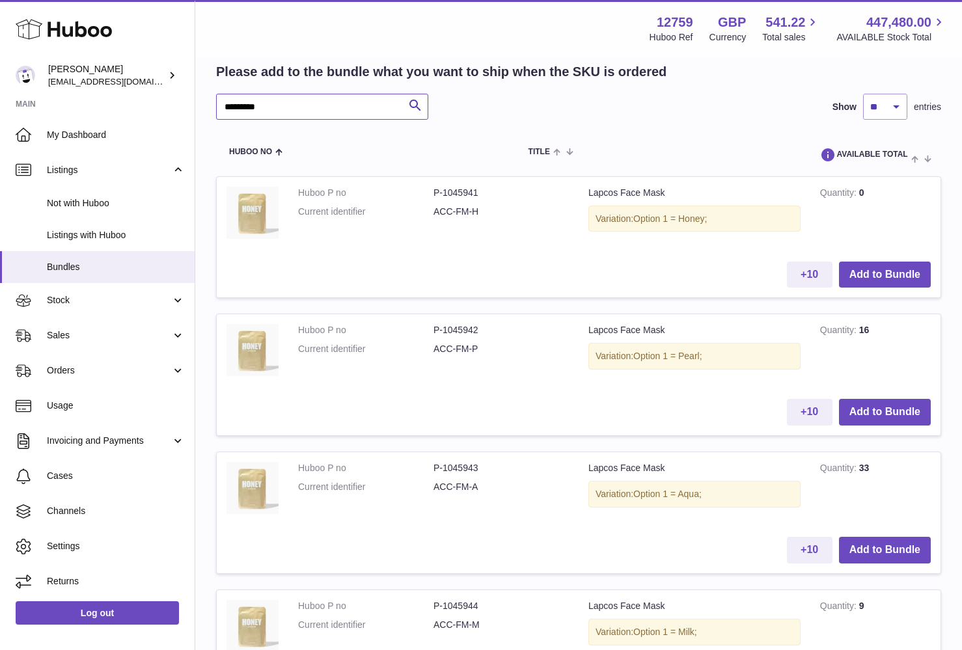
scroll to position [820, 0]
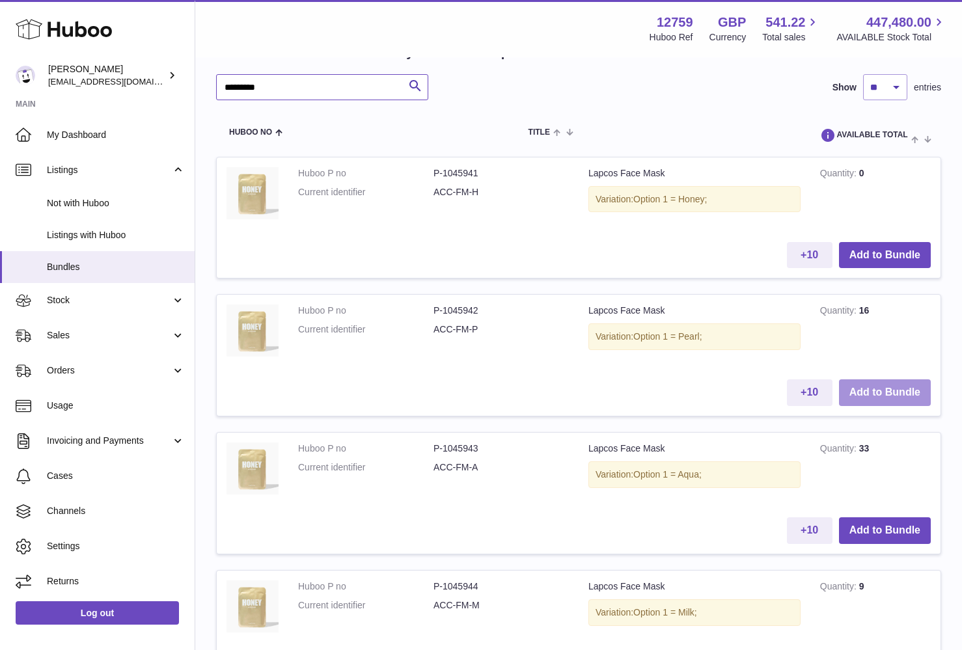
type input "*********"
click at [865, 387] on button "Add to Bundle" at bounding box center [885, 393] width 92 height 27
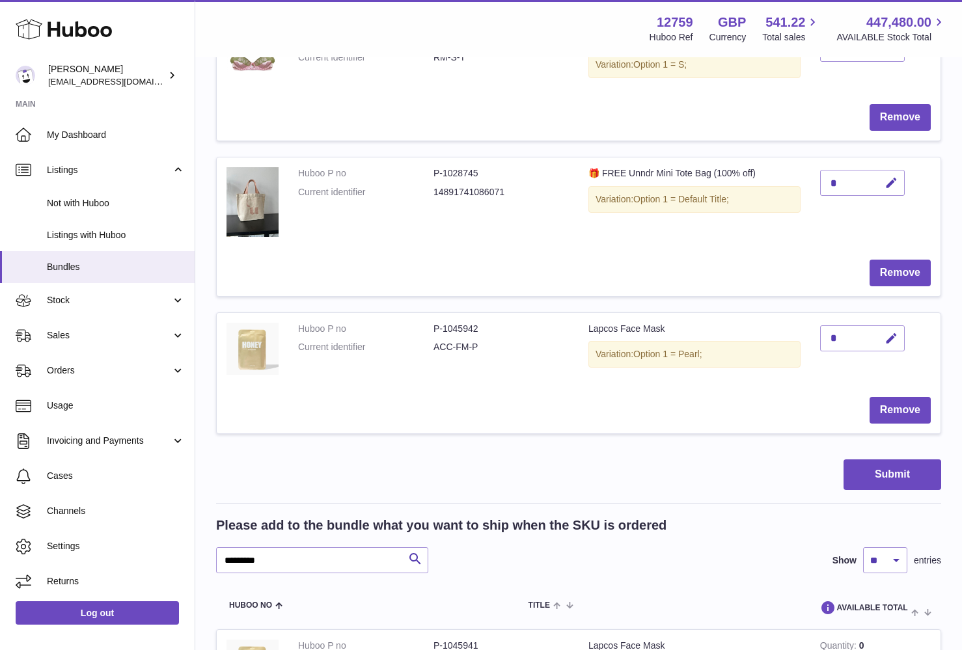
scroll to position [507, 0]
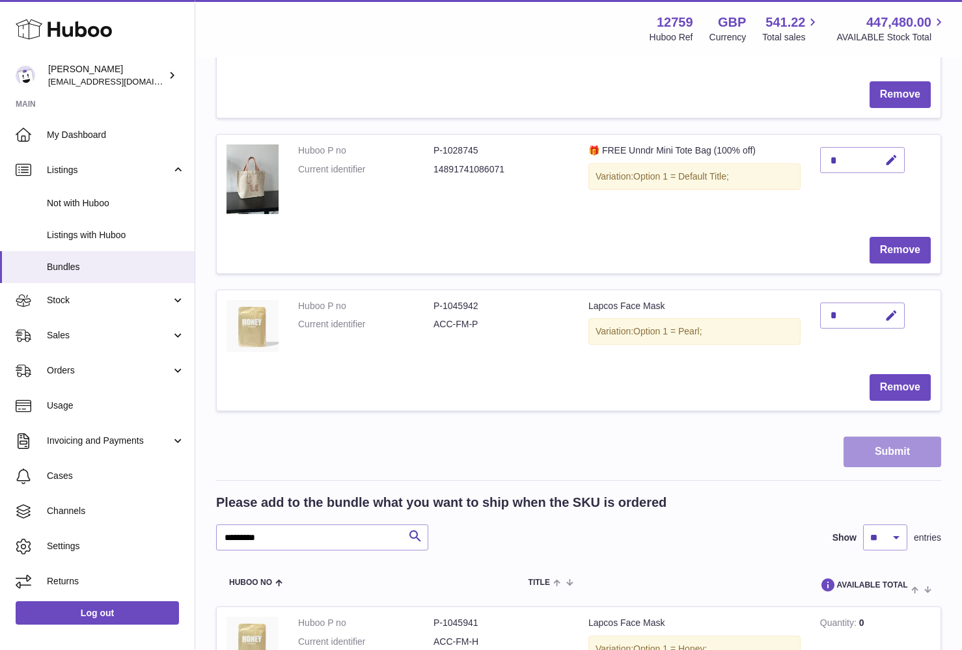
click at [906, 450] on button "Submit" at bounding box center [893, 452] width 98 height 31
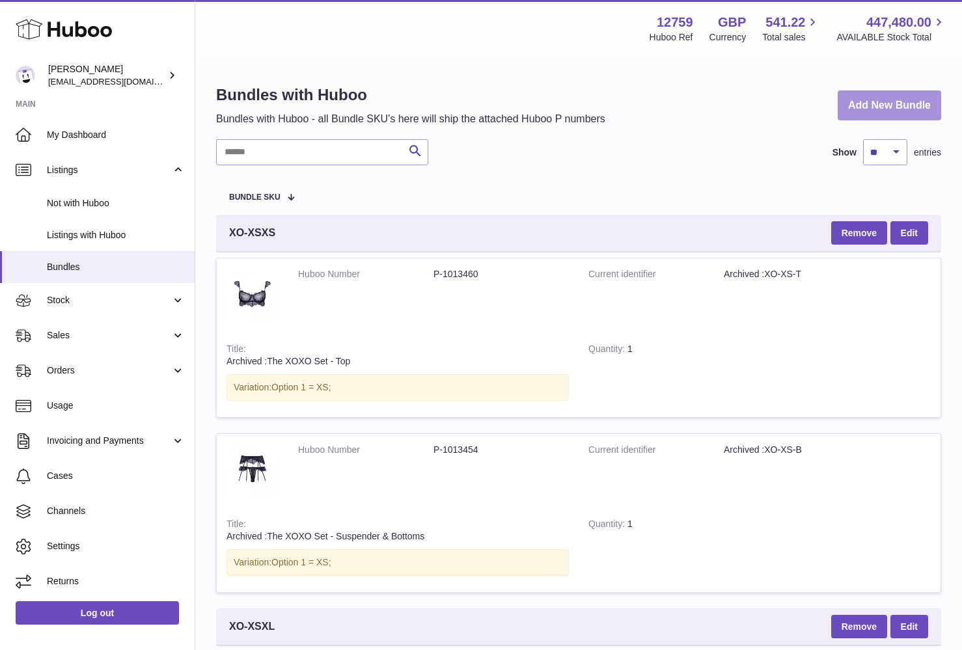
click at [891, 97] on link "Add New Bundle" at bounding box center [890, 106] width 104 height 31
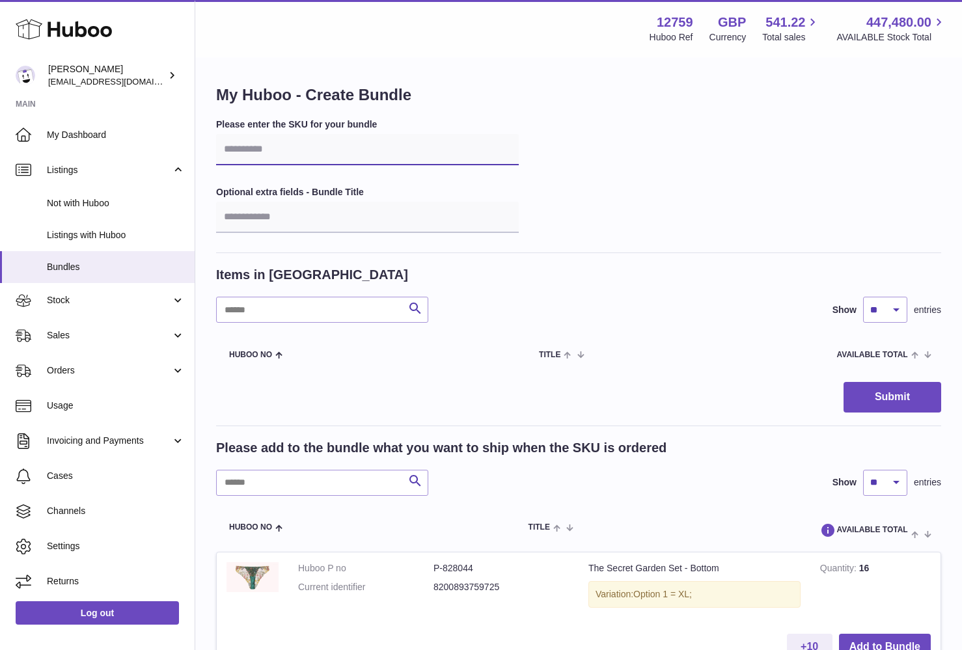
click at [251, 154] on input "text" at bounding box center [367, 149] width 303 height 31
type input "*****"
click at [262, 488] on input "text" at bounding box center [322, 483] width 212 height 26
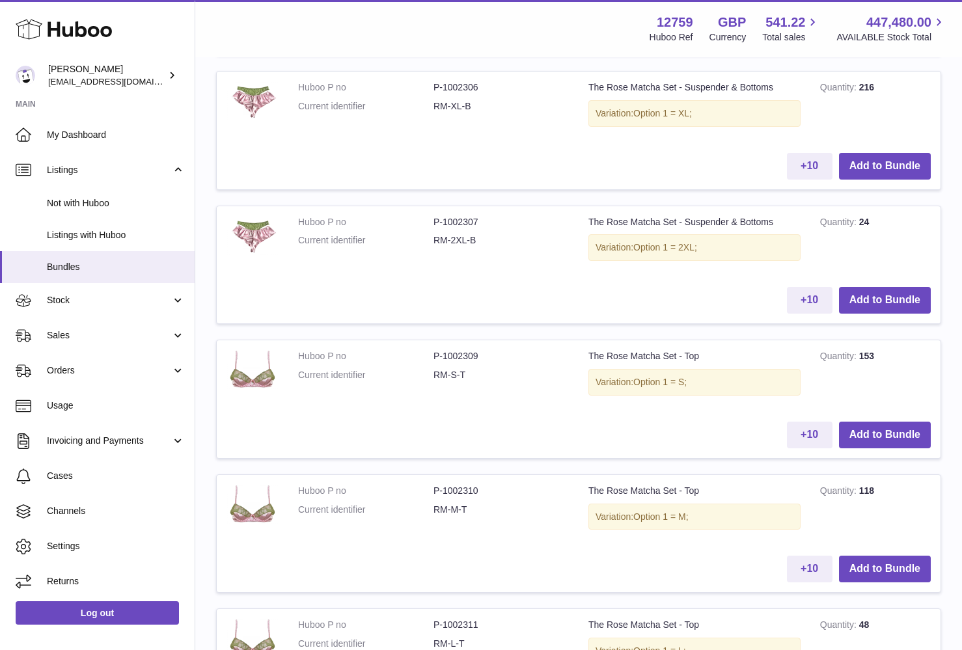
scroll to position [897, 0]
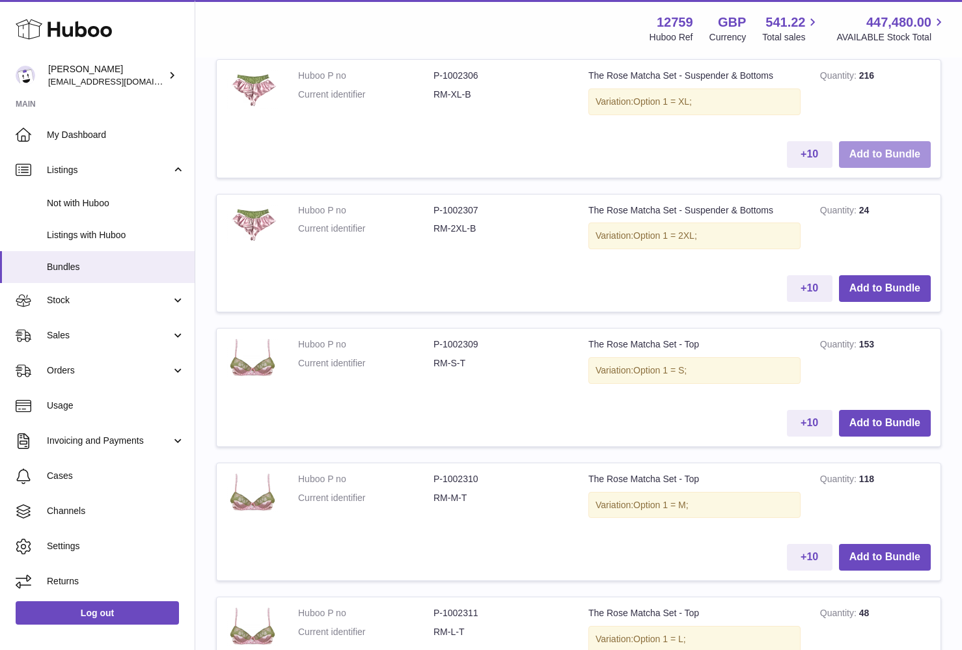
click at [875, 150] on button "Add to Bundle" at bounding box center [885, 154] width 92 height 27
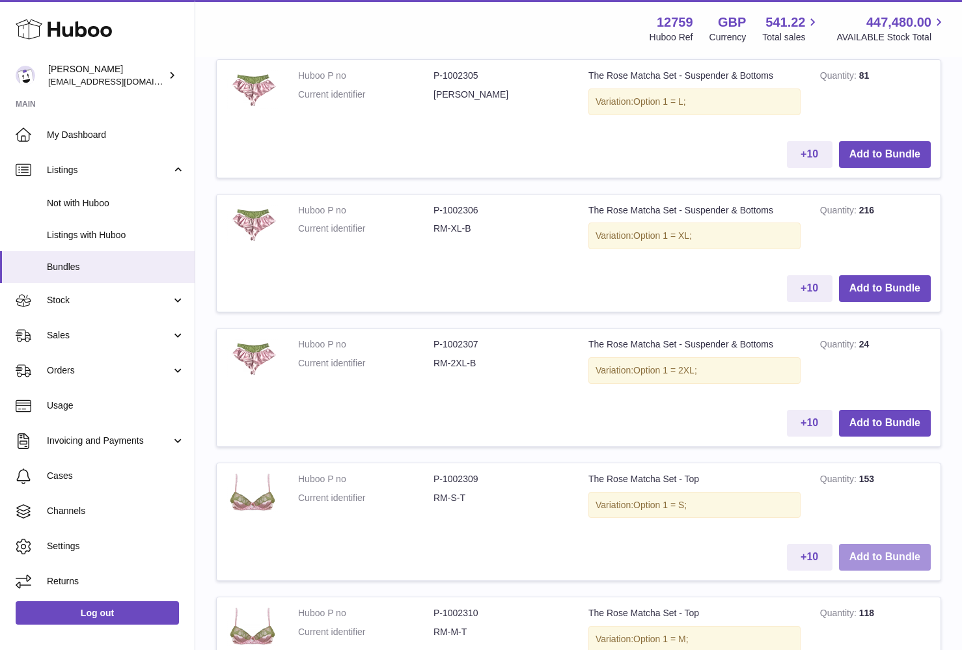
click at [865, 544] on button "Add to Bundle" at bounding box center [885, 557] width 92 height 27
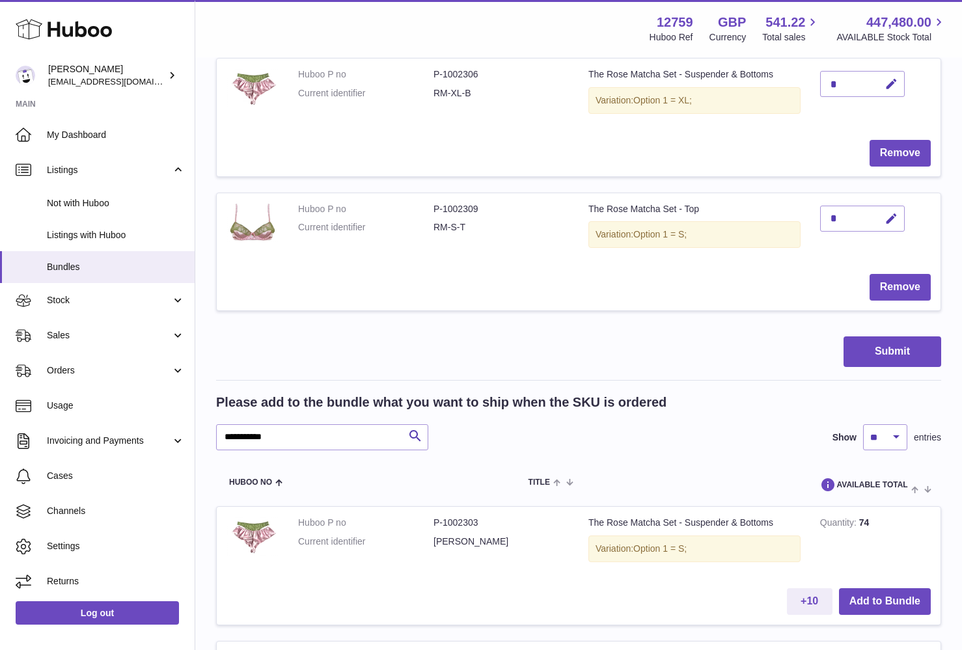
scroll to position [323, 0]
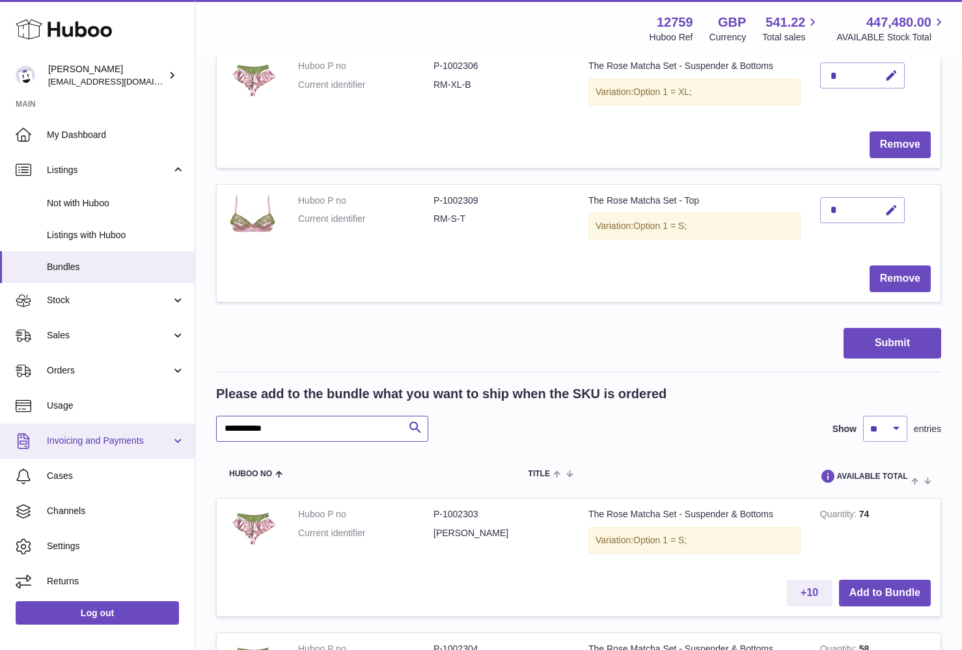
drag, startPoint x: 314, startPoint y: 428, endPoint x: 150, endPoint y: 421, distance: 163.6
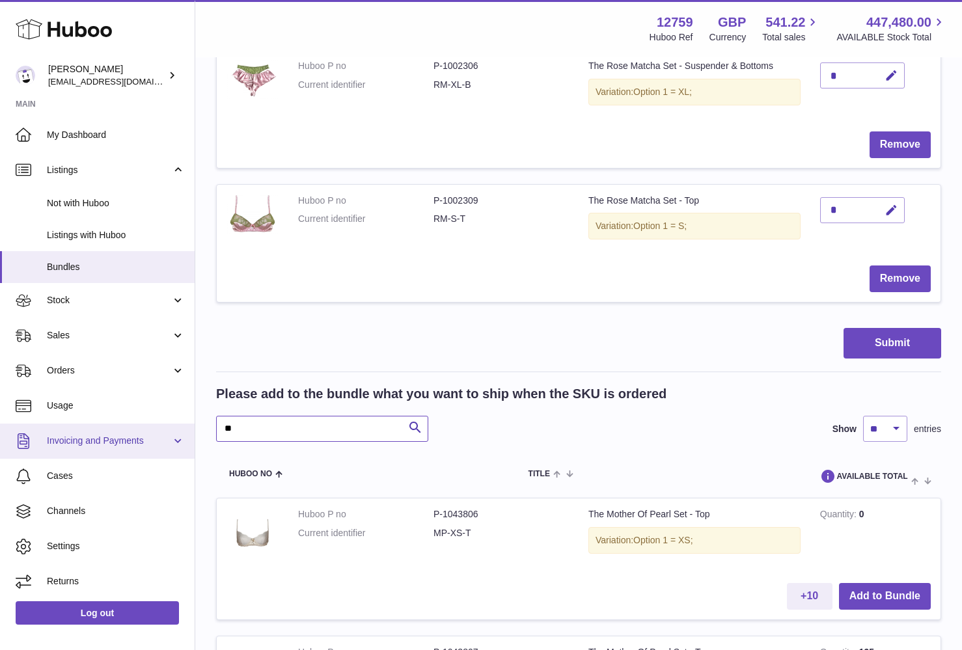
type input "*"
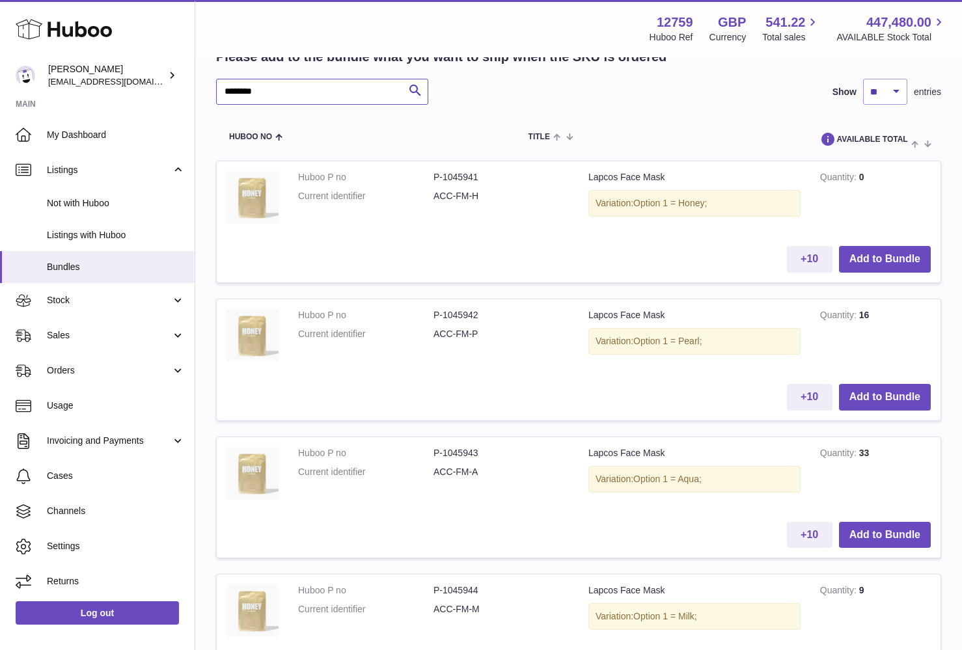
scroll to position [663, 0]
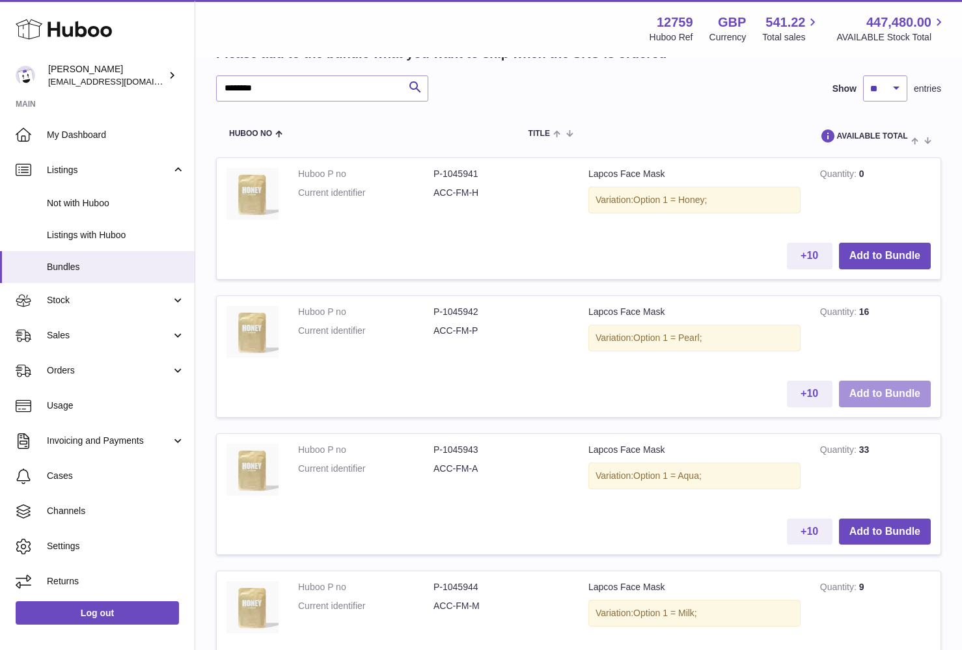
click at [885, 381] on button "Add to Bundle" at bounding box center [885, 394] width 92 height 27
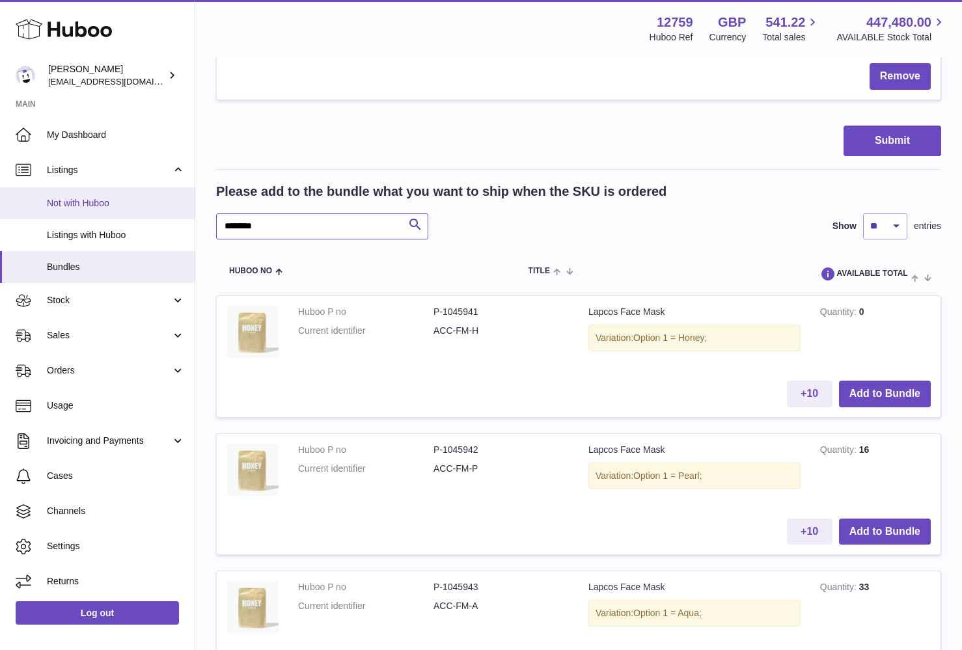
drag, startPoint x: 259, startPoint y: 216, endPoint x: 152, endPoint y: 214, distance: 107.5
click at [152, 214] on div "Huboo [PERSON_NAME] [EMAIL_ADDRESS][DOMAIN_NAME] Main My Dashboard Listings Not…" at bounding box center [481, 572] width 962 height 2471
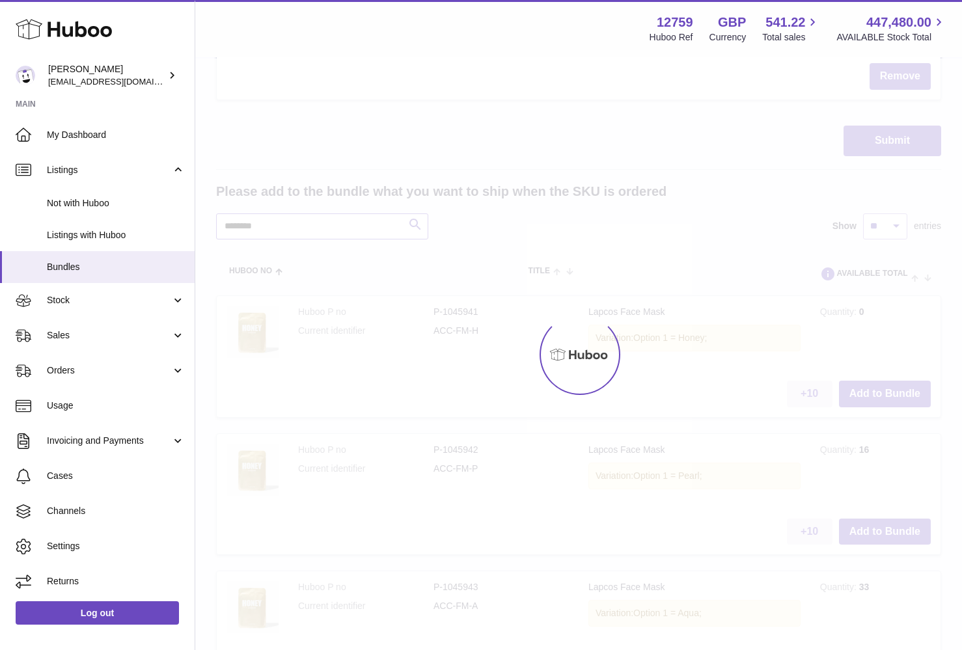
scroll to position [587, 0]
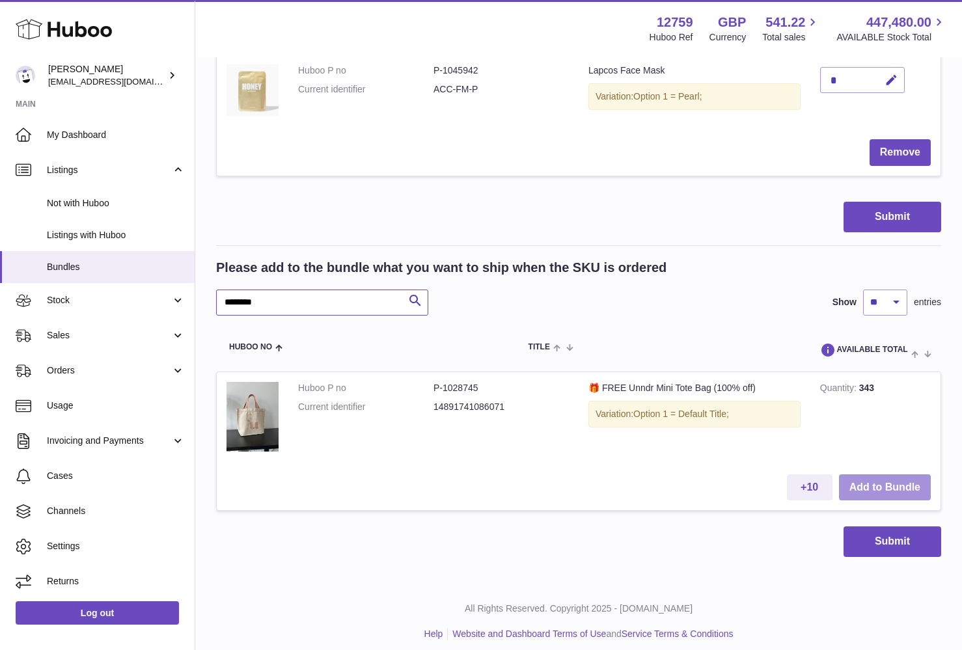
type input "********"
click at [857, 475] on button "Add to Bundle" at bounding box center [885, 488] width 92 height 27
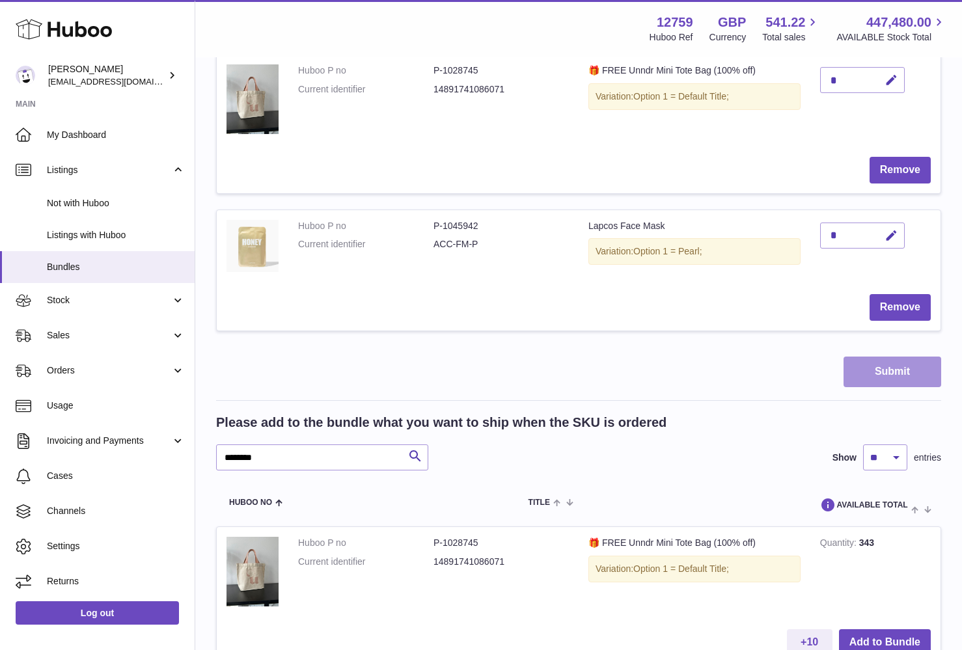
click at [885, 364] on button "Submit" at bounding box center [893, 372] width 98 height 31
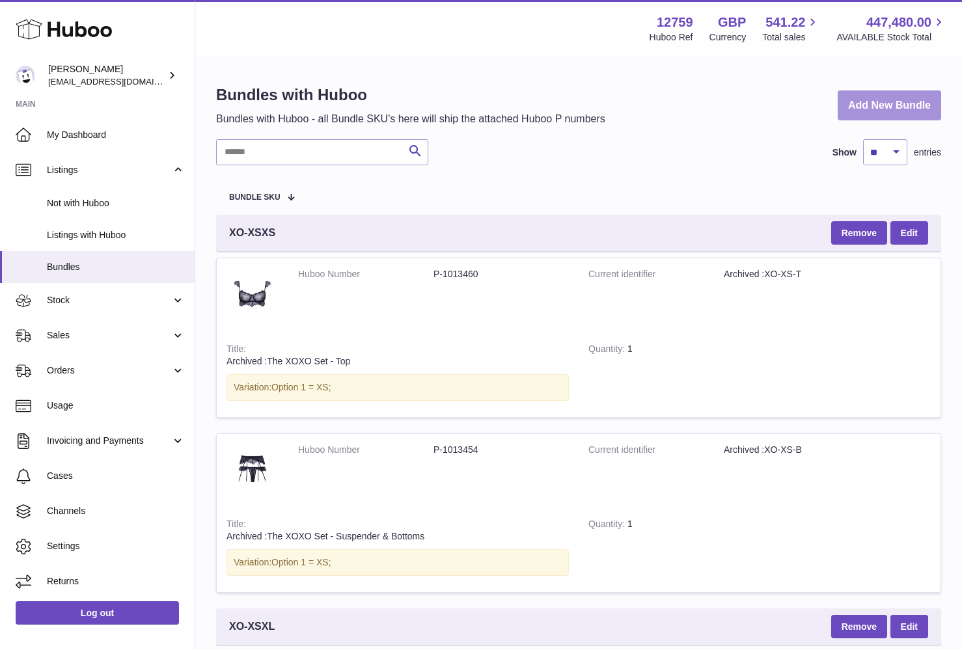
click at [910, 99] on link "Add New Bundle" at bounding box center [890, 106] width 104 height 31
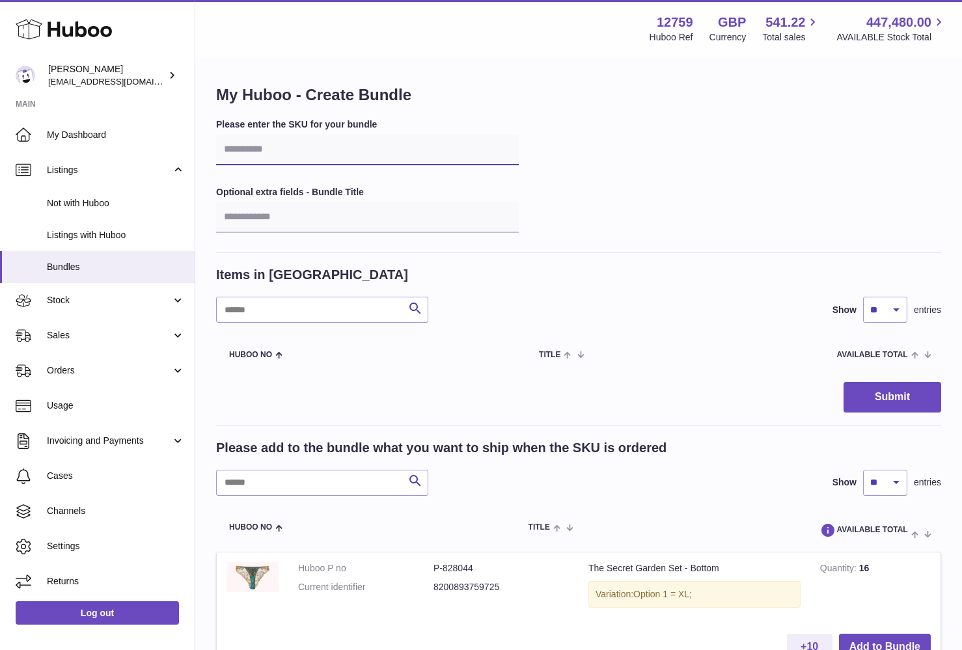
click at [285, 163] on input "text" at bounding box center [367, 149] width 303 height 31
type input "*"
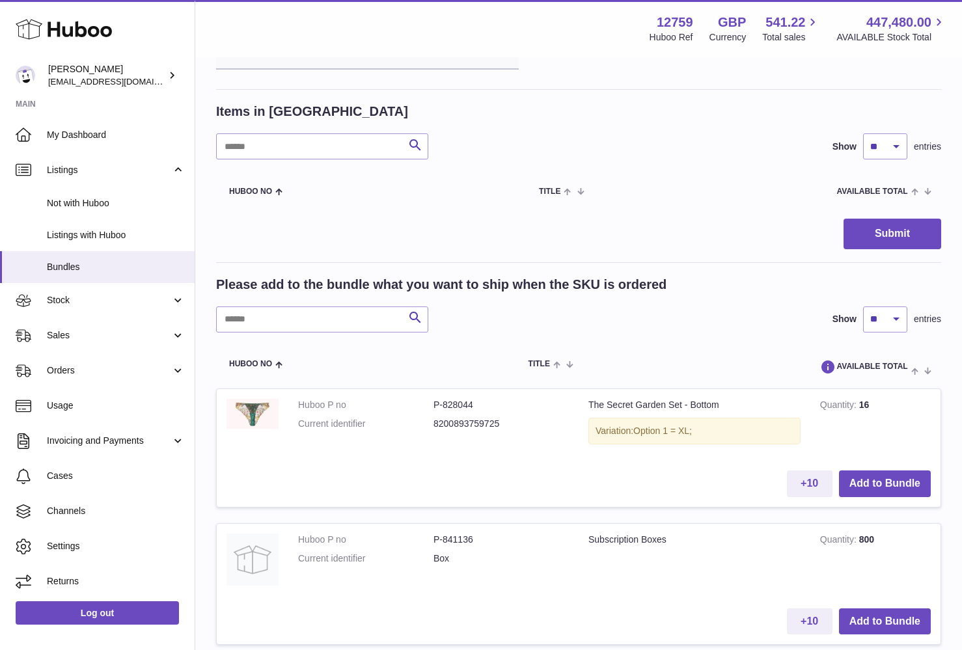
scroll to position [179, 0]
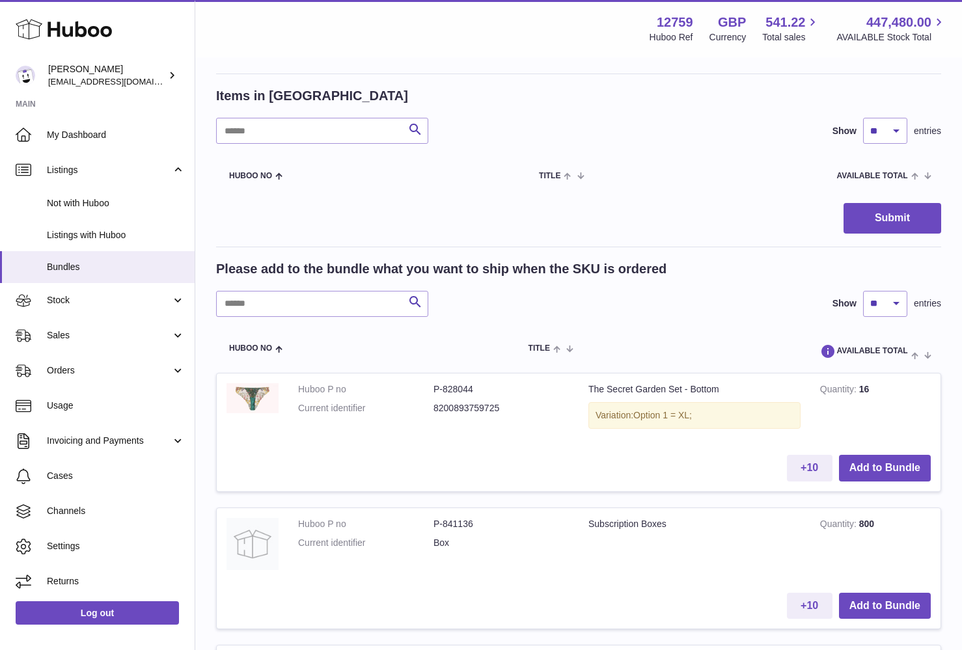
type input "******"
click at [324, 311] on input "text" at bounding box center [322, 304] width 212 height 26
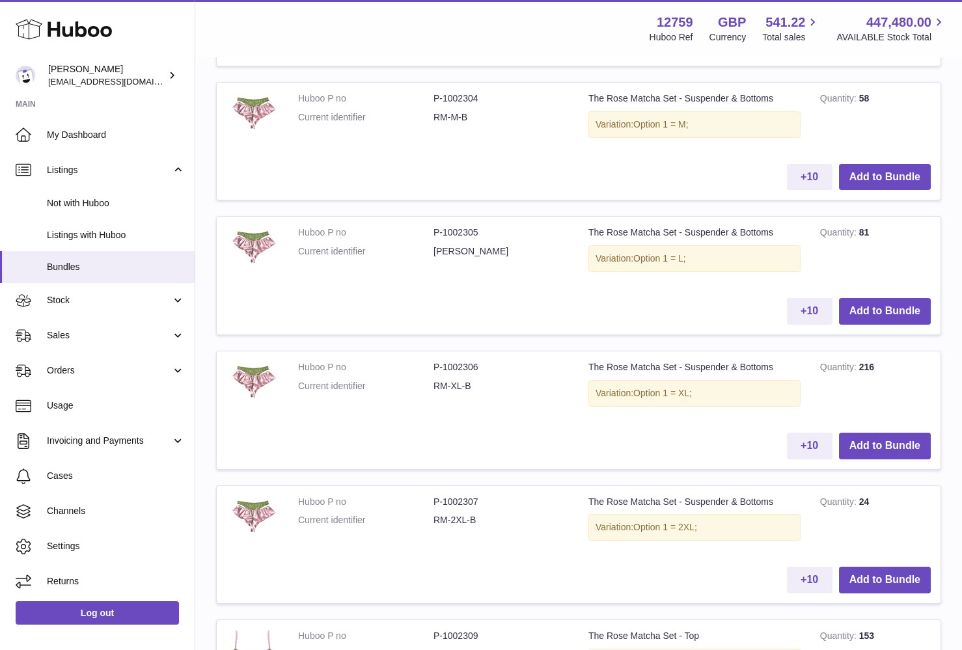
scroll to position [606, 0]
click at [869, 570] on button "Add to Bundle" at bounding box center [885, 579] width 92 height 27
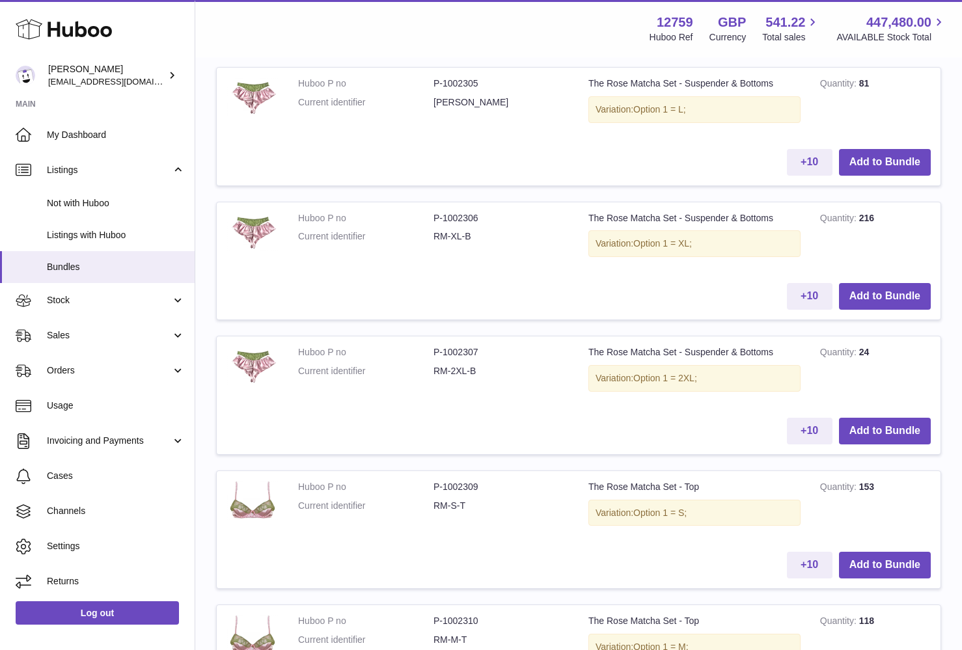
scroll to position [889, 0]
click at [857, 552] on button "Add to Bundle" at bounding box center [885, 565] width 92 height 27
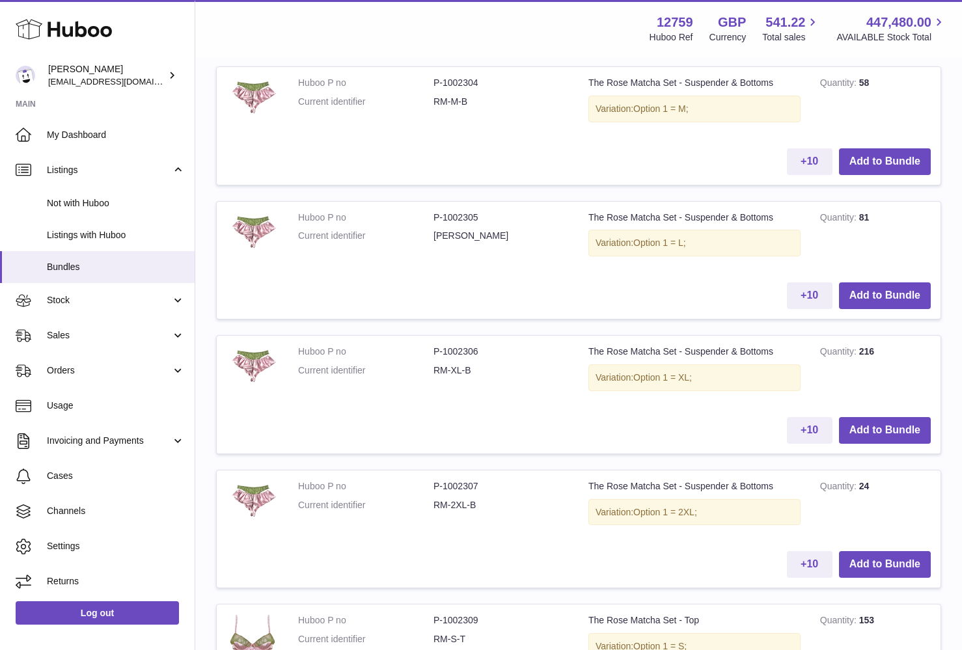
scroll to position [237, 0]
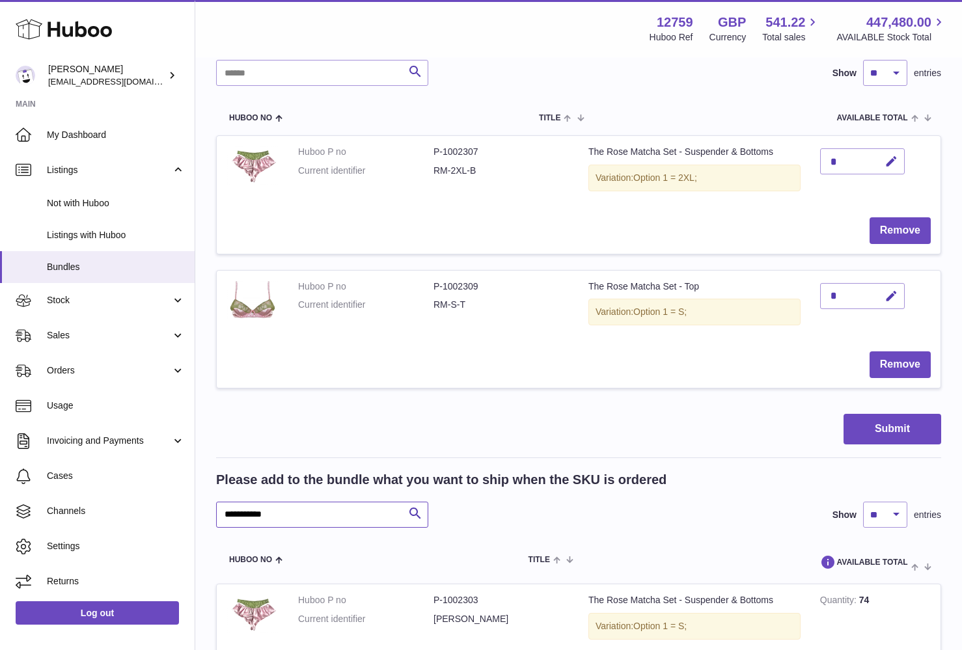
drag, startPoint x: 322, startPoint y: 512, endPoint x: 204, endPoint y: 510, distance: 117.9
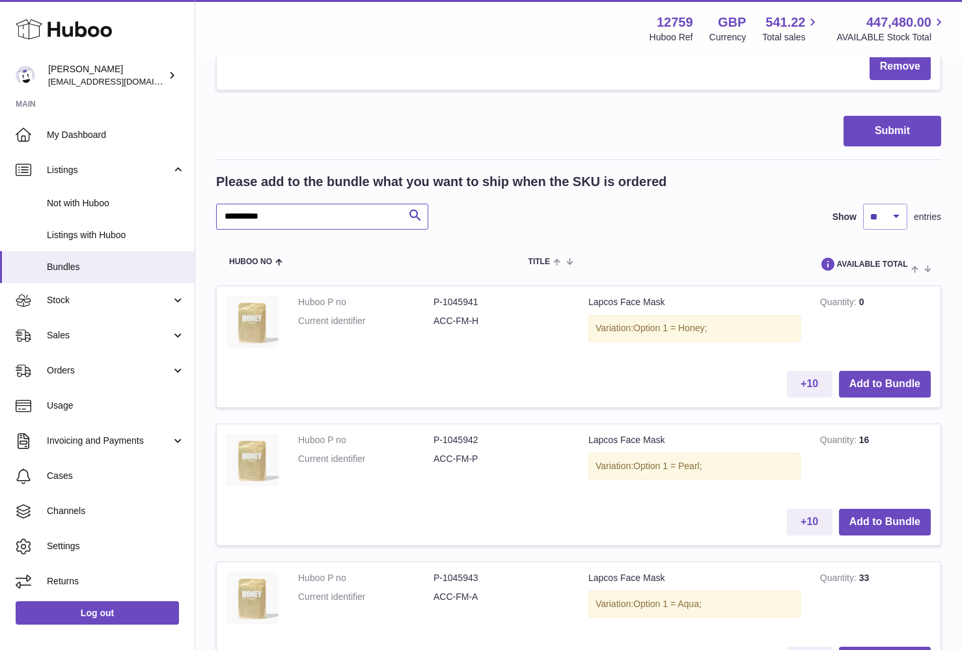
scroll to position [556, 0]
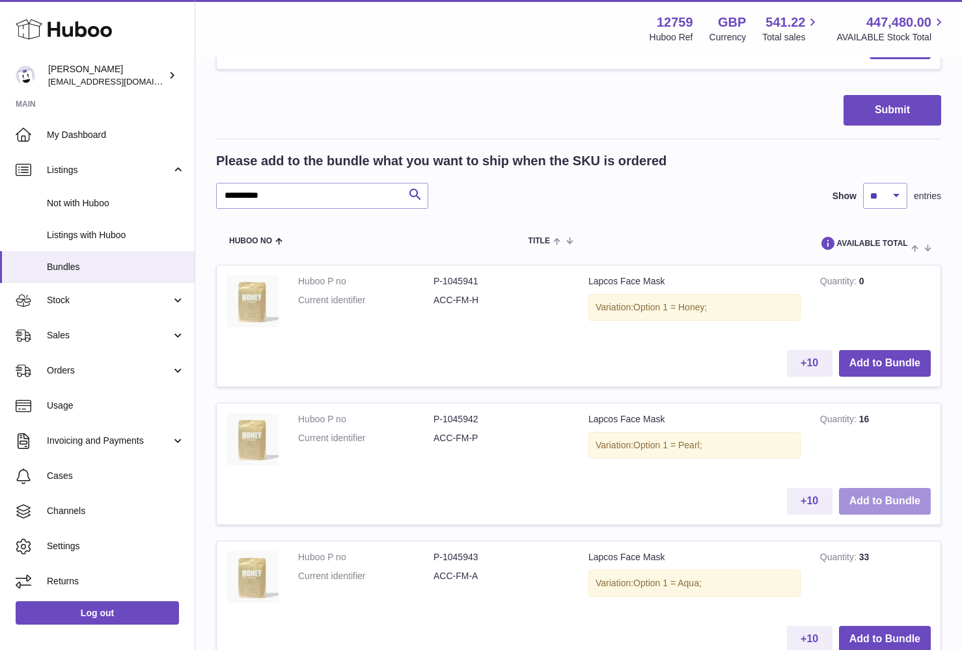
click at [891, 488] on button "Add to Bundle" at bounding box center [885, 501] width 92 height 27
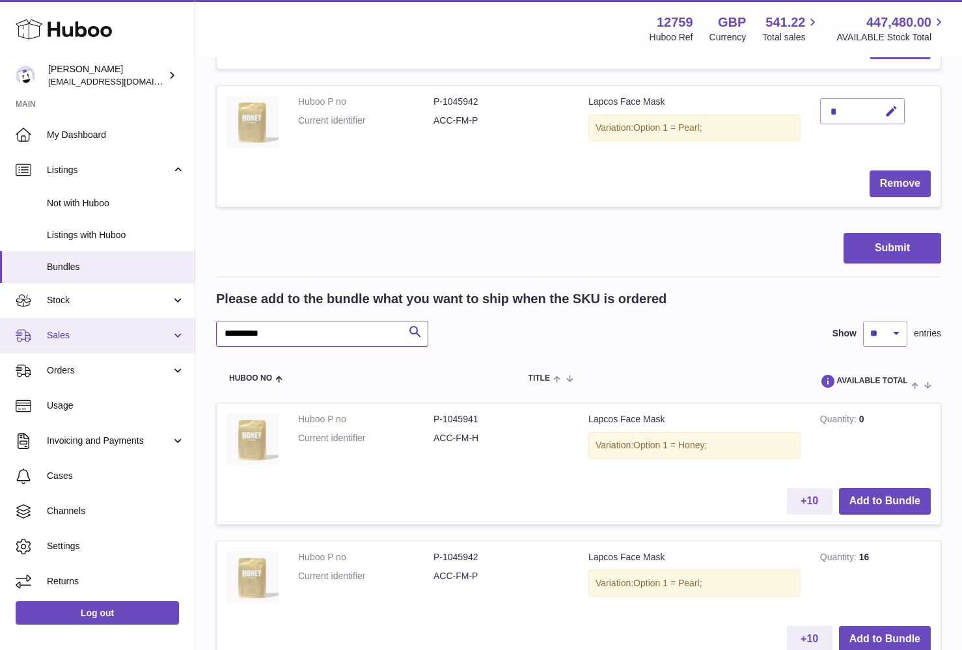
drag, startPoint x: 283, startPoint y: 331, endPoint x: 170, endPoint y: 319, distance: 114.0
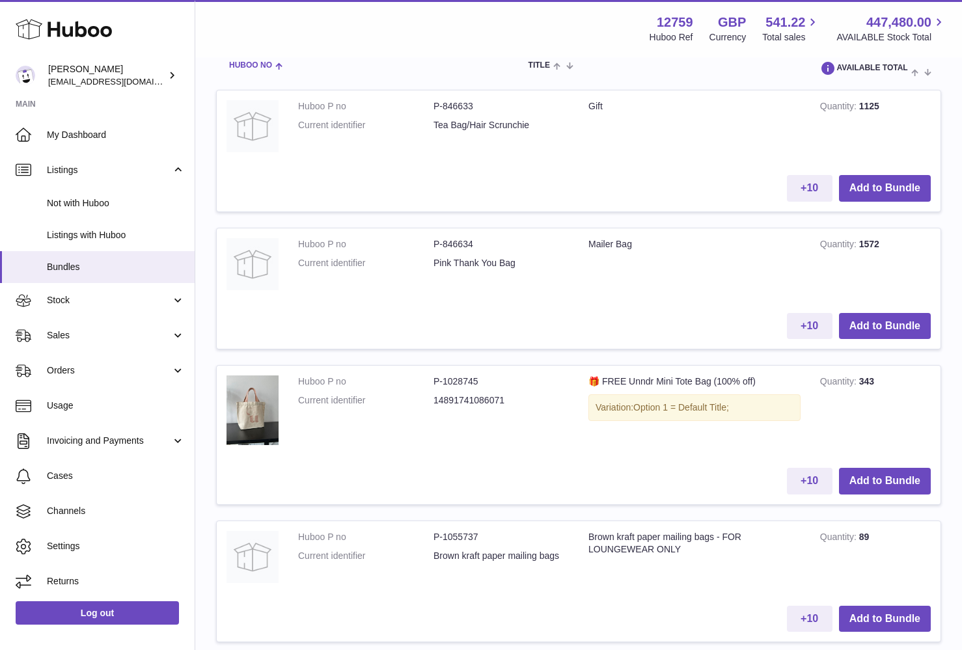
scroll to position [917, 0]
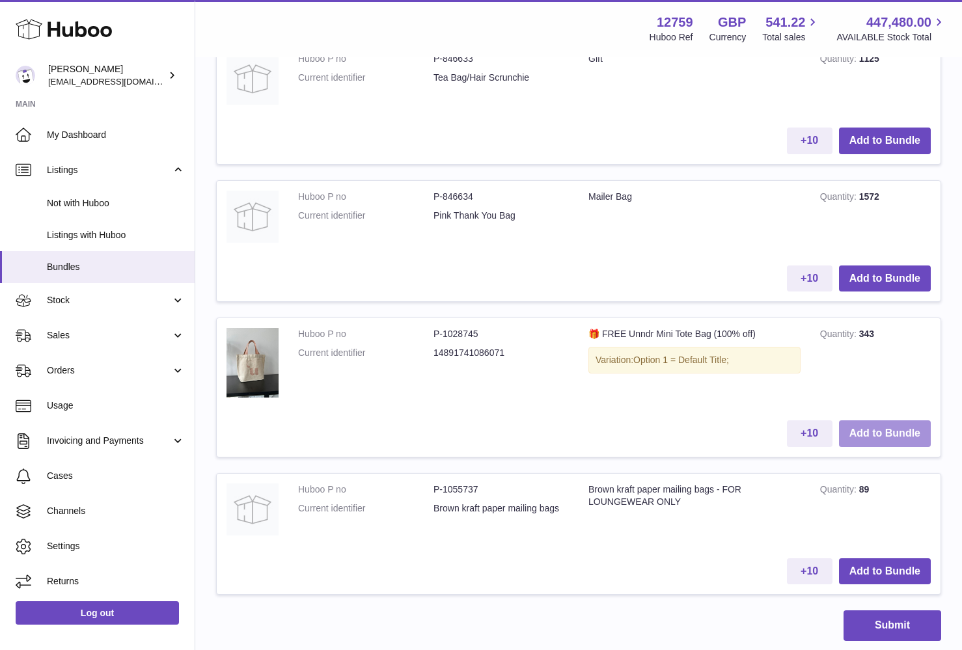
type input "***"
click at [878, 421] on button "Add to Bundle" at bounding box center [885, 434] width 92 height 27
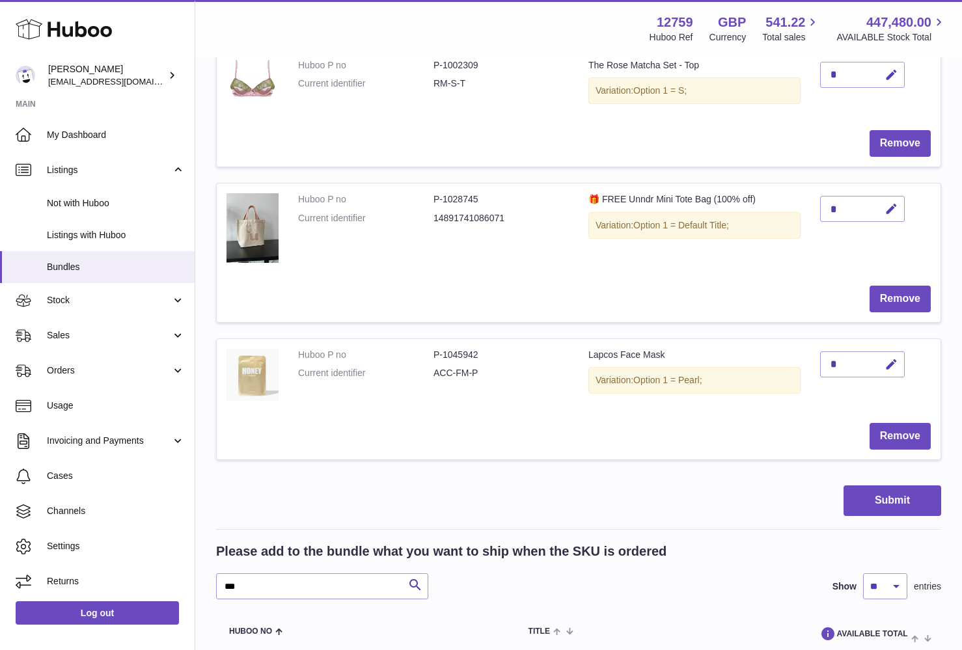
scroll to position [398, 0]
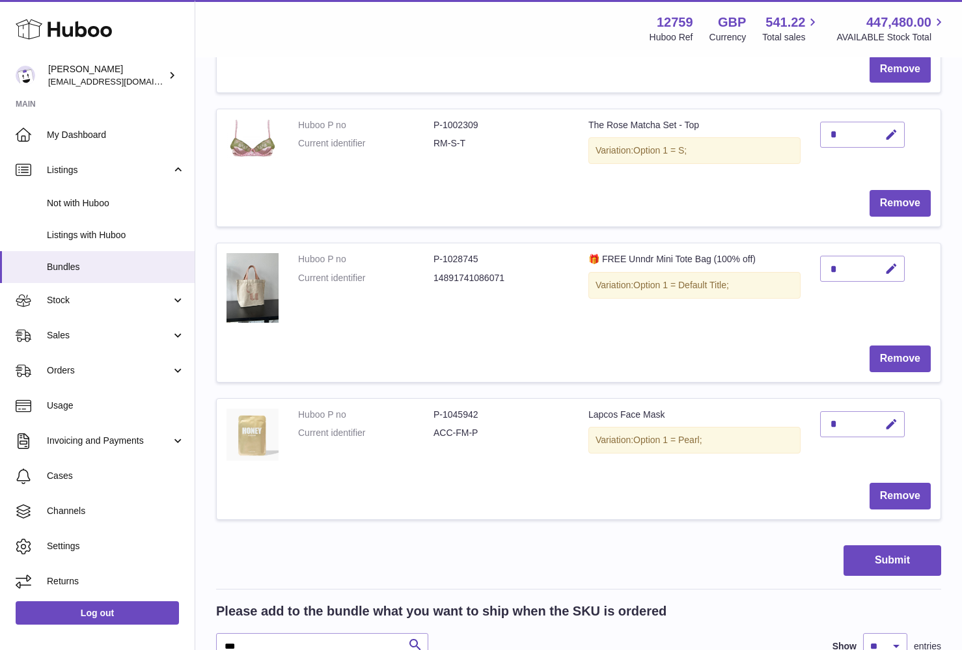
click at [898, 565] on button "Submit" at bounding box center [893, 561] width 98 height 31
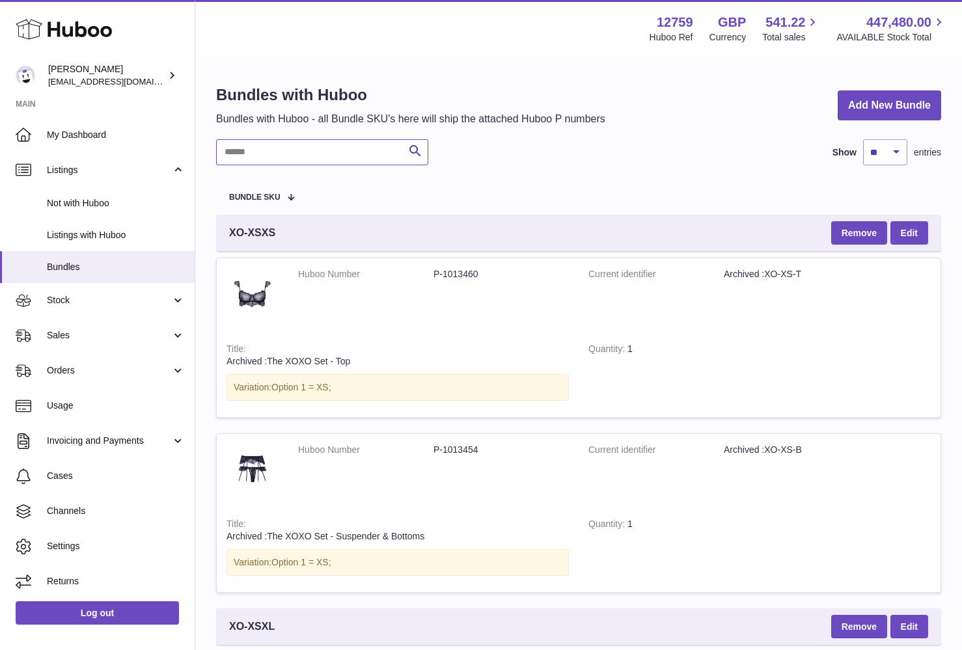
click at [256, 154] on input "text" at bounding box center [322, 152] width 212 height 26
click at [270, 146] on input "**" at bounding box center [322, 152] width 212 height 26
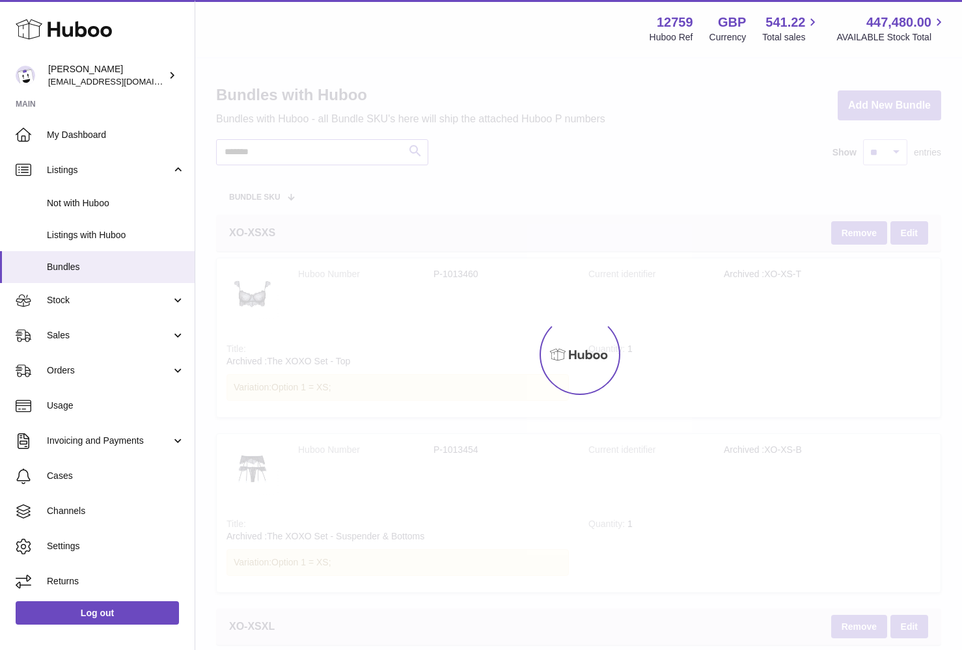
type input "*******"
click at [356, 205] on div at bounding box center [578, 355] width 767 height 592
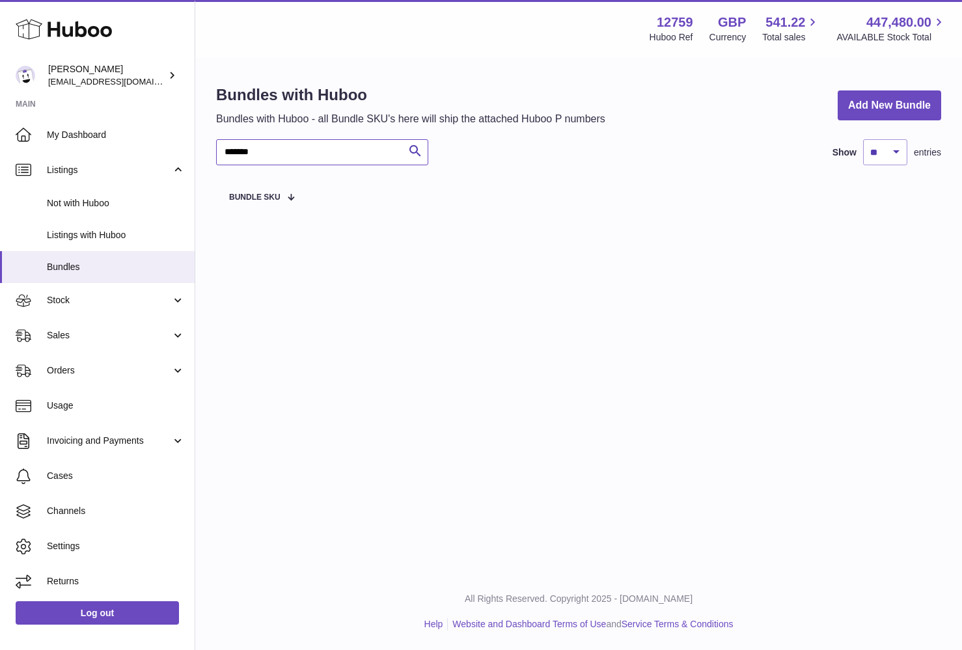
click at [263, 156] on input "*******" at bounding box center [322, 152] width 212 height 26
drag, startPoint x: 313, startPoint y: 154, endPoint x: 221, endPoint y: 153, distance: 91.8
click at [221, 153] on input "*******" at bounding box center [322, 152] width 212 height 26
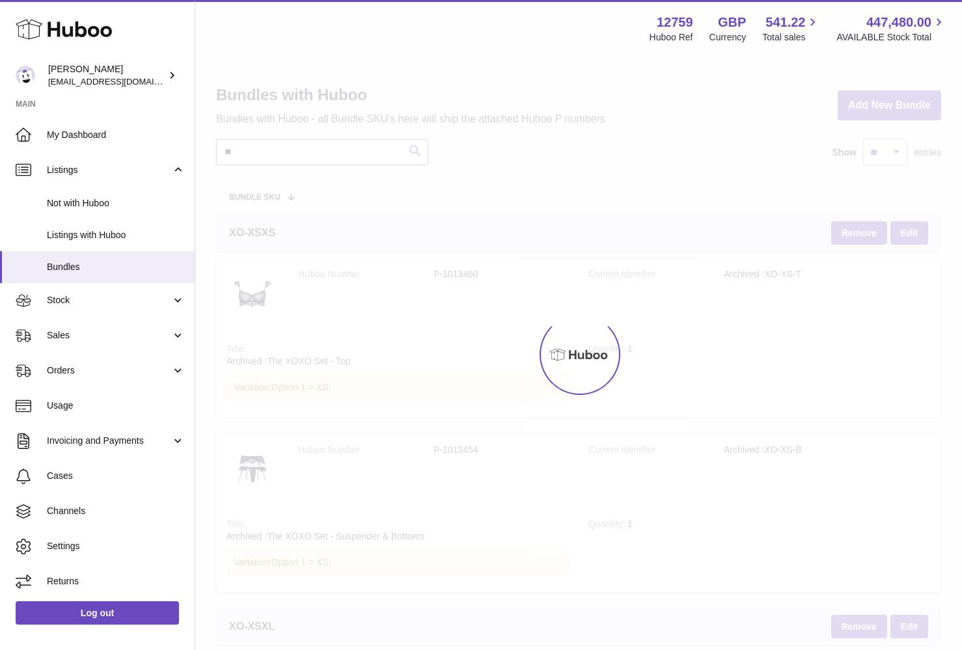
type input "**"
click at [555, 175] on div at bounding box center [578, 355] width 767 height 592
